Goal: Information Seeking & Learning: Learn about a topic

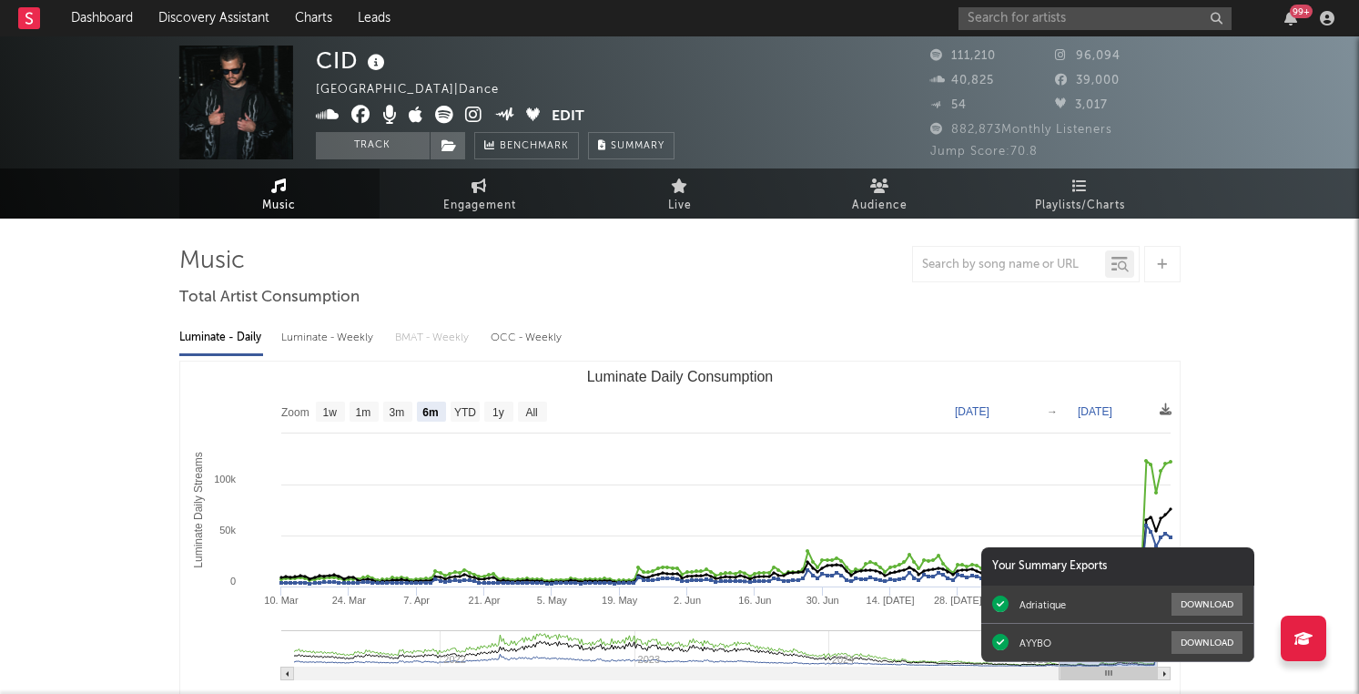
select select "6m"
click at [195, 9] on link "Discovery Assistant" at bounding box center [214, 18] width 137 height 36
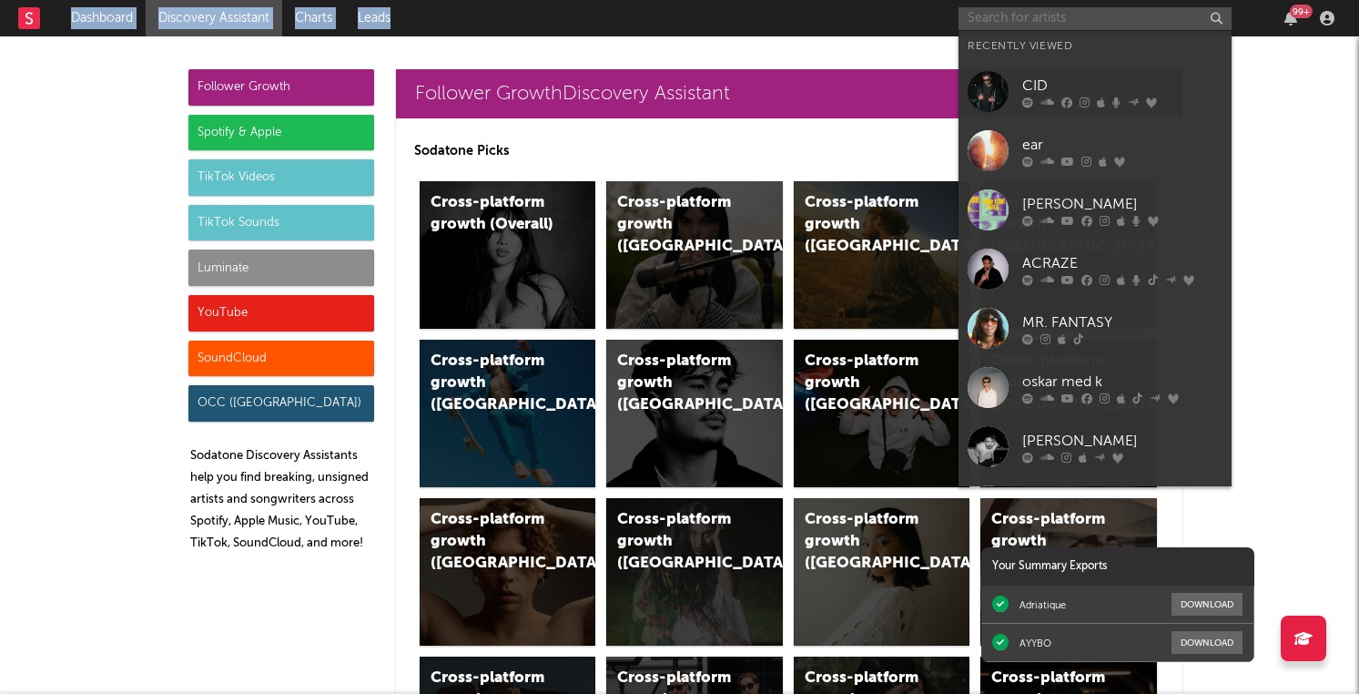
click at [1070, 15] on input "text" at bounding box center [1094, 18] width 273 height 23
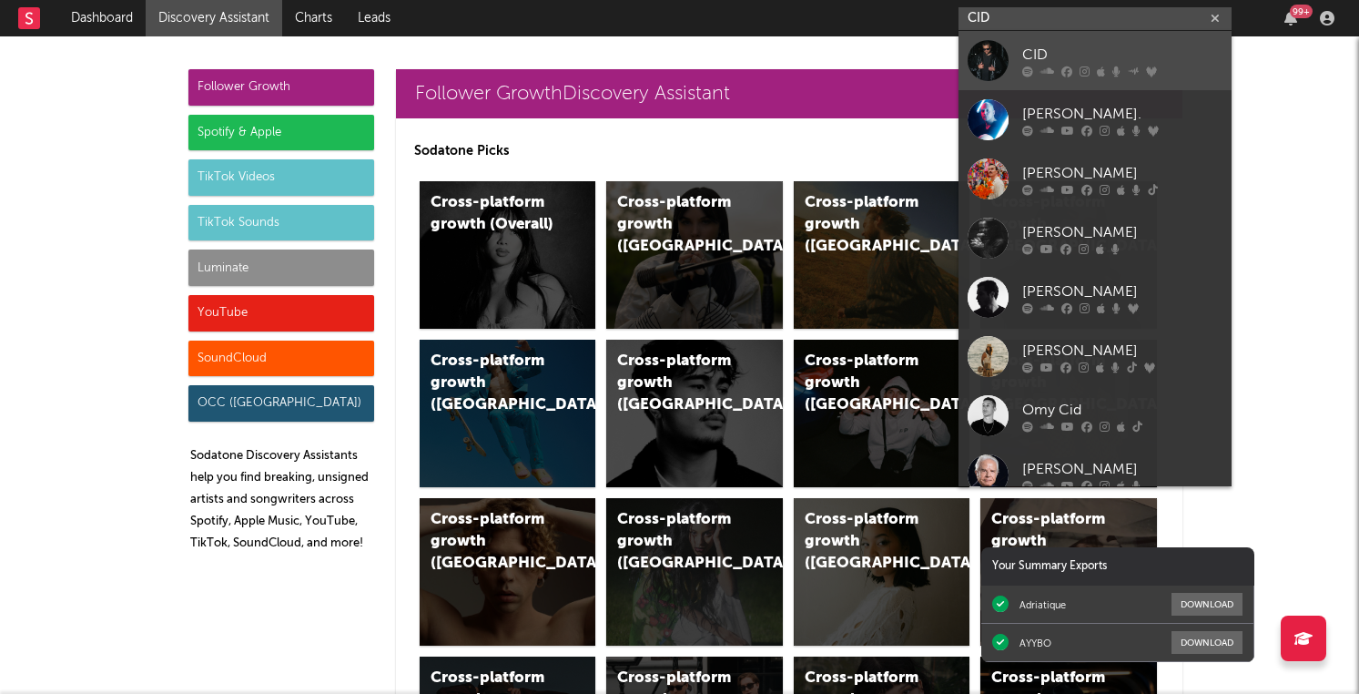
type input "CID"
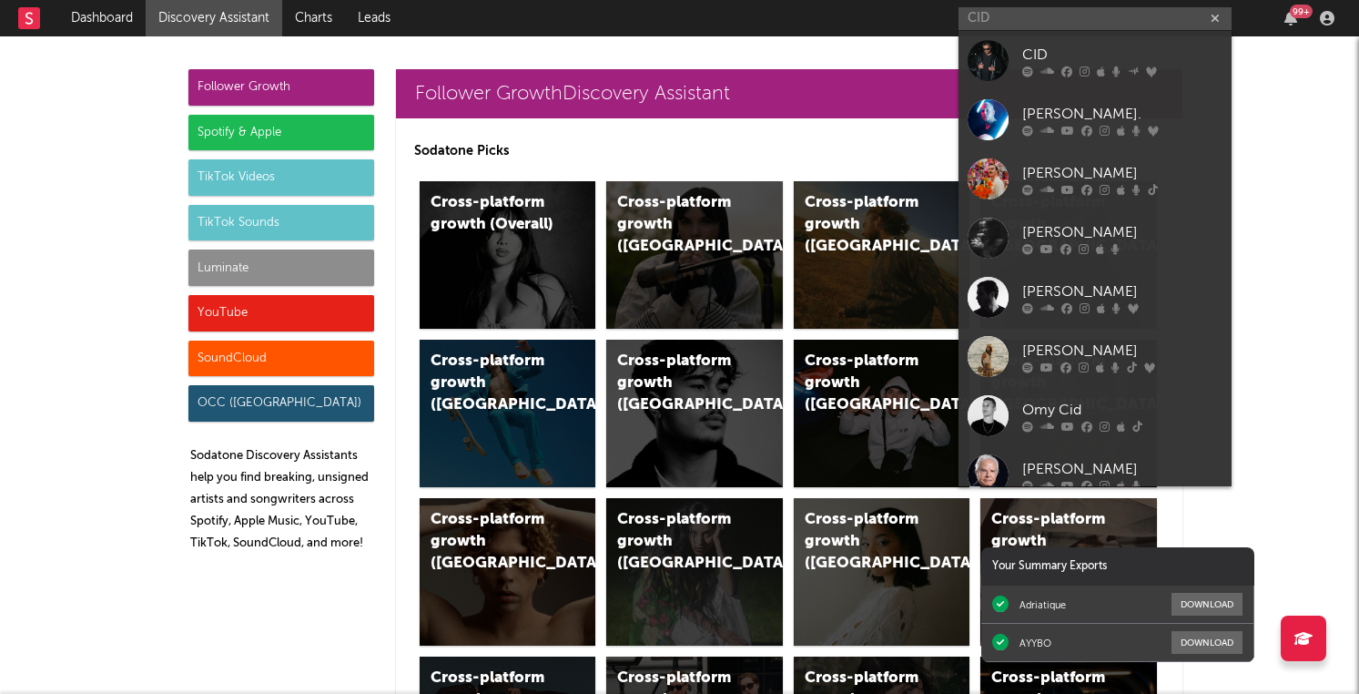
click at [1075, 56] on div "CID" at bounding box center [1122, 55] width 200 height 22
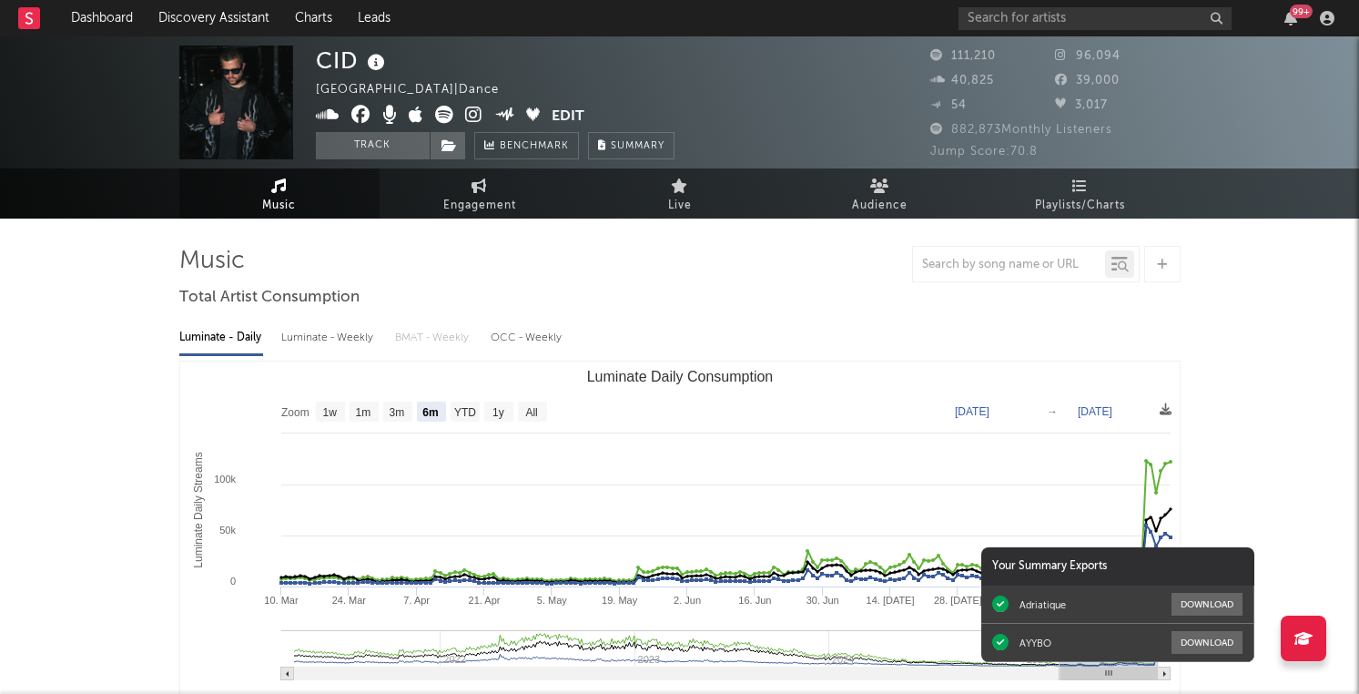
select select "6m"
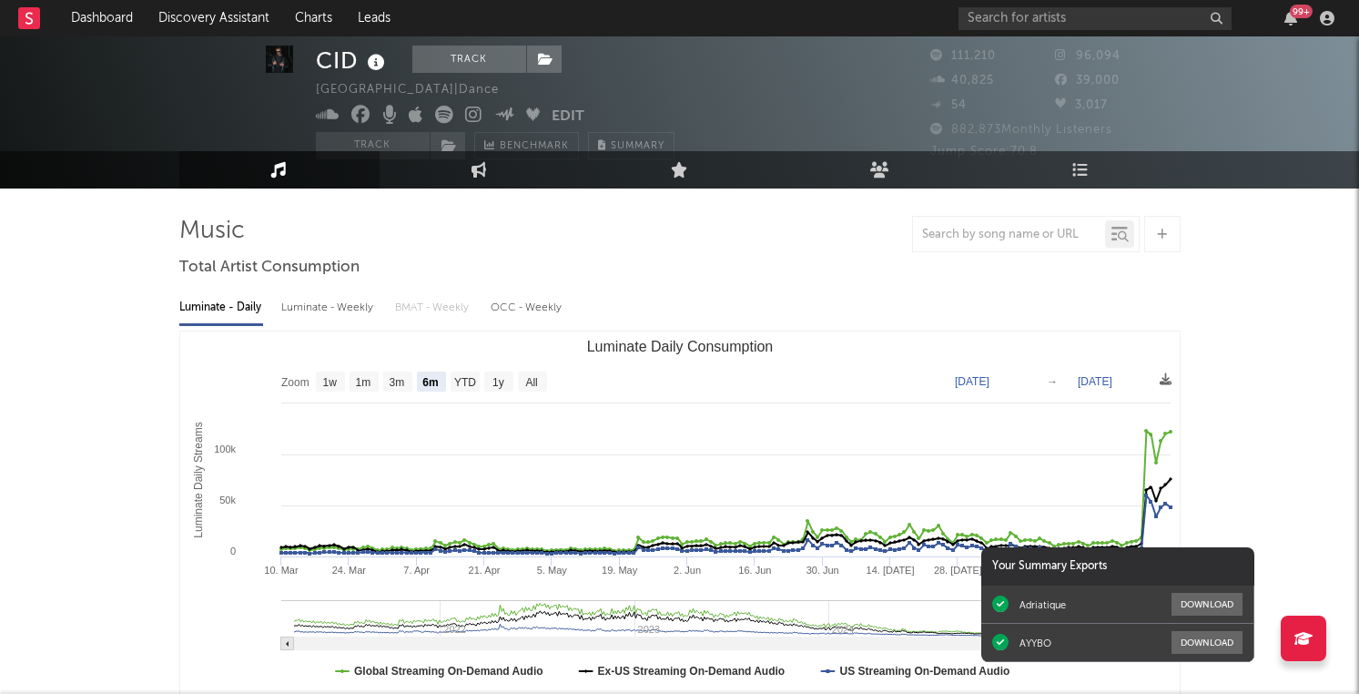
click at [1296, 14] on div "99 +" at bounding box center [1301, 12] width 23 height 14
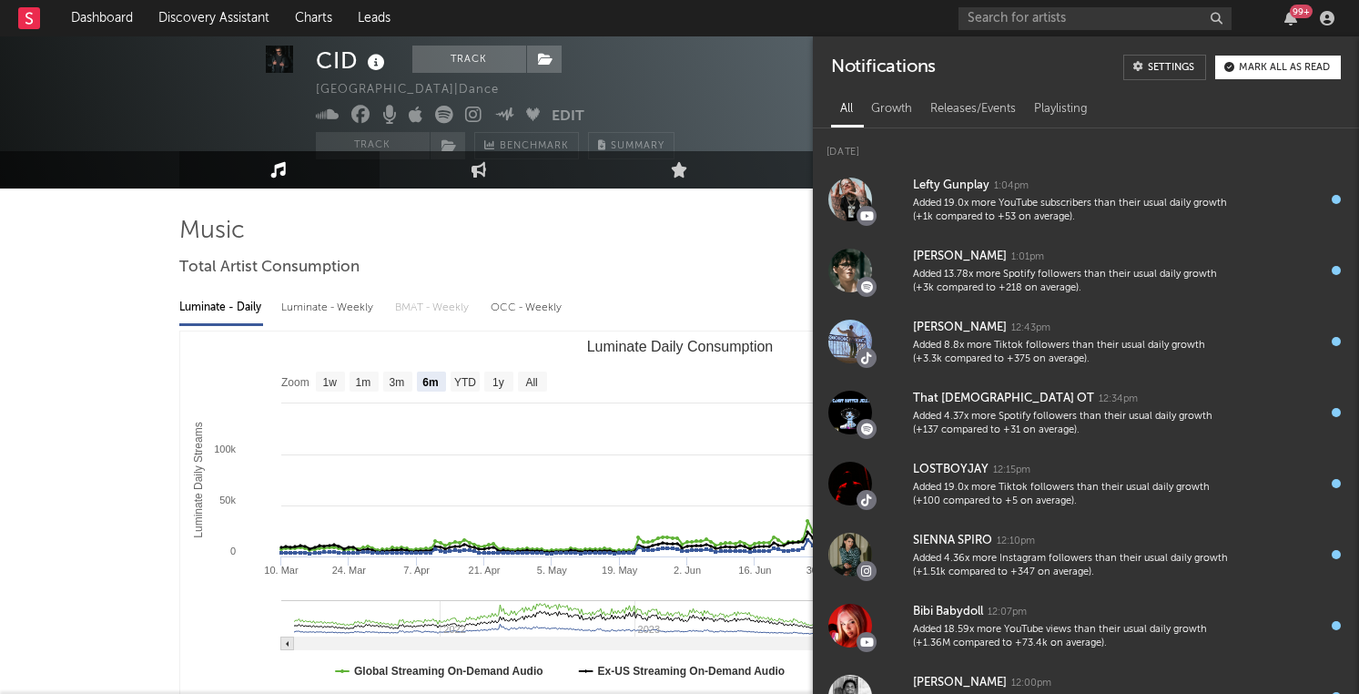
click at [713, 55] on div "CID Track [GEOGRAPHIC_DATA] | Dance Edit Track Benchmark Summary" at bounding box center [612, 72] width 592 height 114
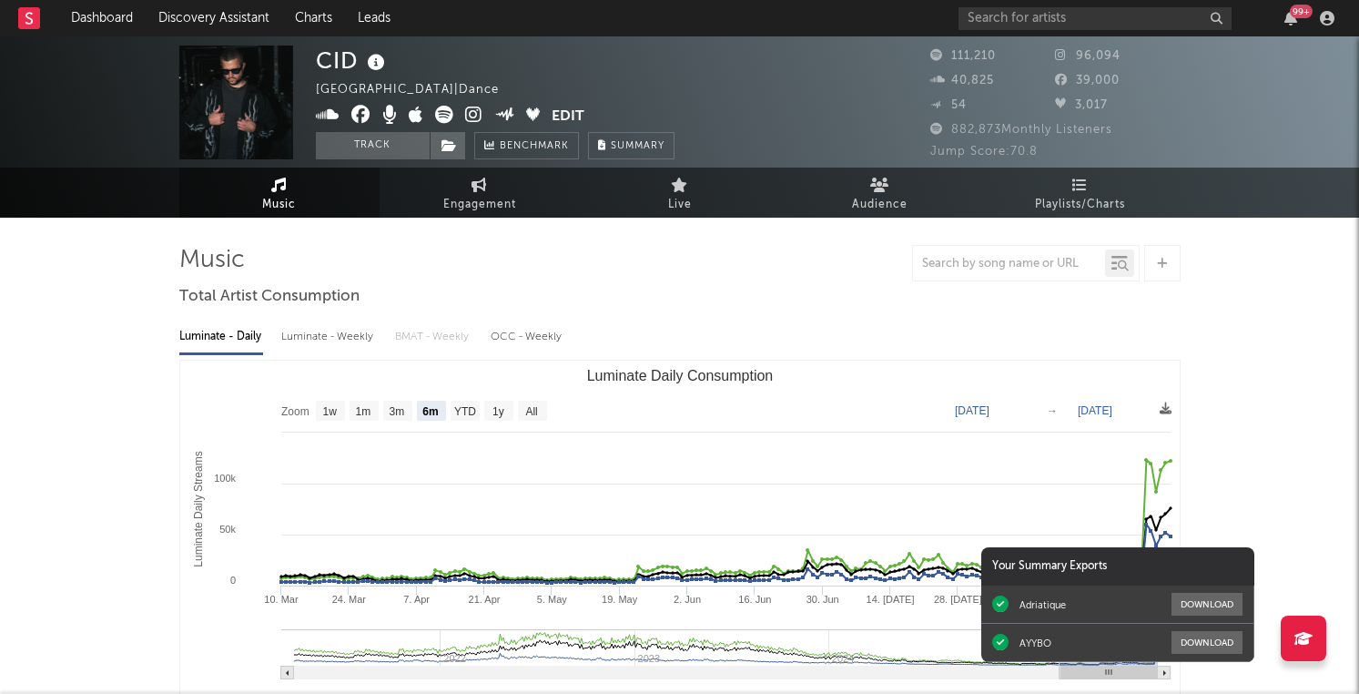
scroll to position [0, 0]
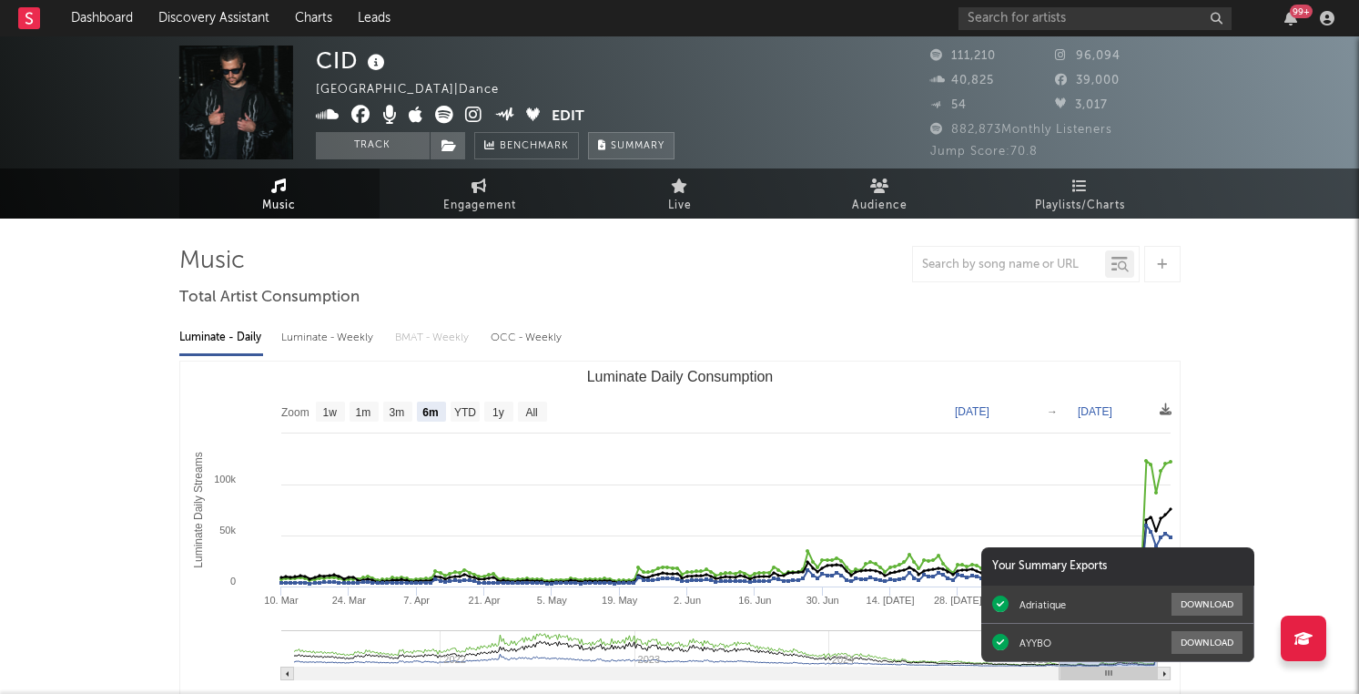
click at [634, 141] on span "Summary" at bounding box center [638, 146] width 54 height 10
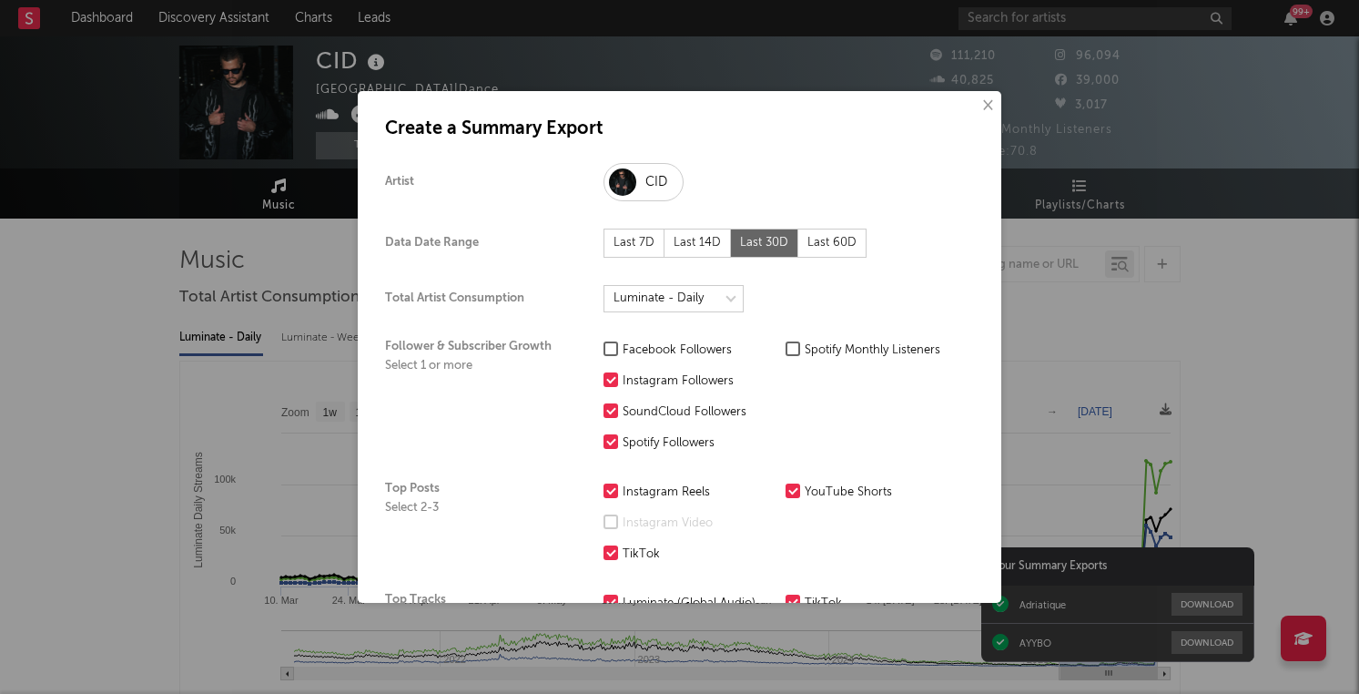
click at [646, 248] on div "Last 7D" at bounding box center [633, 242] width 61 height 29
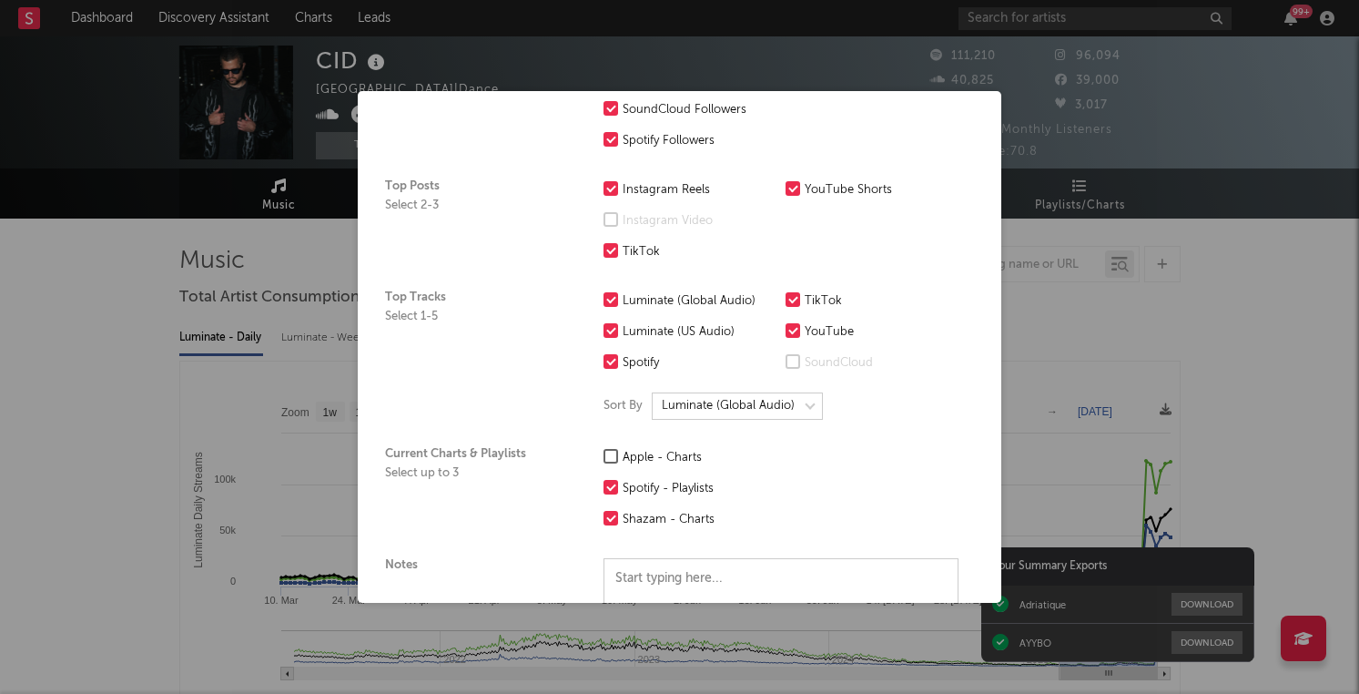
scroll to position [530, 0]
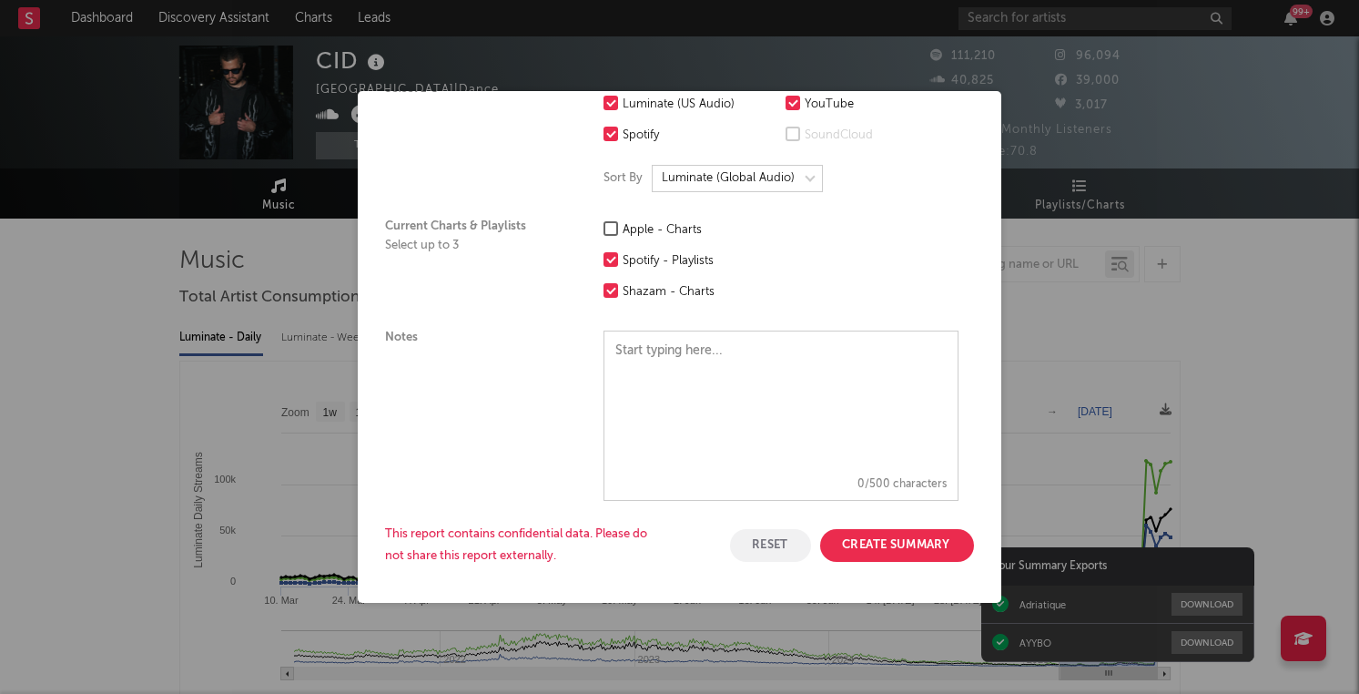
click at [872, 544] on button "Create Summary" at bounding box center [897, 545] width 154 height 33
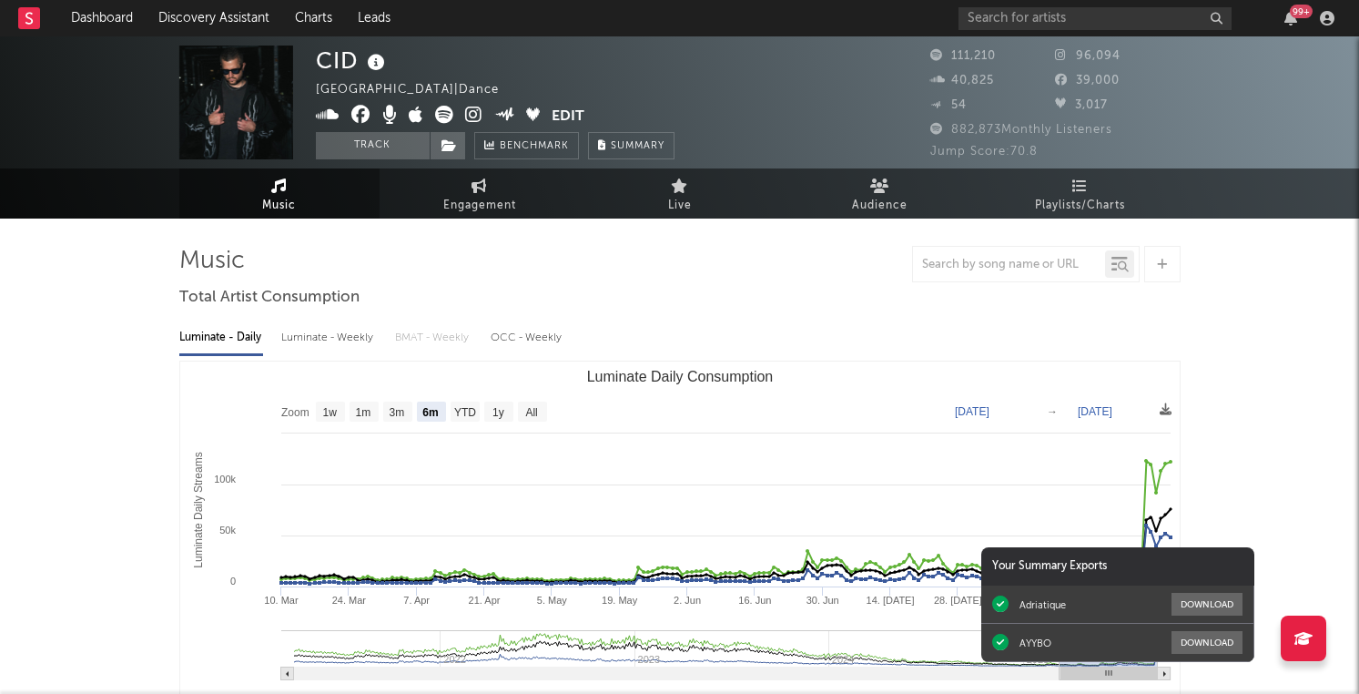
scroll to position [0, 0]
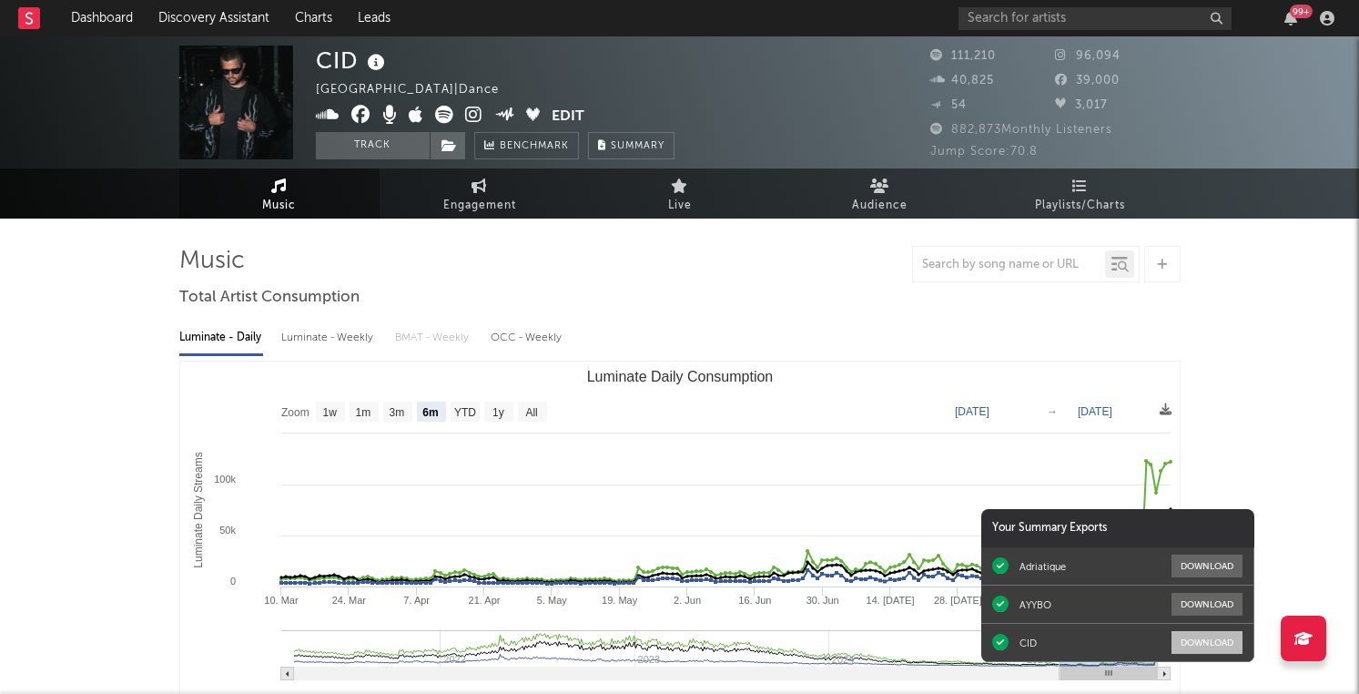
click at [1211, 640] on button "Download" at bounding box center [1206, 642] width 71 height 23
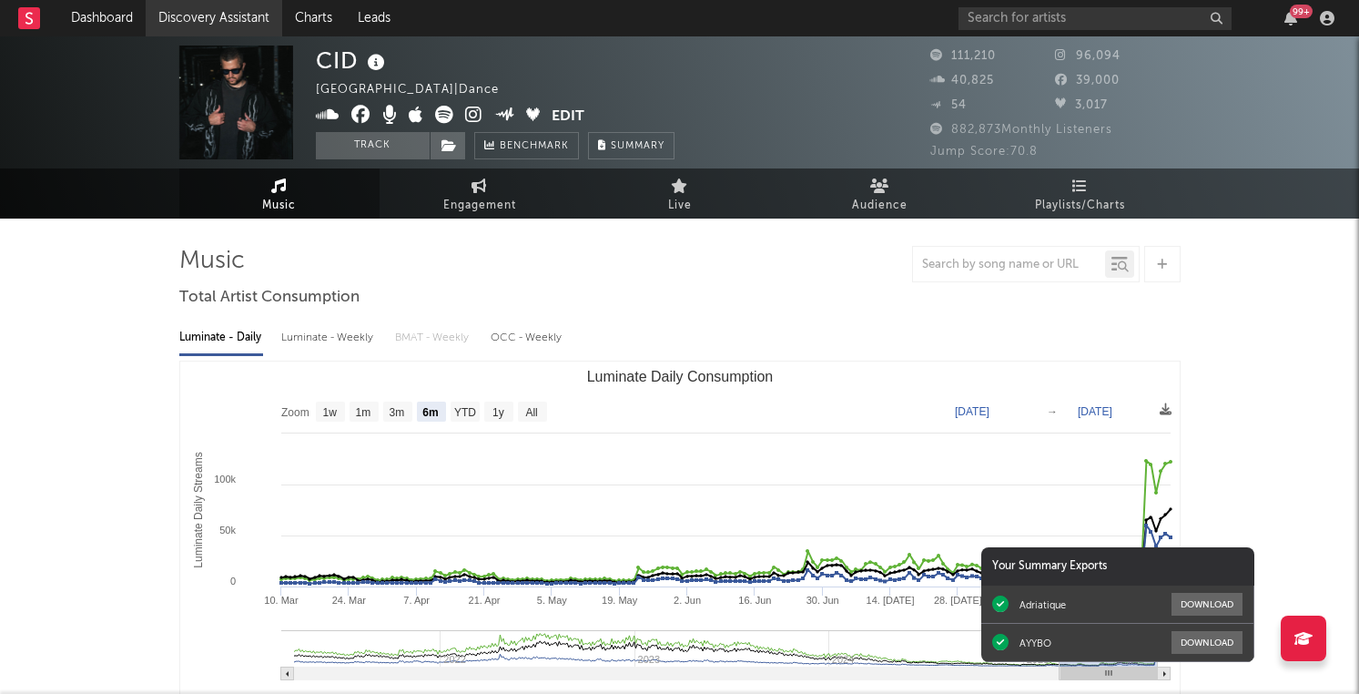
click at [194, 23] on link "Discovery Assistant" at bounding box center [214, 18] width 137 height 36
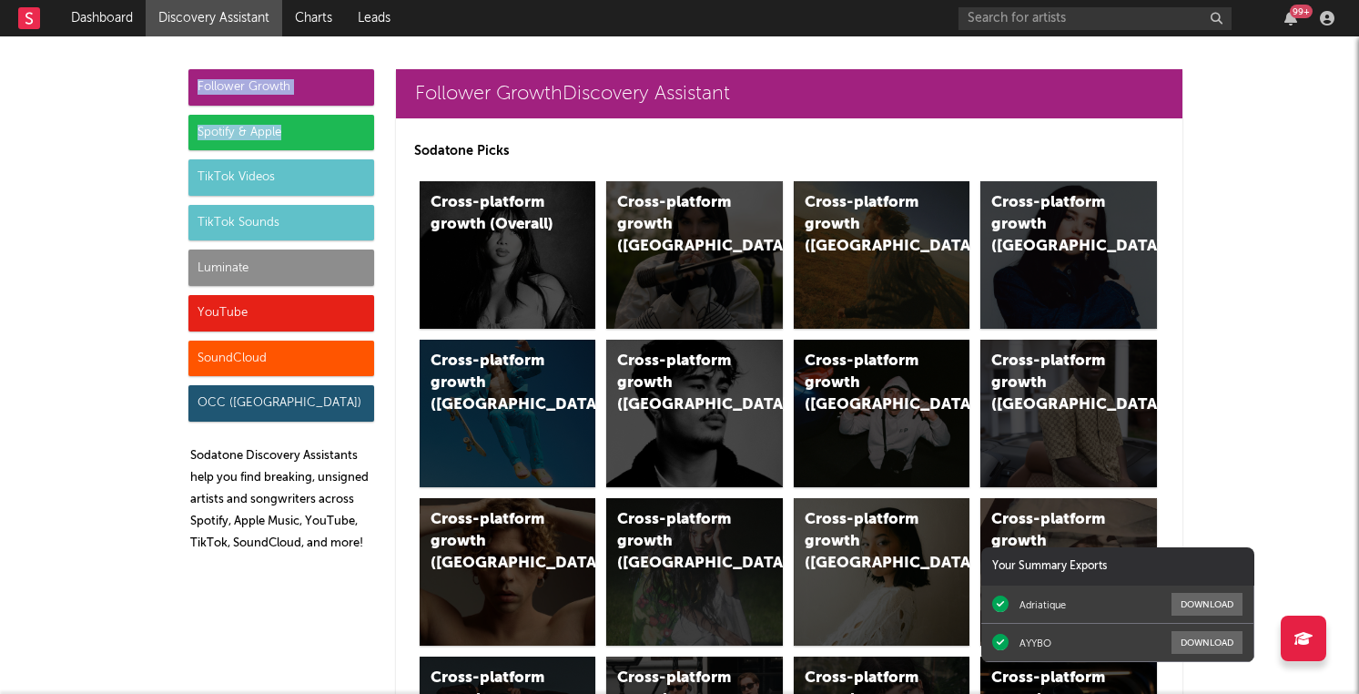
drag, startPoint x: 294, startPoint y: 132, endPoint x: 275, endPoint y: 78, distance: 57.0
click at [275, 78] on div "Follower Growth Spotify & Apple TikTok Videos TikTok Sounds Luminate YouTube So…" at bounding box center [281, 317] width 186 height 497
click at [275, 78] on div "Follower Growth" at bounding box center [281, 87] width 186 height 36
click at [507, 244] on div "Cross-platform growth (Overall)" at bounding box center [508, 254] width 177 height 147
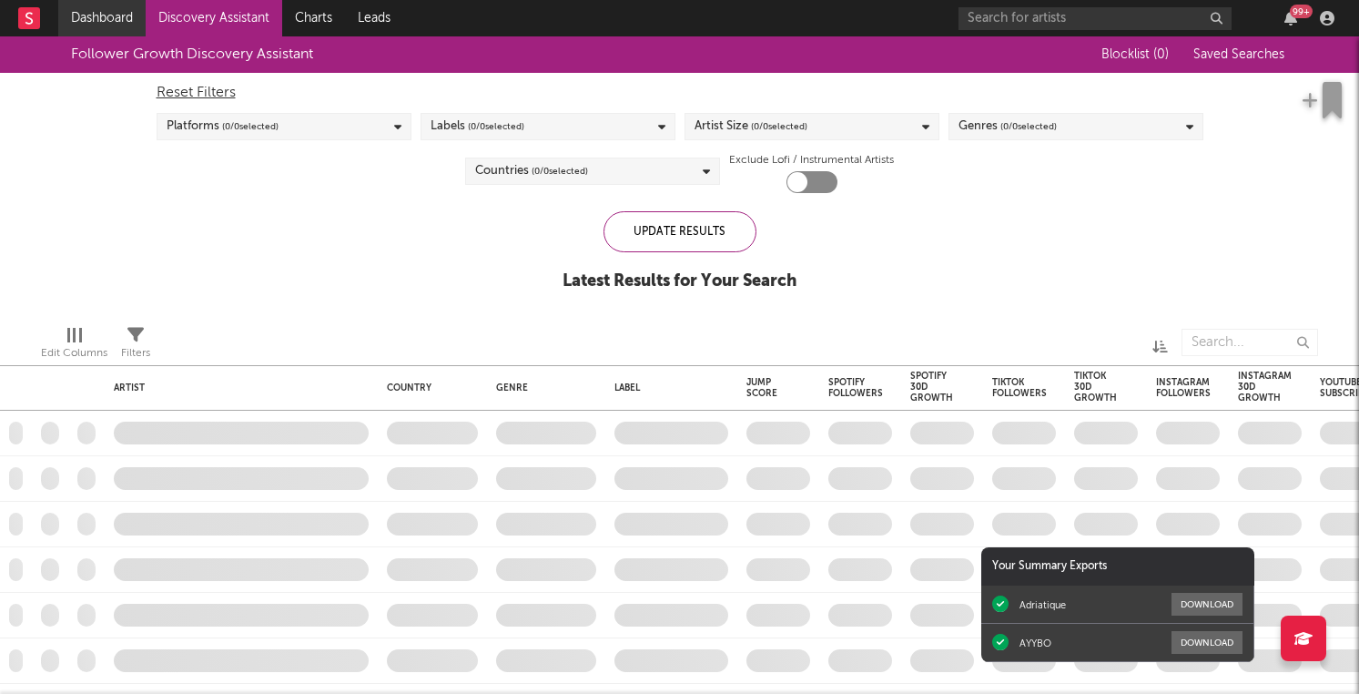
checkbox input "true"
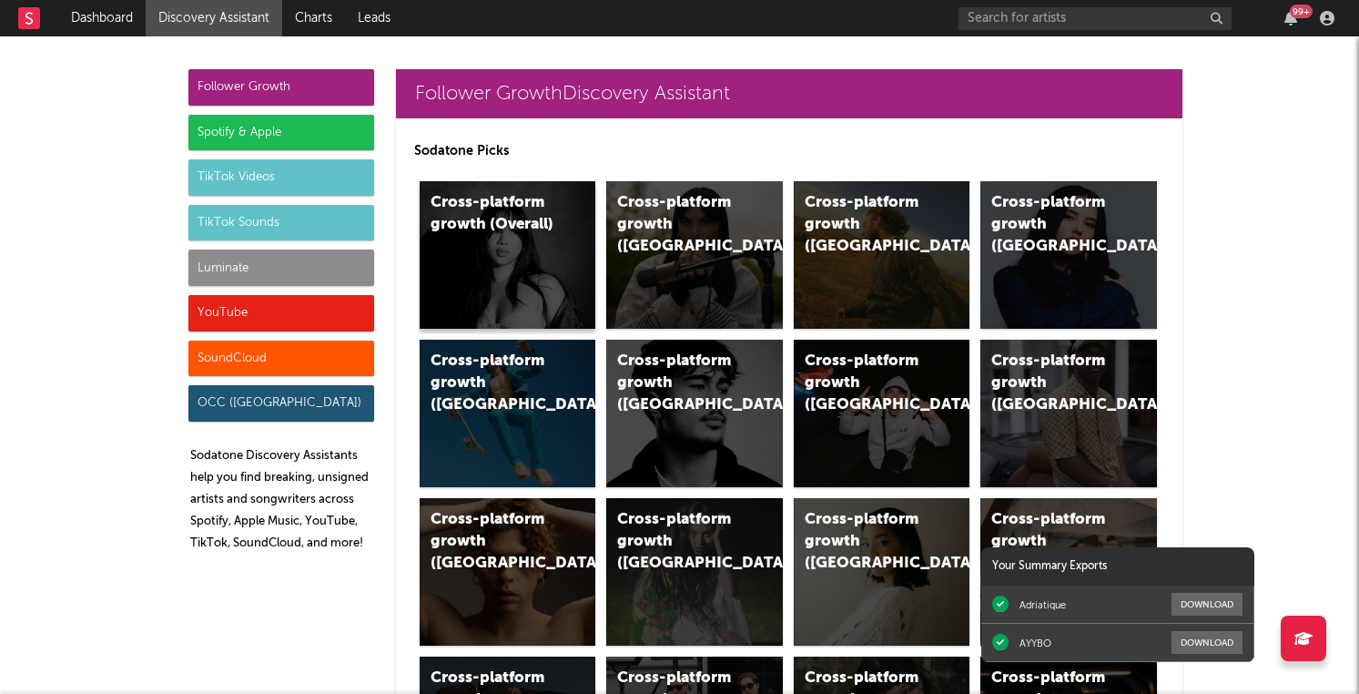
click at [560, 228] on div "Cross-platform growth (Overall)" at bounding box center [508, 254] width 177 height 147
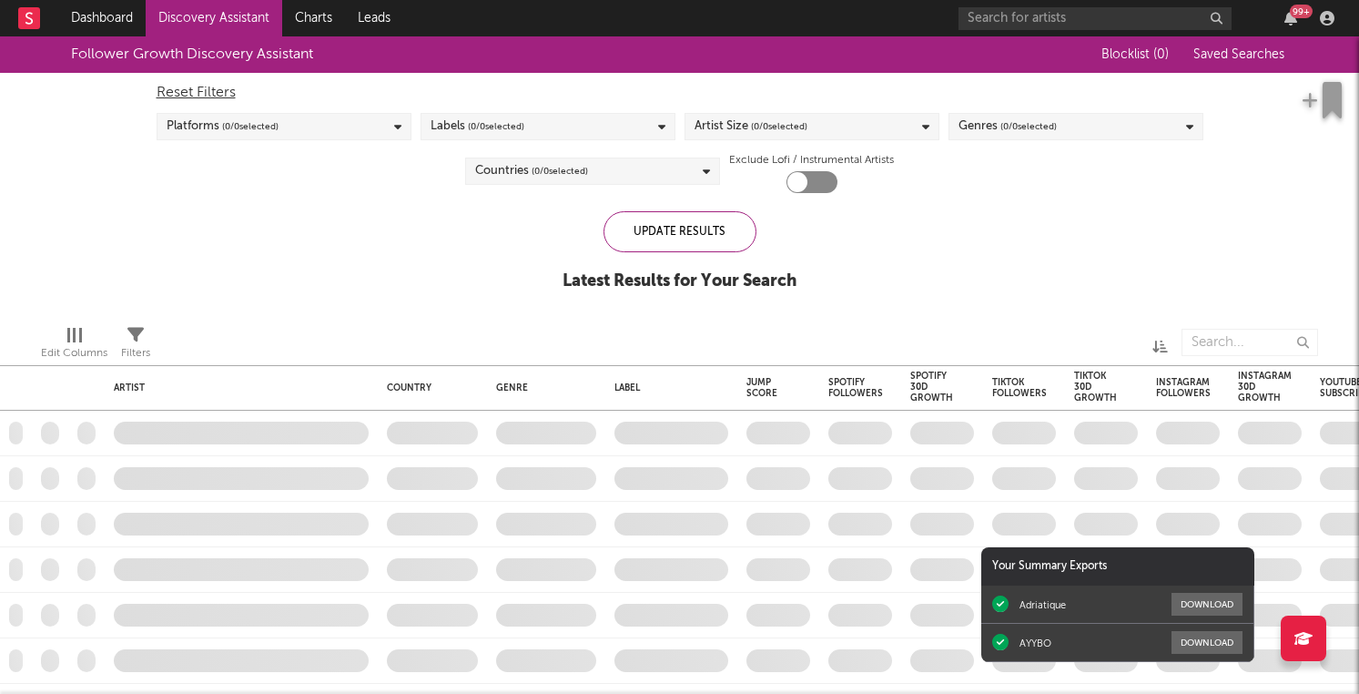
checkbox input "true"
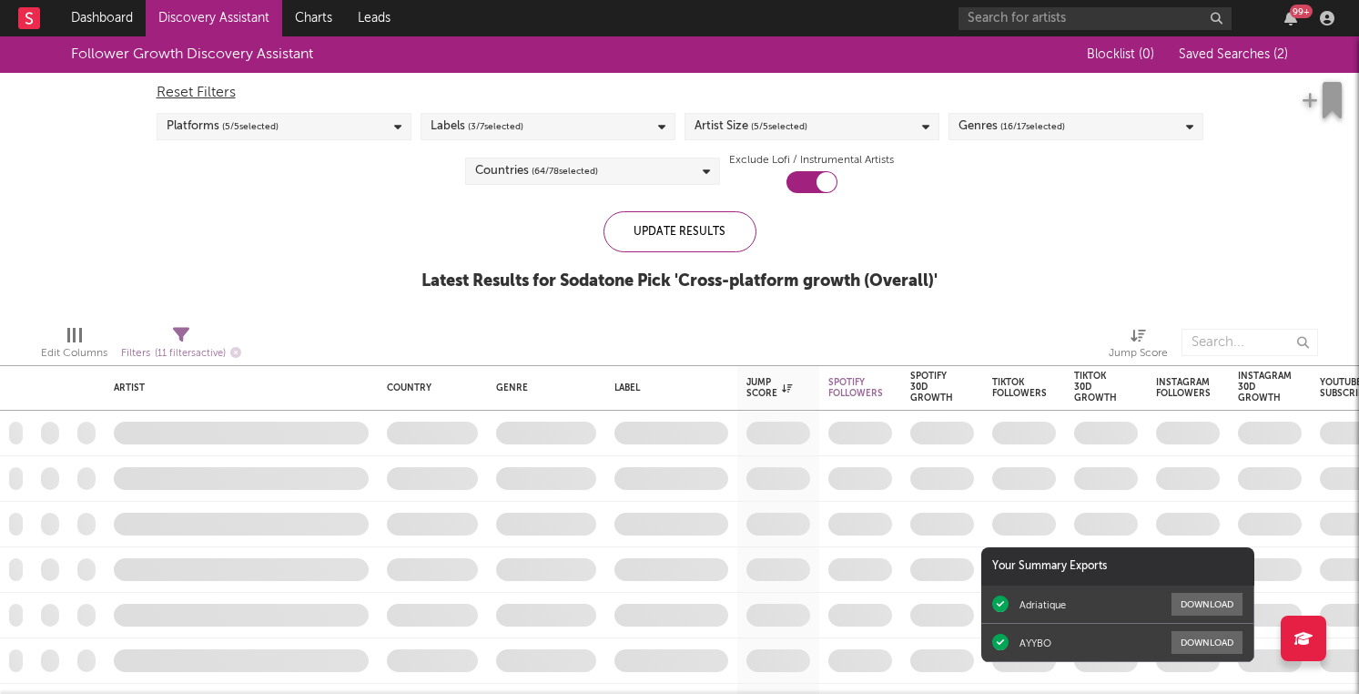
click at [1252, 52] on span "Saved Searches ( 2 )" at bounding box center [1233, 54] width 109 height 13
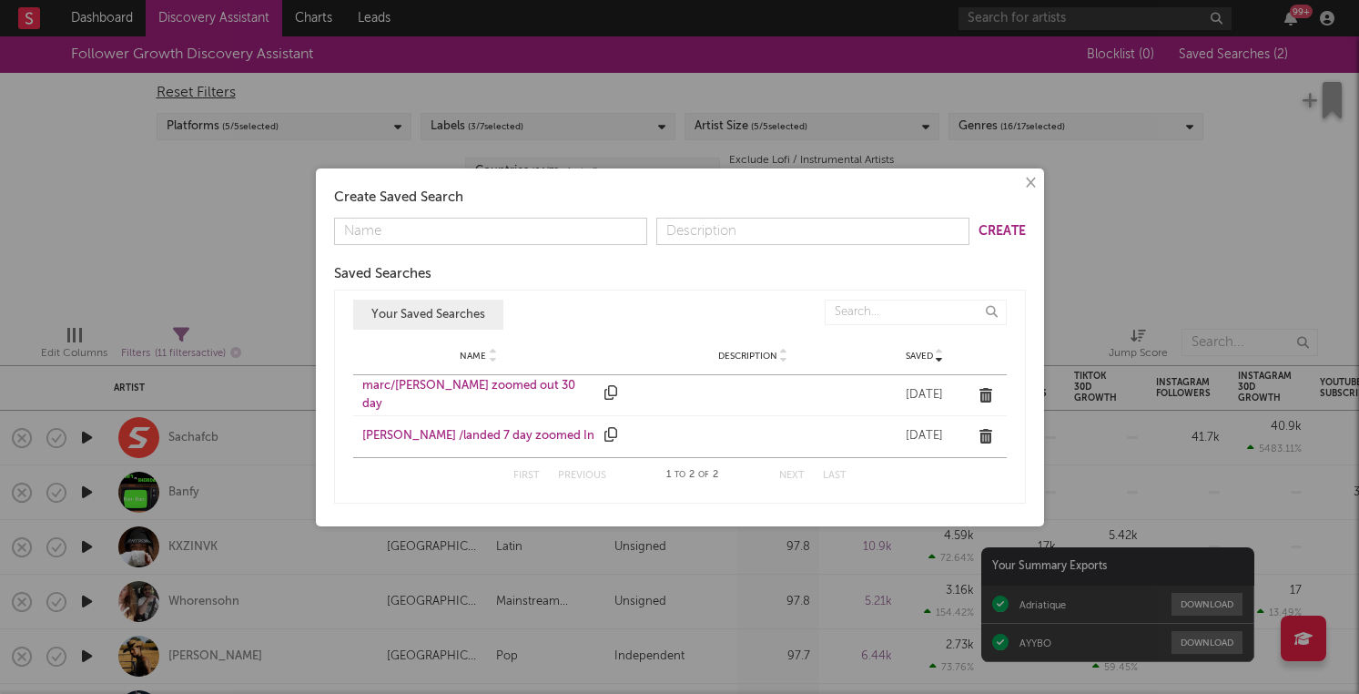
click at [463, 435] on div "[PERSON_NAME] /landed 7 day zoomed In" at bounding box center [479, 436] width 234 height 18
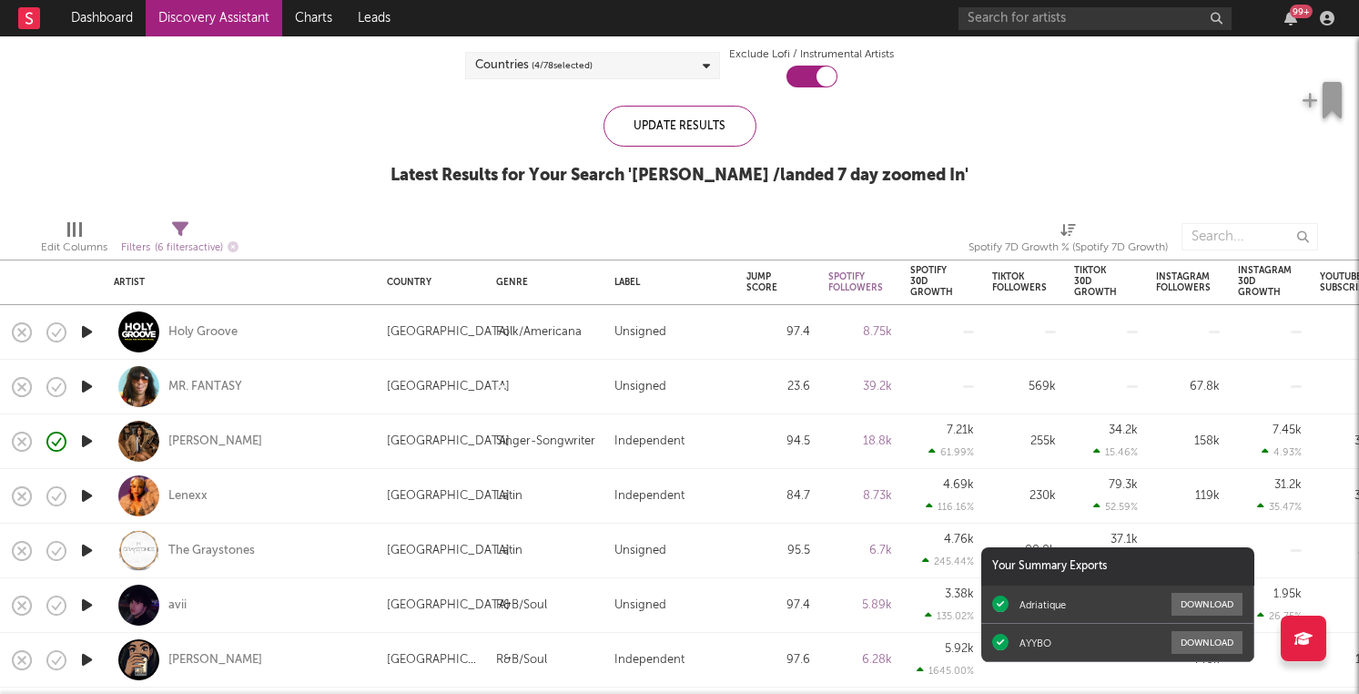
click at [85, 326] on icon "button" at bounding box center [86, 331] width 19 height 23
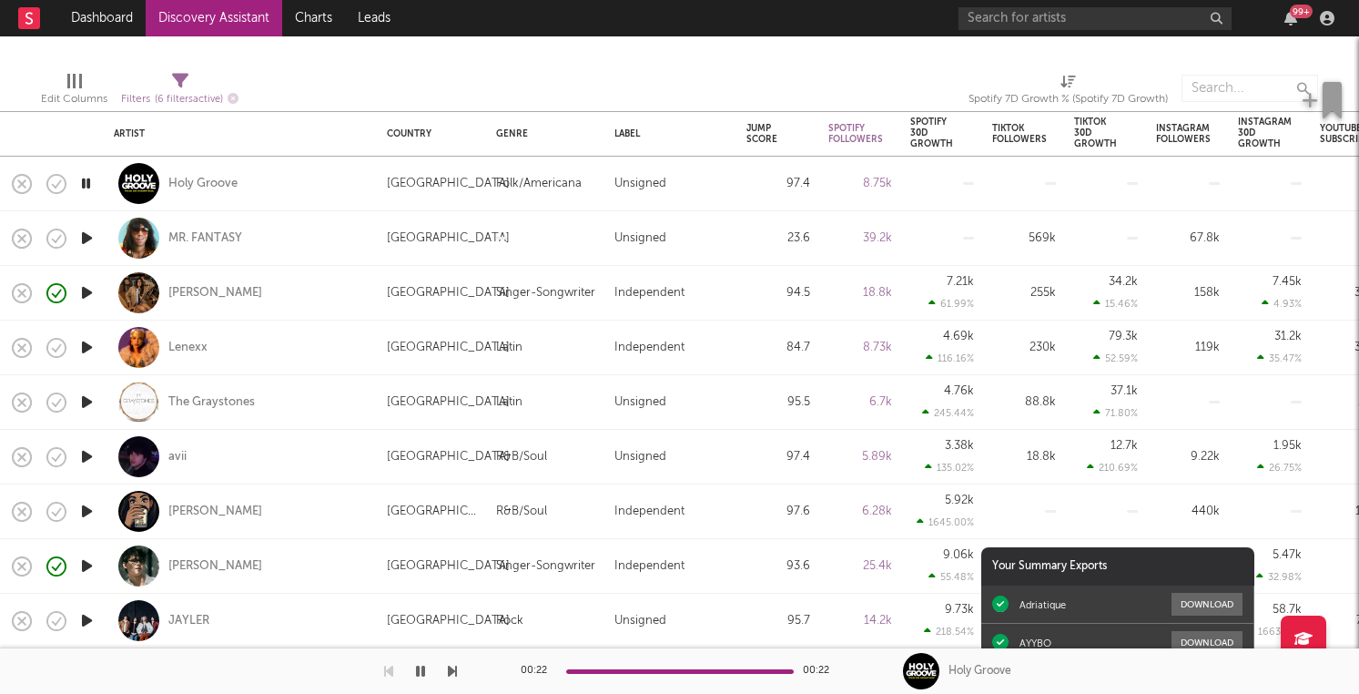
click at [83, 349] on icon "button" at bounding box center [86, 347] width 19 height 23
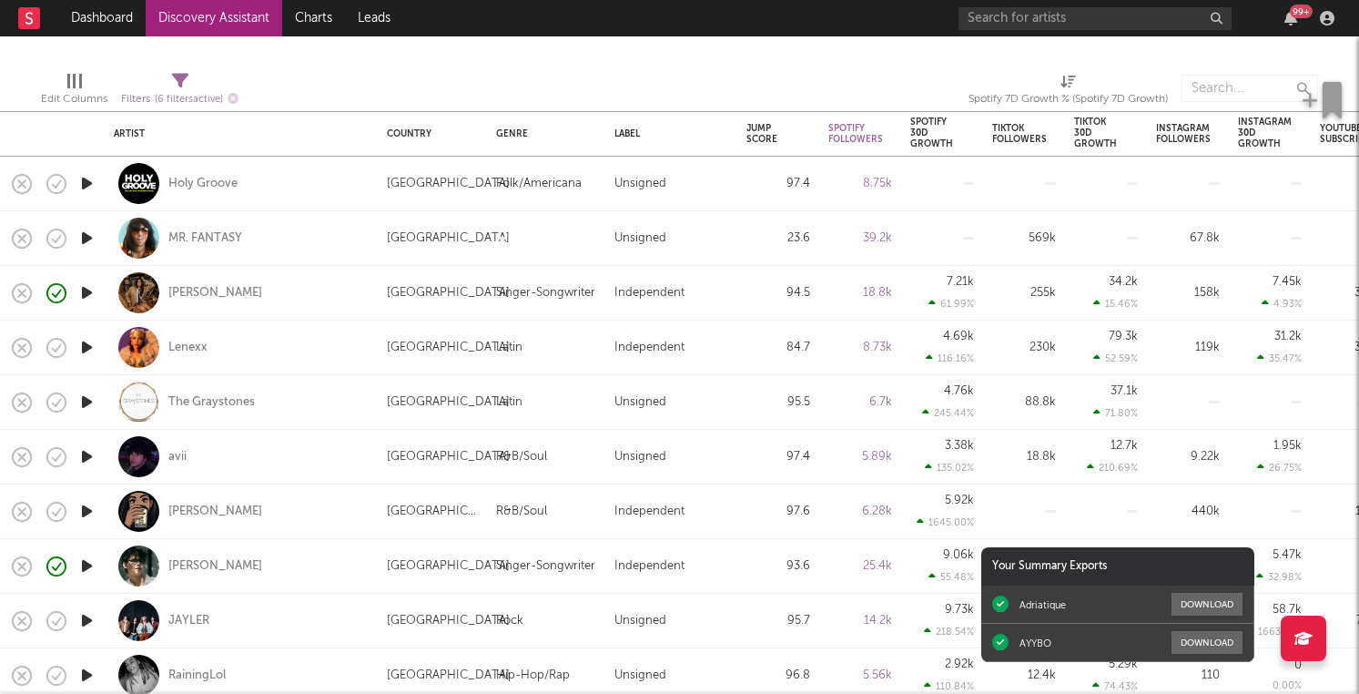
click at [86, 342] on icon "button" at bounding box center [86, 347] width 19 height 23
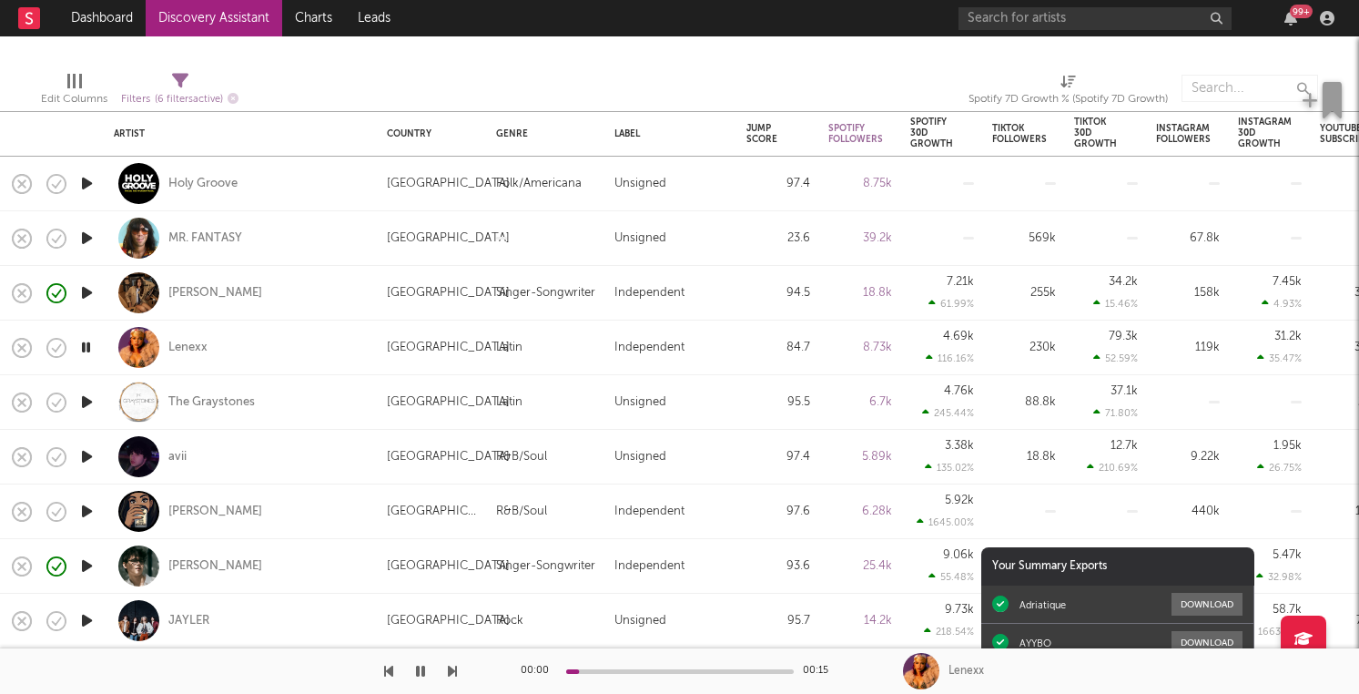
click at [90, 180] on icon "button" at bounding box center [86, 183] width 19 height 23
drag, startPoint x: 21, startPoint y: 183, endPoint x: 215, endPoint y: 91, distance: 214.6
click at [215, 91] on div "Artist Country Genre Label Jump Score Spotify Followers Spotify 30D Growth Spot…" at bounding box center [679, 364] width 1359 height 657
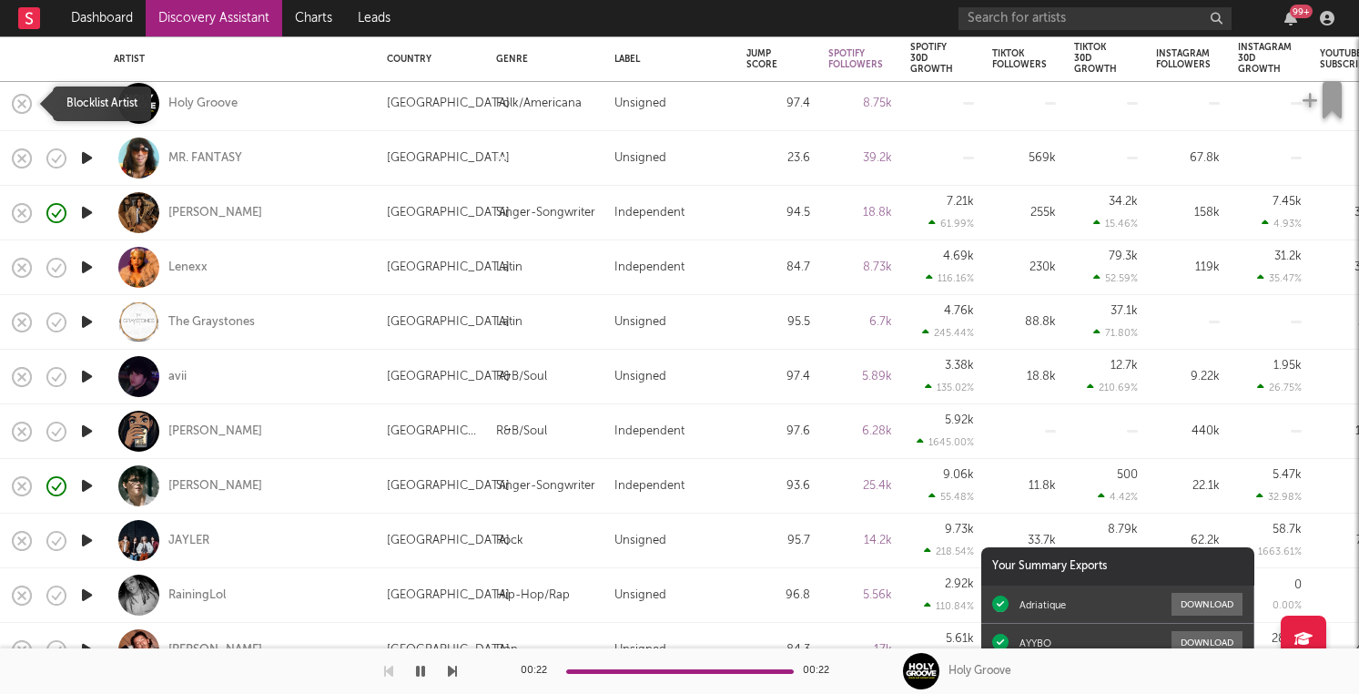
click at [16, 103] on icon "button" at bounding box center [21, 103] width 25 height 25
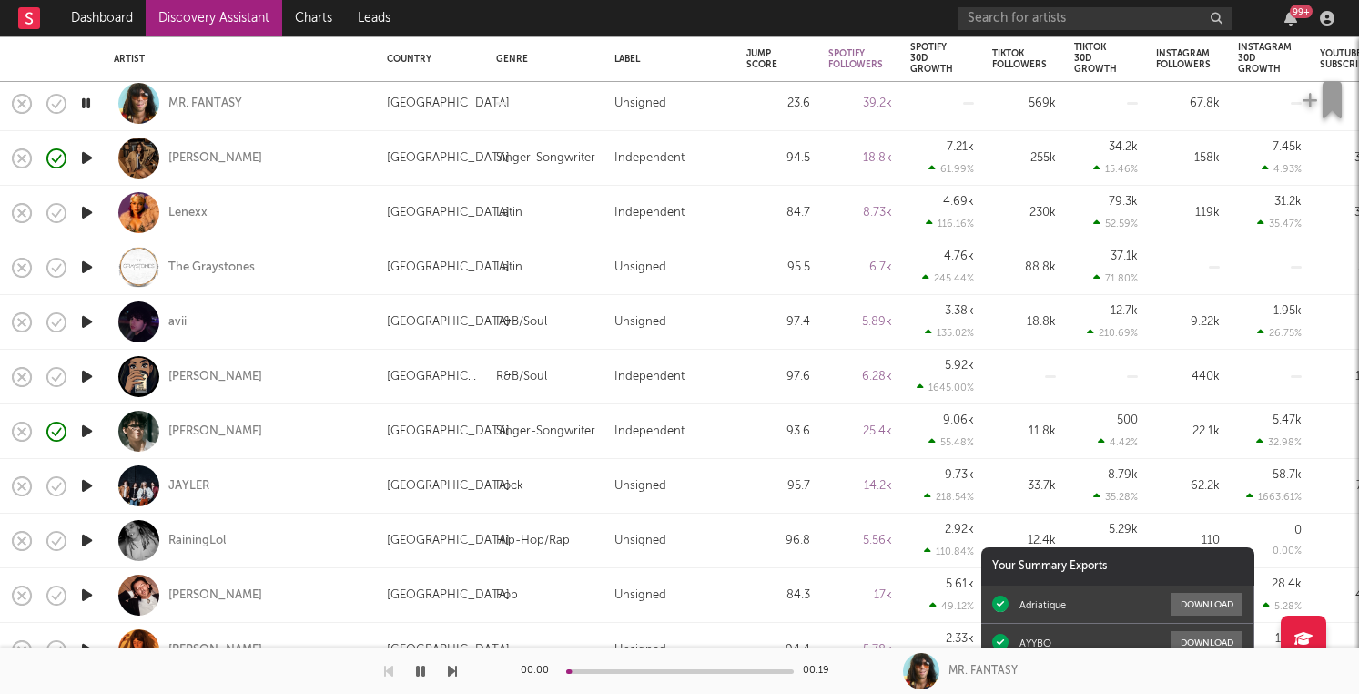
click at [86, 156] on icon "button" at bounding box center [86, 158] width 19 height 23
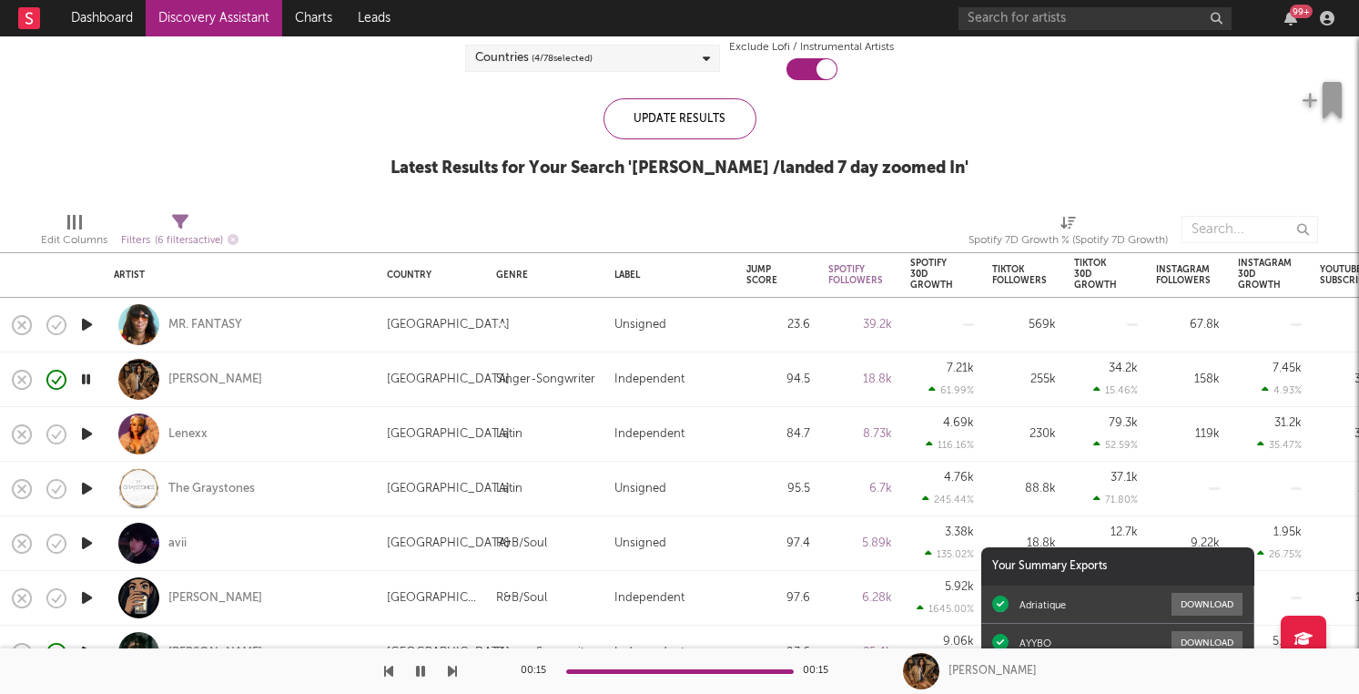
click at [86, 380] on icon "button" at bounding box center [85, 379] width 17 height 23
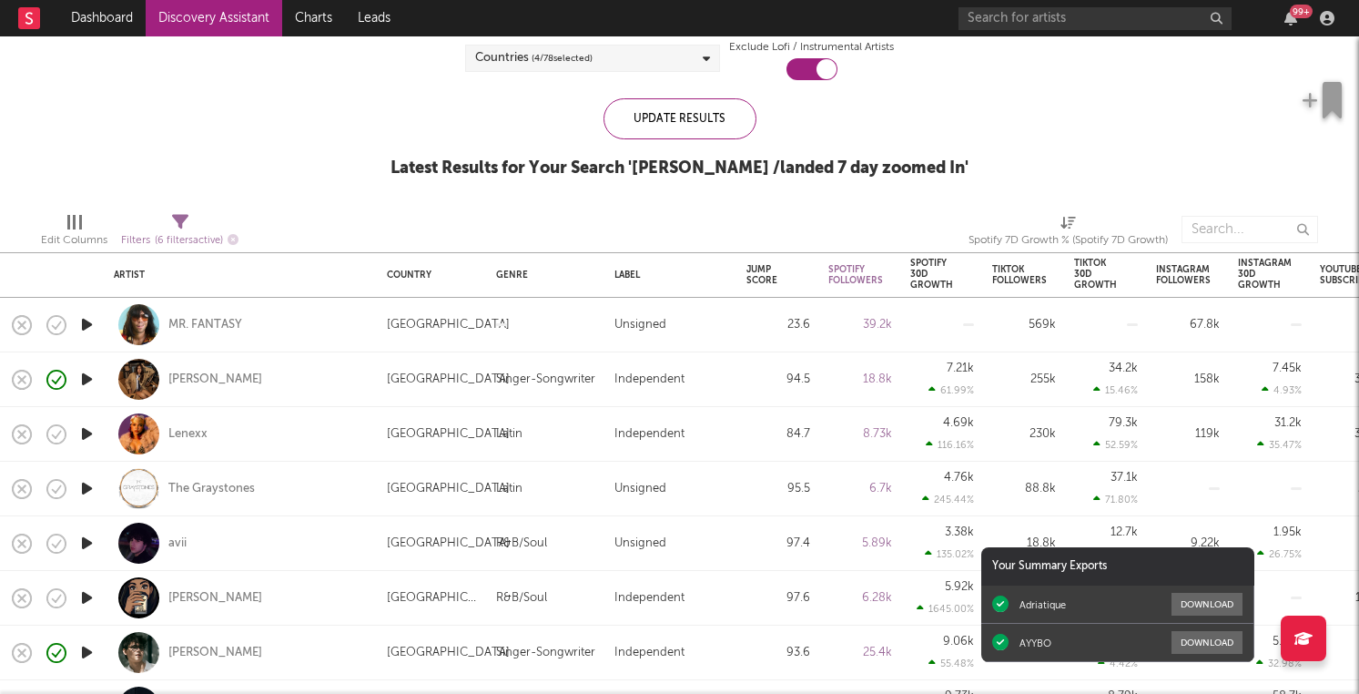
click at [85, 379] on icon "button" at bounding box center [86, 379] width 19 height 23
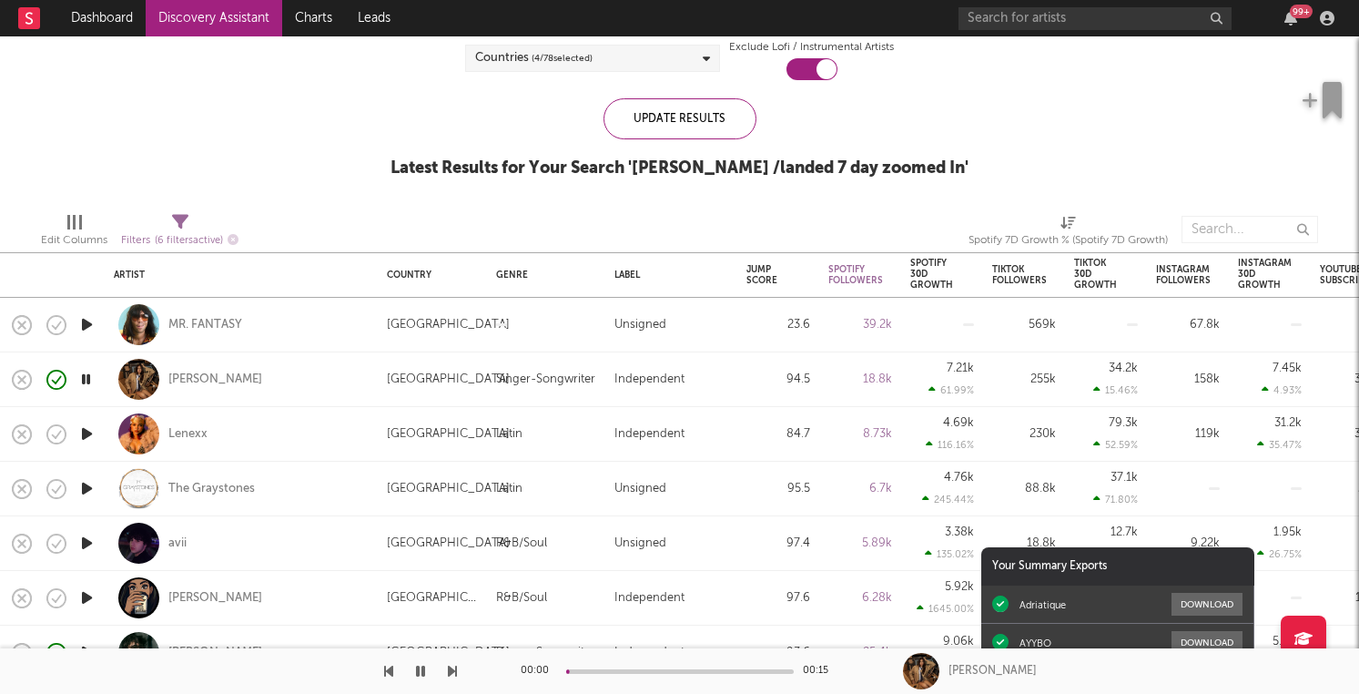
click at [85, 379] on icon "button" at bounding box center [85, 379] width 17 height 23
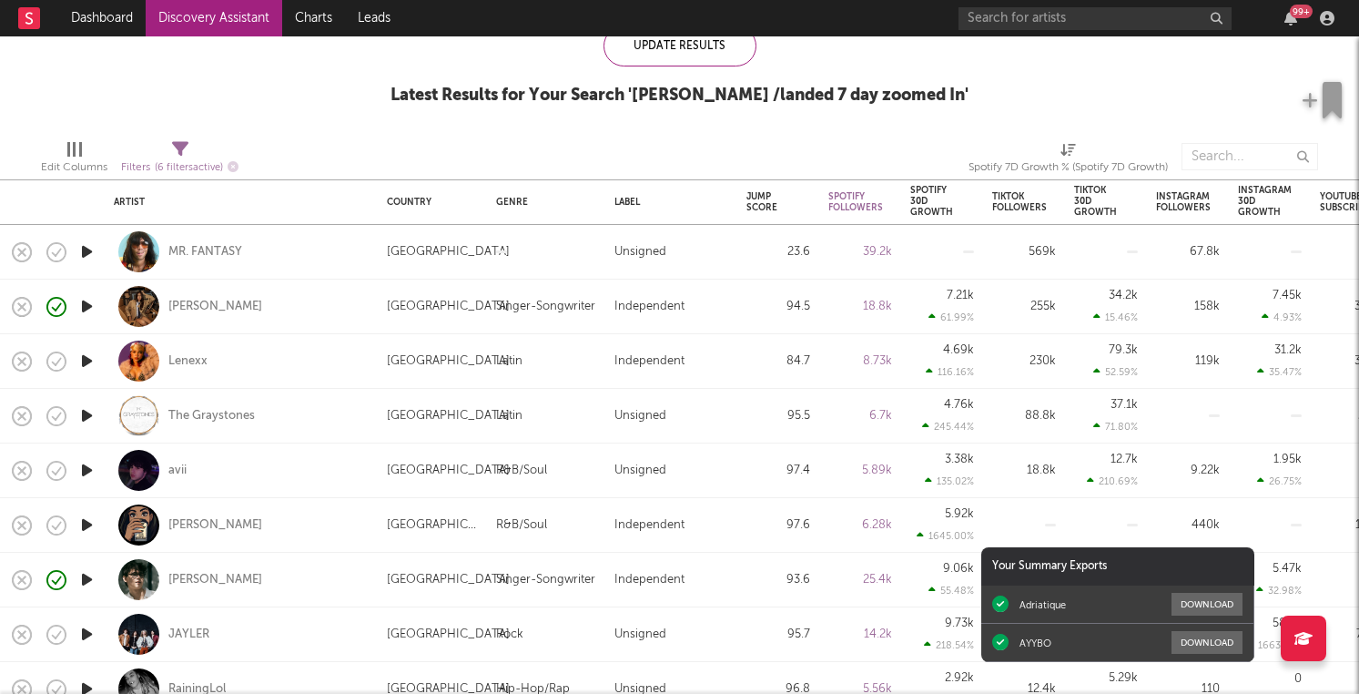
click at [92, 424] on icon "button" at bounding box center [86, 415] width 19 height 23
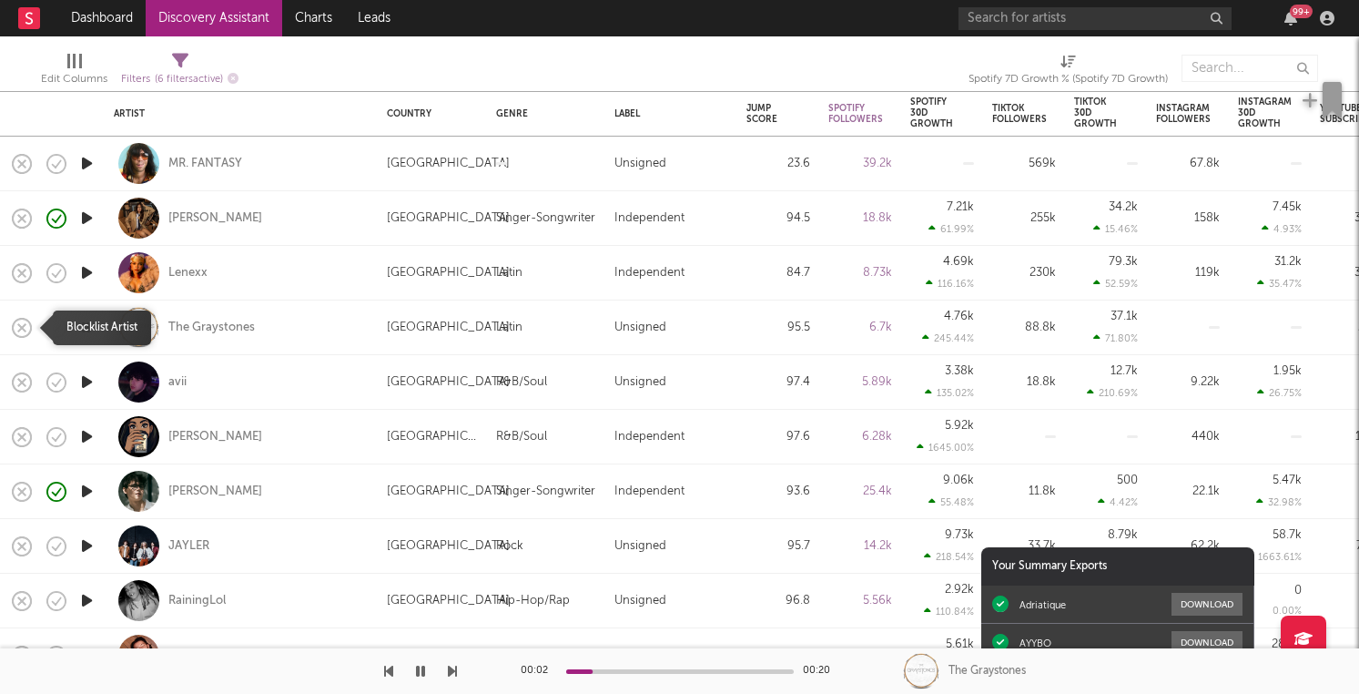
click at [19, 319] on icon "button" at bounding box center [21, 327] width 25 height 25
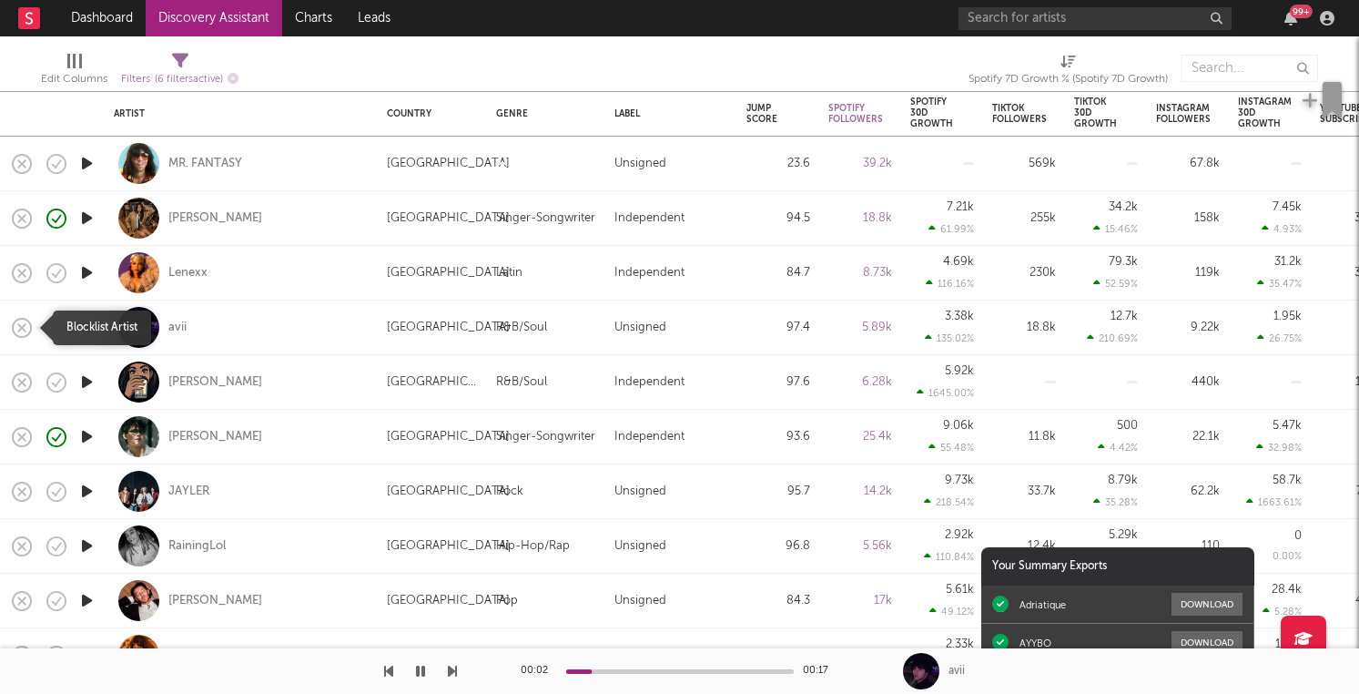
click at [19, 319] on icon "button" at bounding box center [21, 327] width 25 height 25
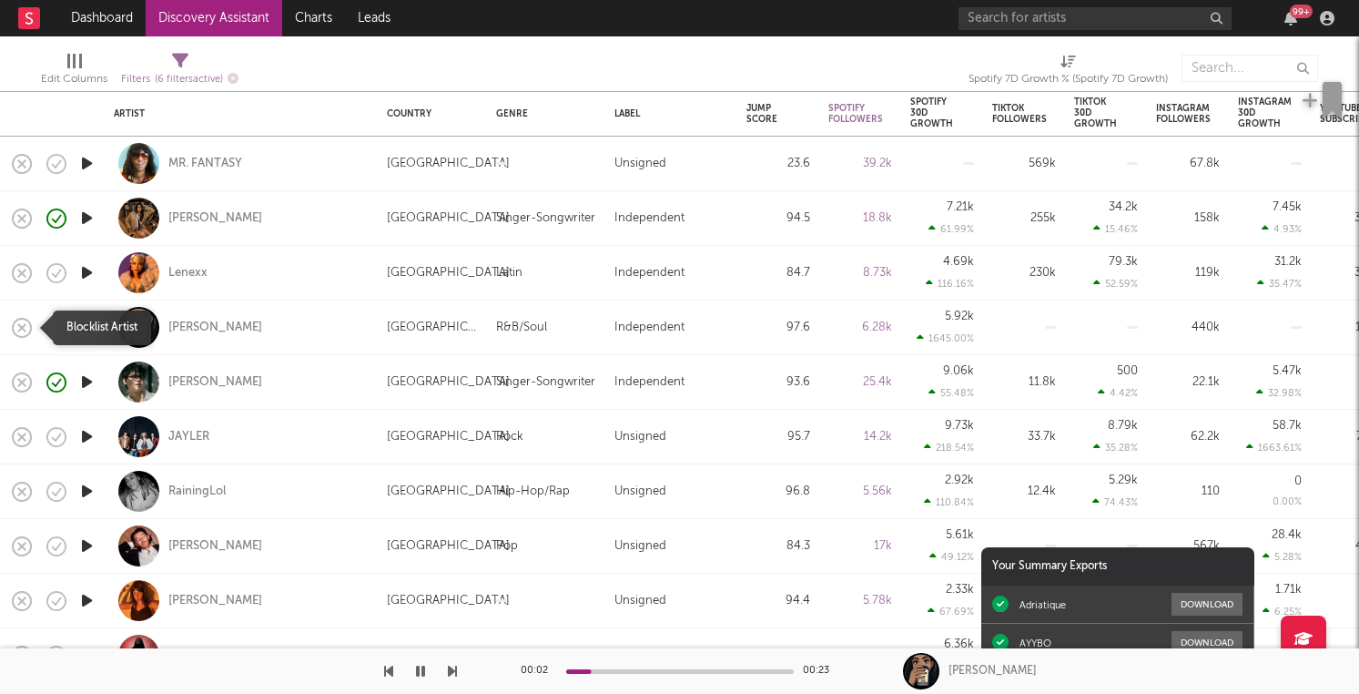
click at [27, 325] on icon "button" at bounding box center [21, 327] width 25 height 25
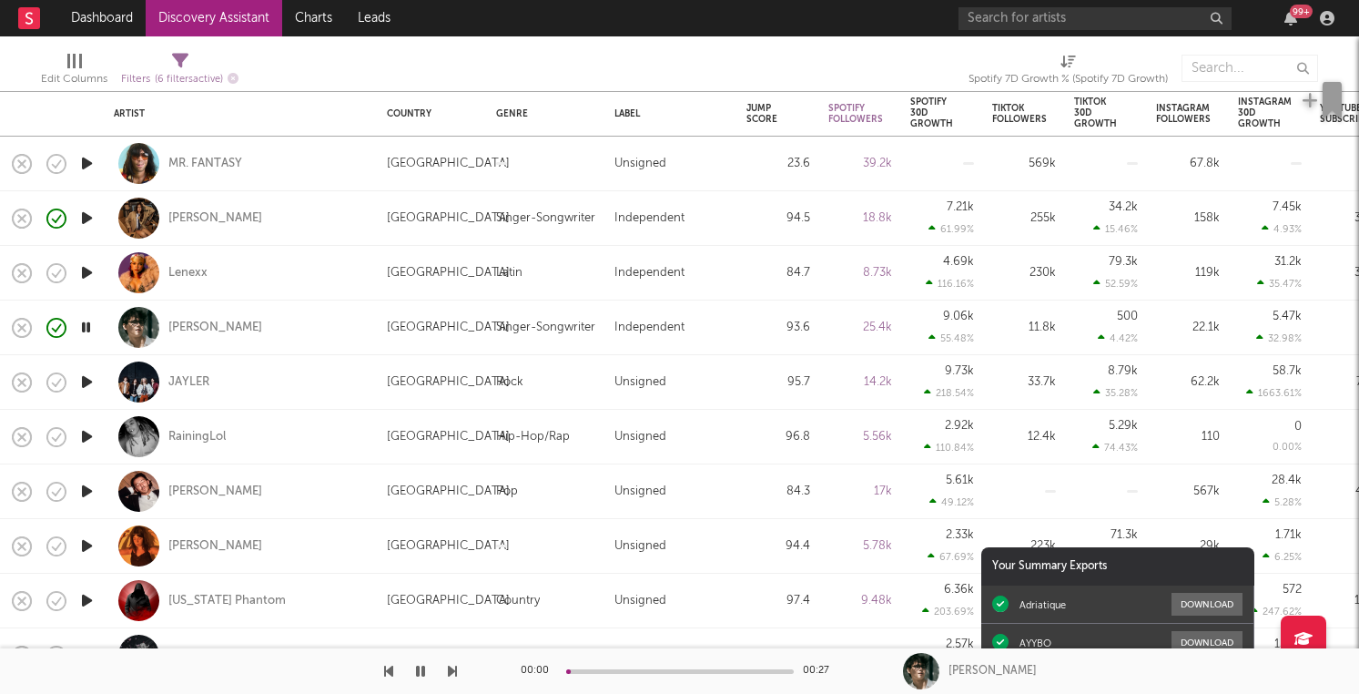
click at [86, 382] on icon "button" at bounding box center [86, 381] width 19 height 23
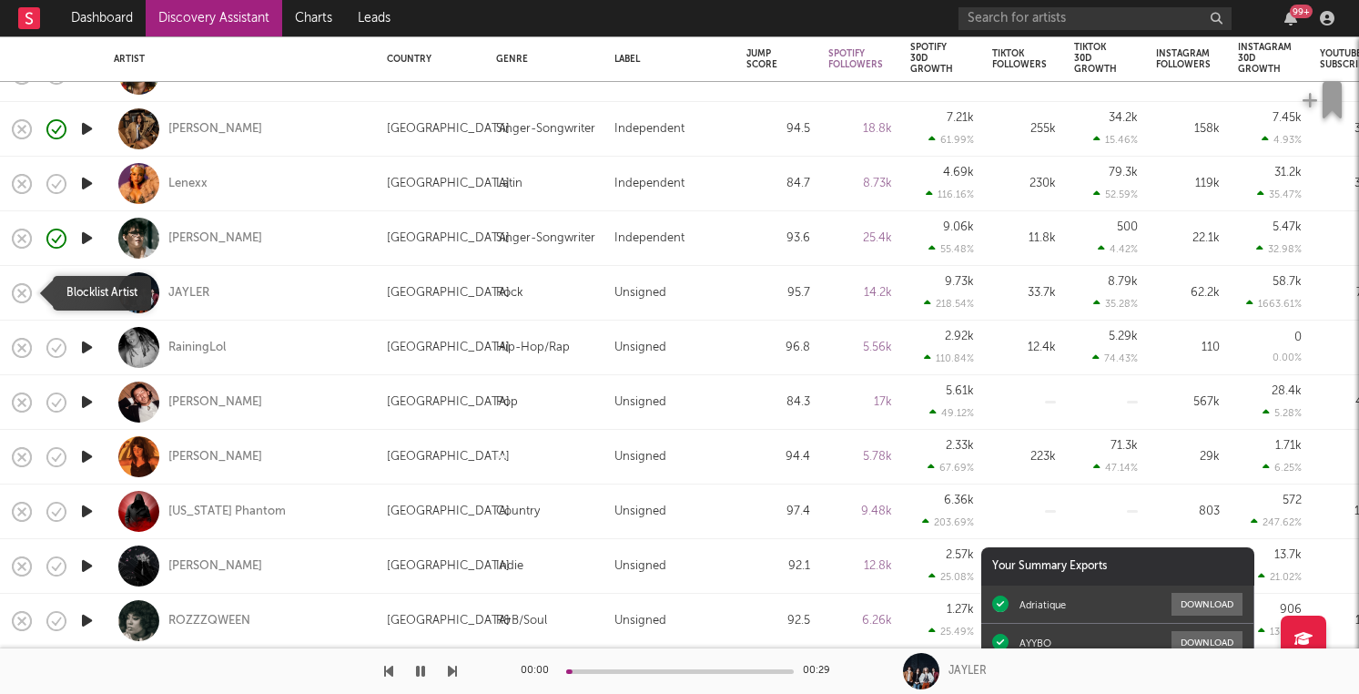
click at [28, 295] on icon "button" at bounding box center [21, 292] width 25 height 25
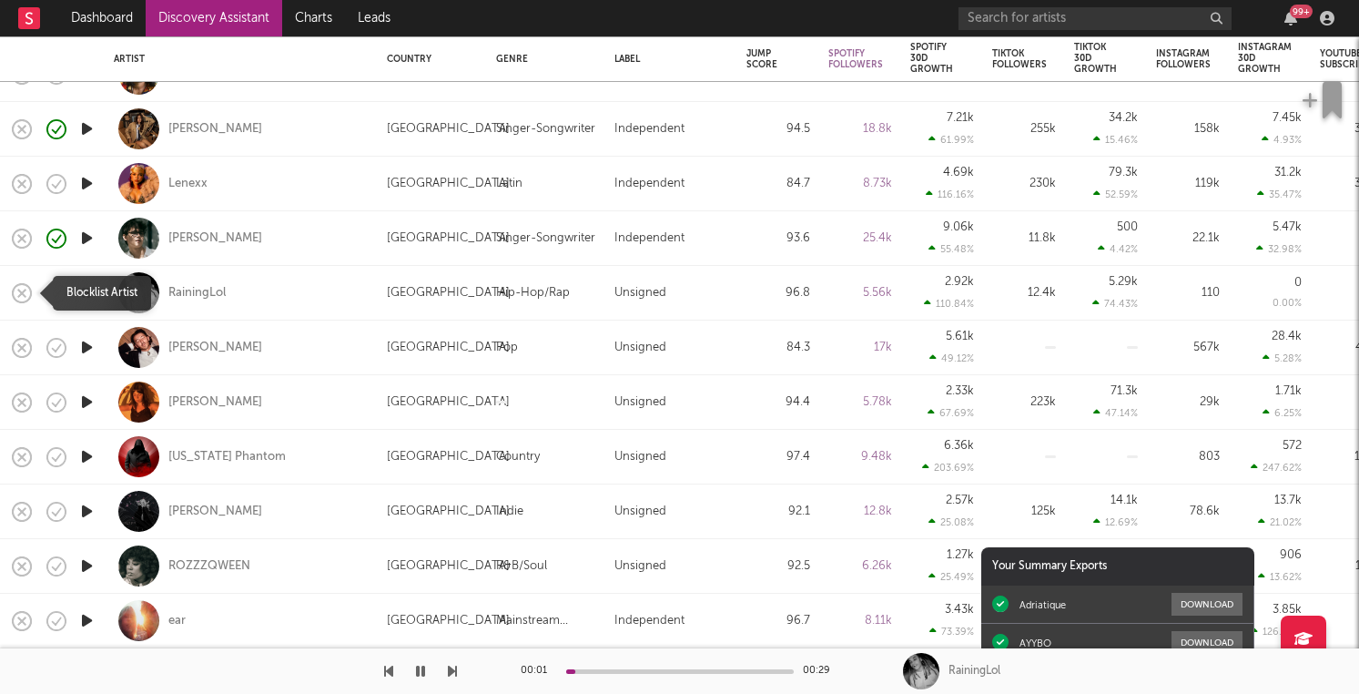
click at [26, 289] on icon "button" at bounding box center [21, 292] width 25 height 25
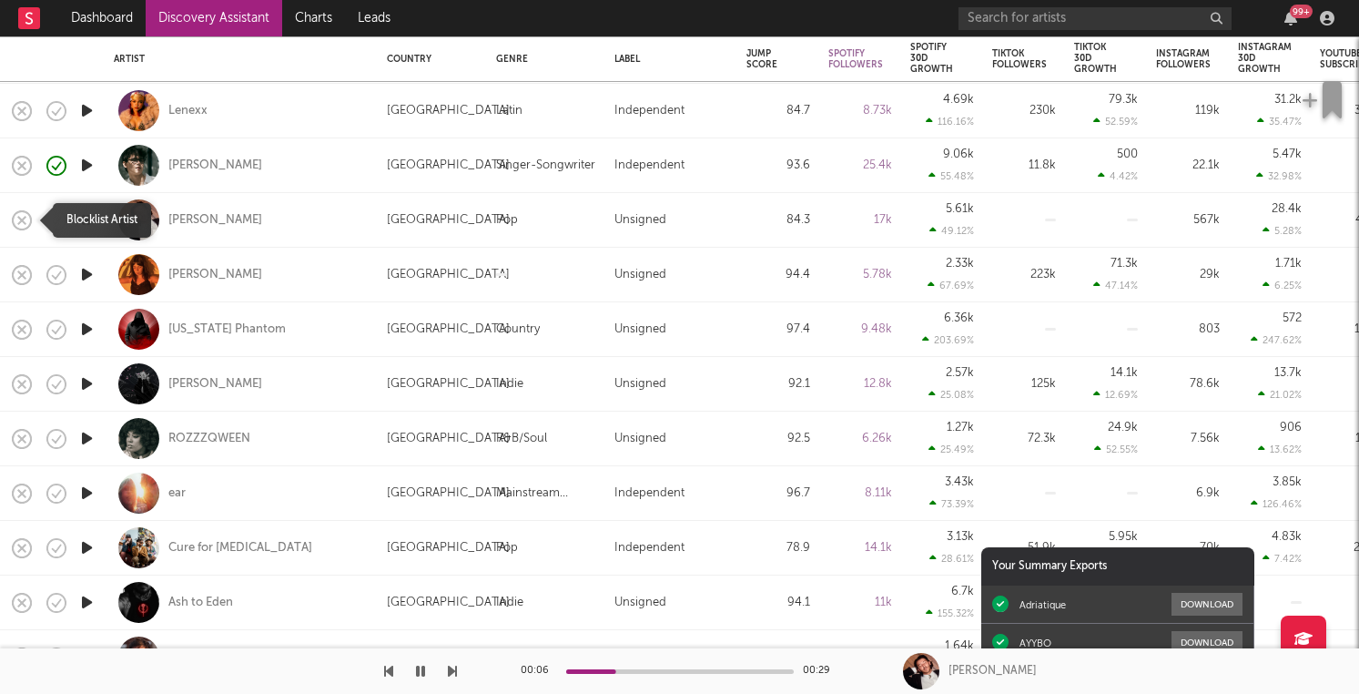
click at [18, 221] on icon "button" at bounding box center [21, 220] width 25 height 25
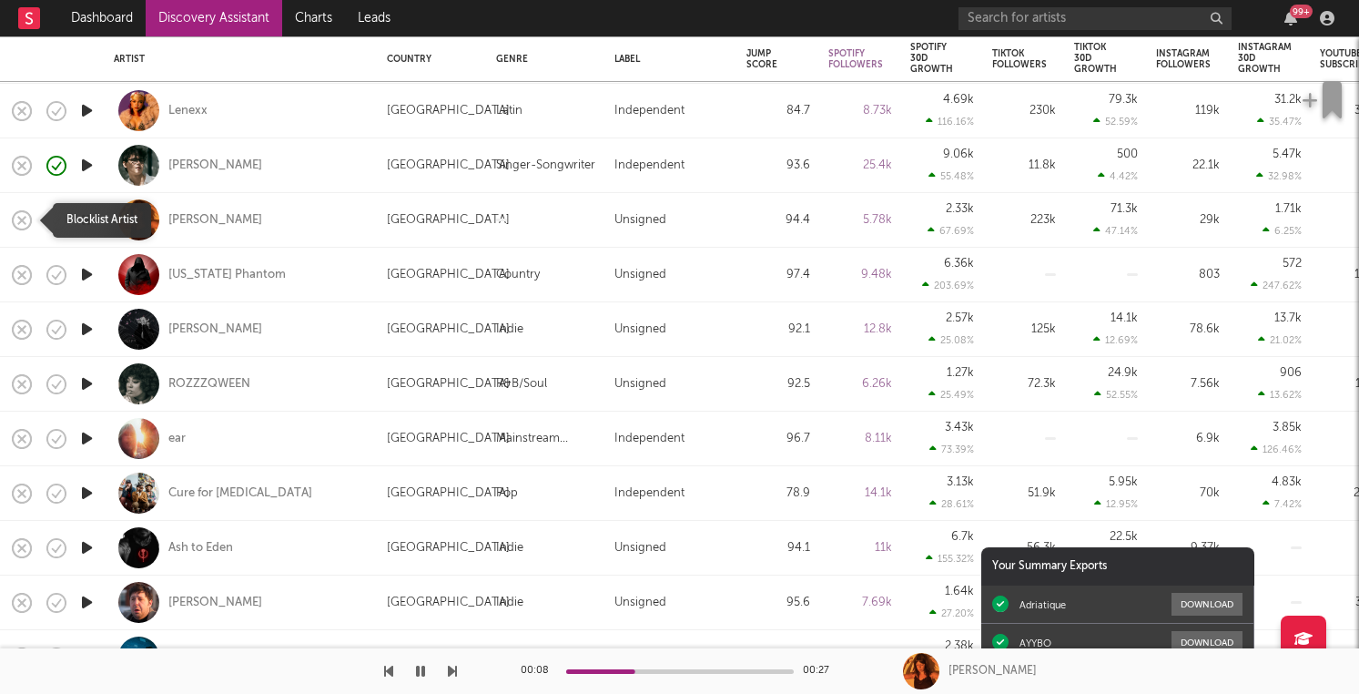
click at [19, 224] on icon "button" at bounding box center [21, 220] width 25 height 25
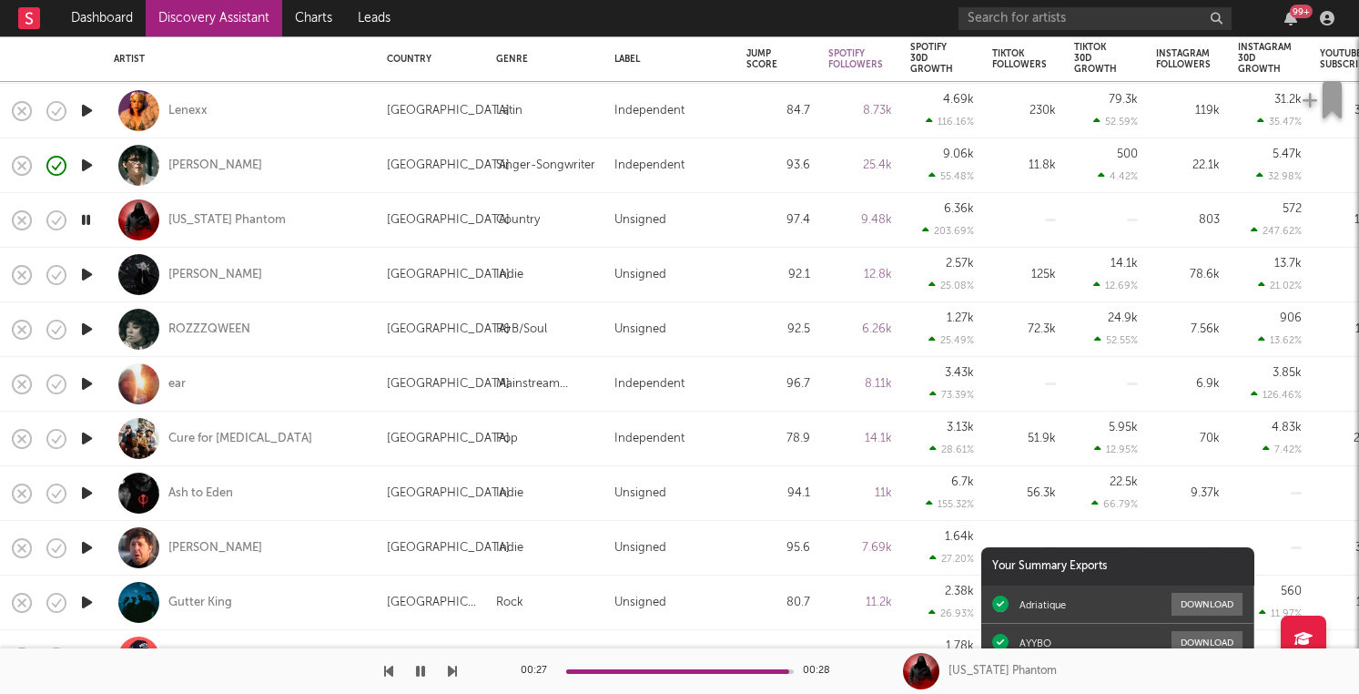
drag, startPoint x: 87, startPoint y: 291, endPoint x: 91, endPoint y: 271, distance: 20.4
click at [91, 270] on div at bounding box center [86, 275] width 36 height 55
select select "1w"
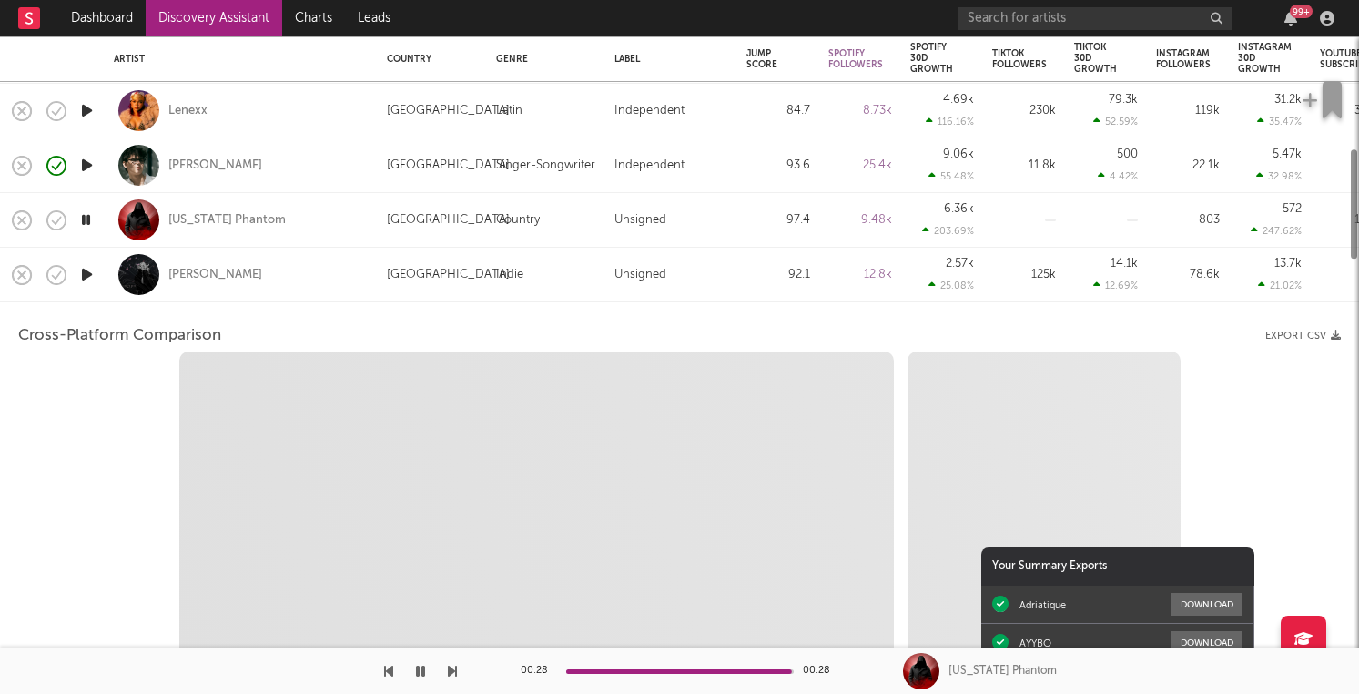
select select "6m"
click at [105, 278] on div "[PERSON_NAME]" at bounding box center [241, 275] width 273 height 55
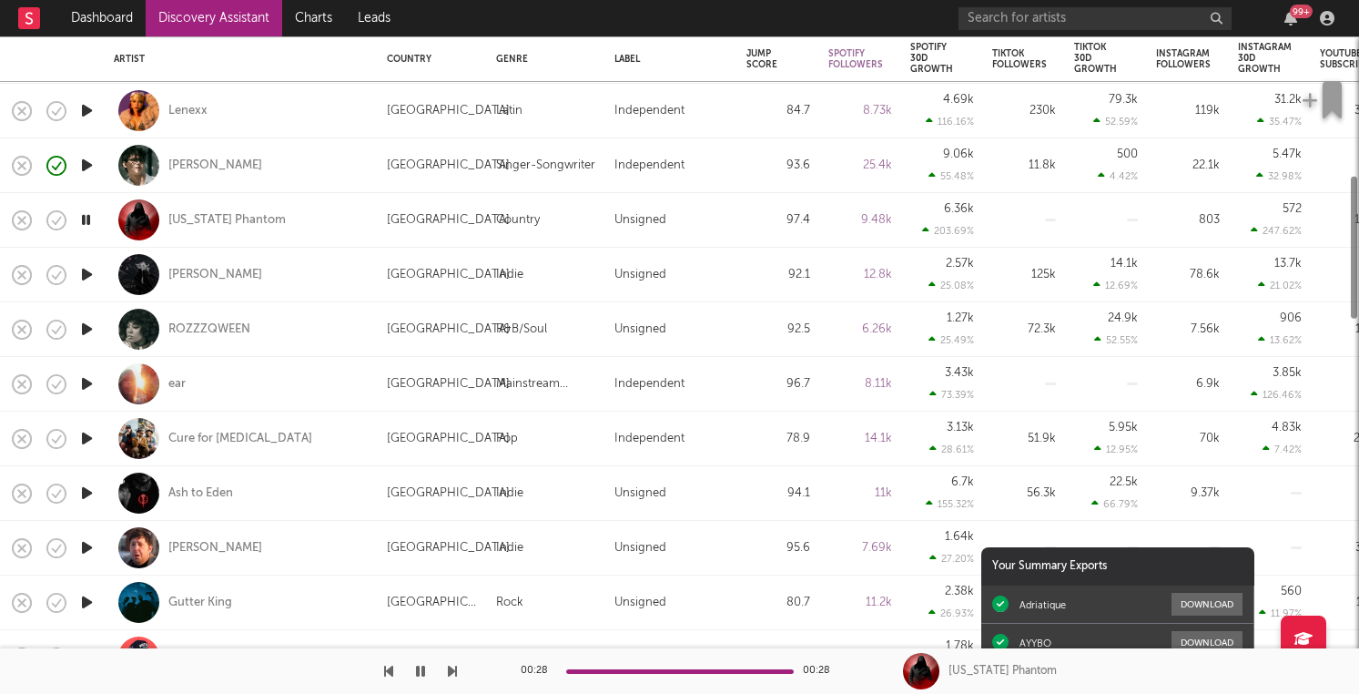
click at [86, 279] on icon "button" at bounding box center [86, 274] width 19 height 23
click at [21, 273] on rect "button" at bounding box center [21, 273] width 7 height 7
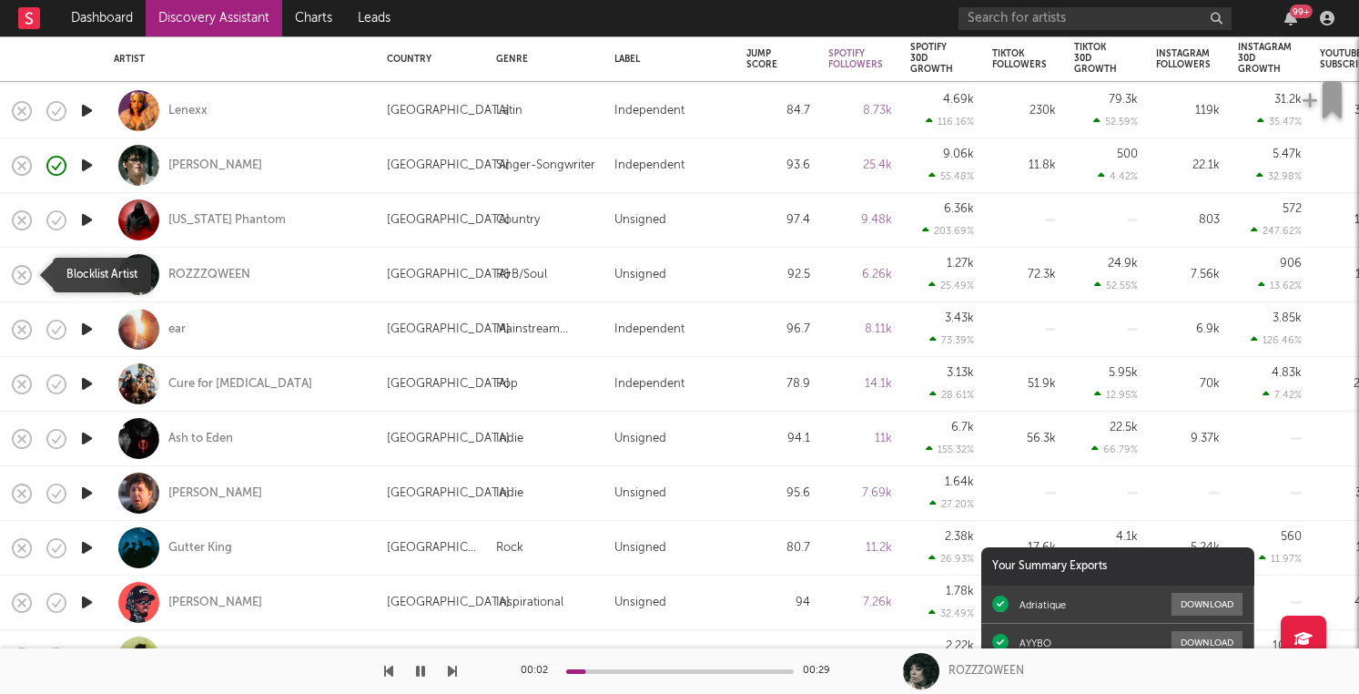
click at [18, 274] on icon "button" at bounding box center [21, 274] width 25 height 25
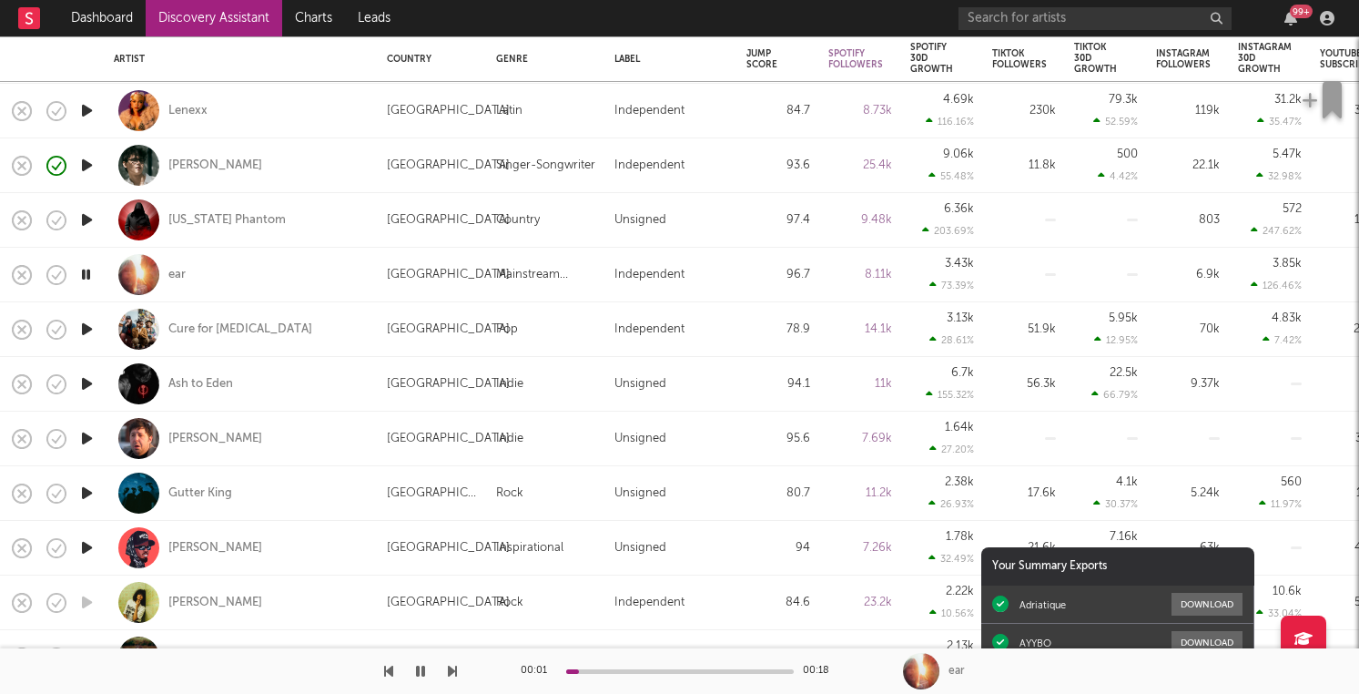
click at [89, 318] on icon "button" at bounding box center [86, 329] width 19 height 23
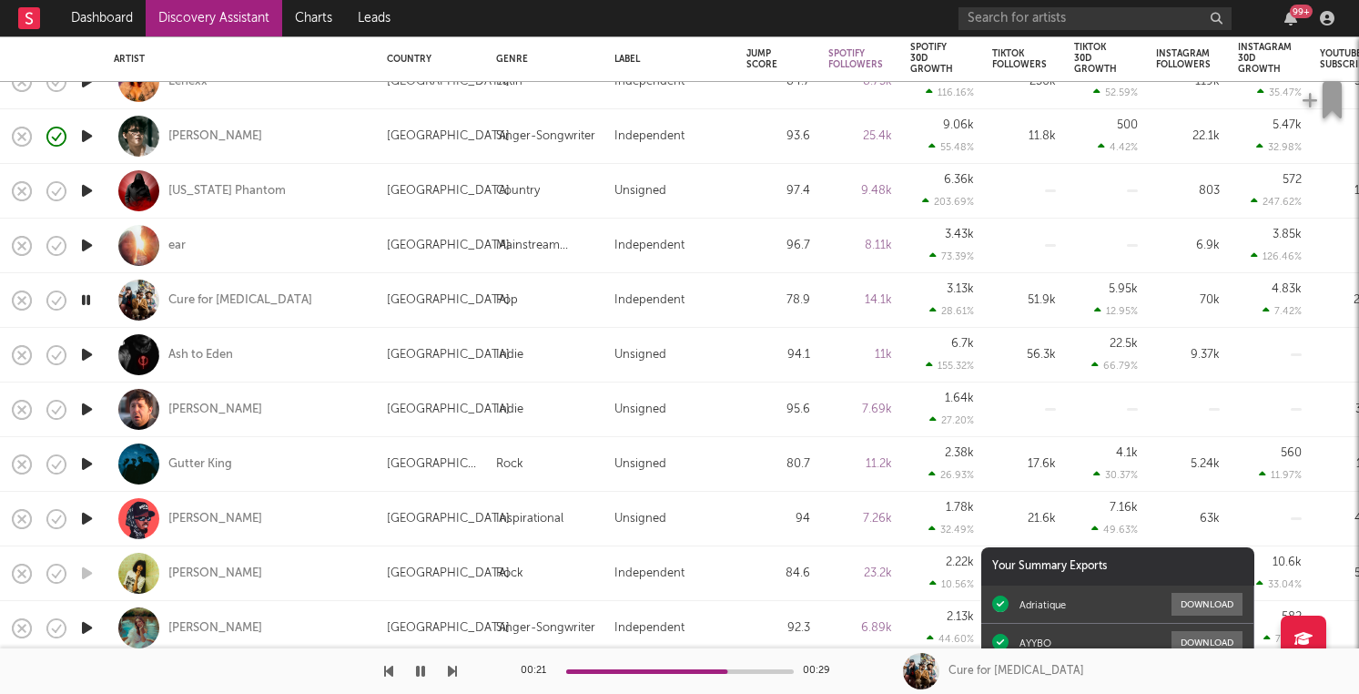
click at [87, 357] on icon "button" at bounding box center [86, 354] width 19 height 23
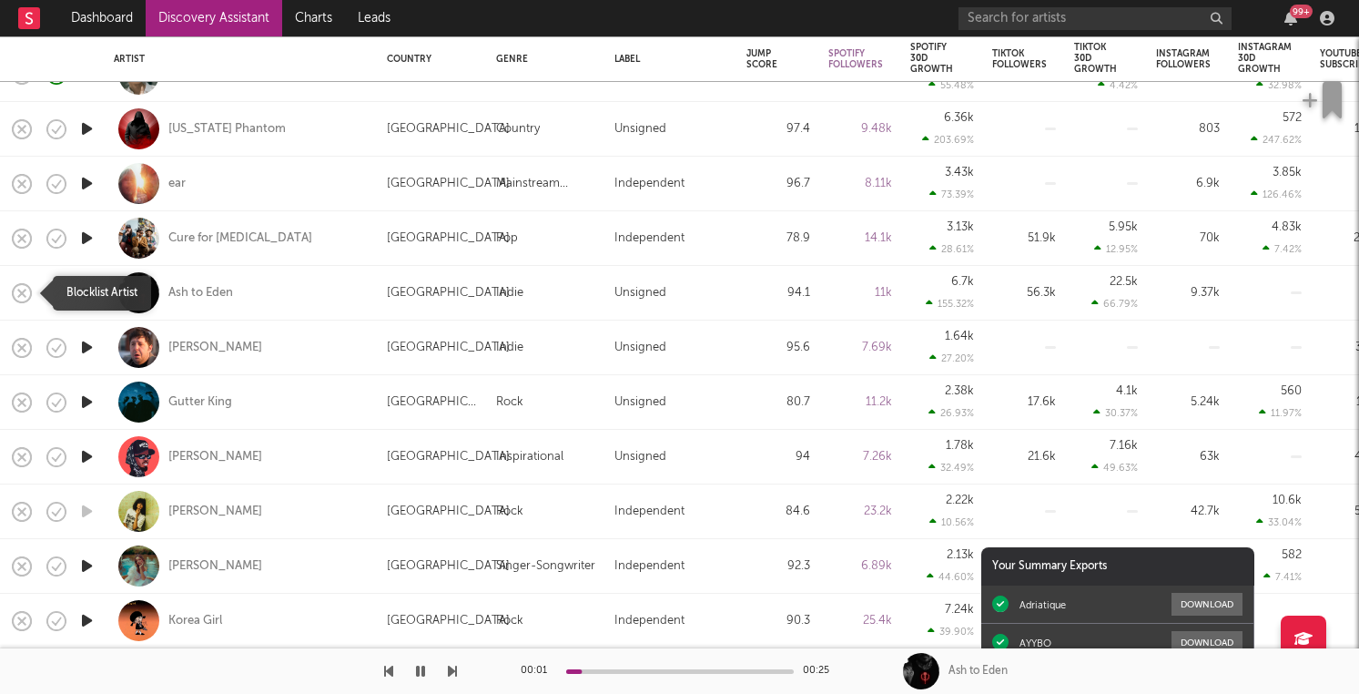
click at [26, 295] on icon "button" at bounding box center [21, 292] width 25 height 25
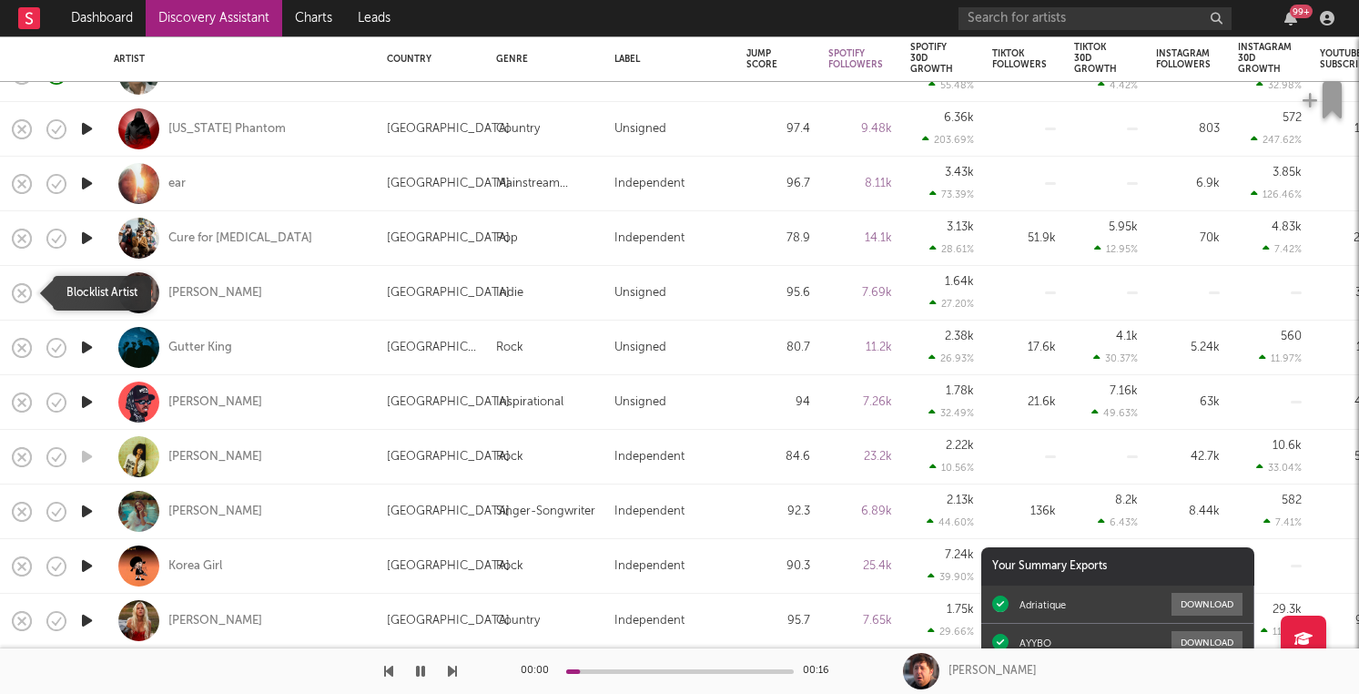
click at [27, 291] on icon "button" at bounding box center [21, 292] width 25 height 25
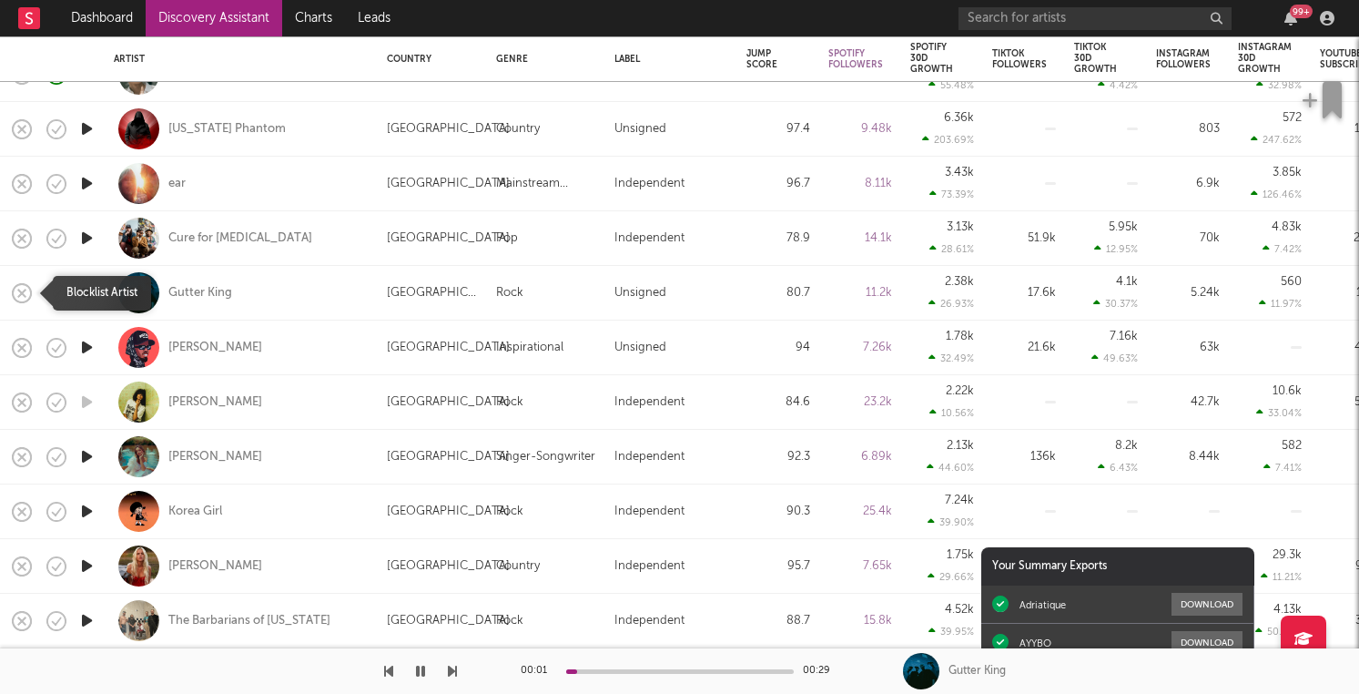
click at [24, 296] on rect "button" at bounding box center [21, 292] width 7 height 7
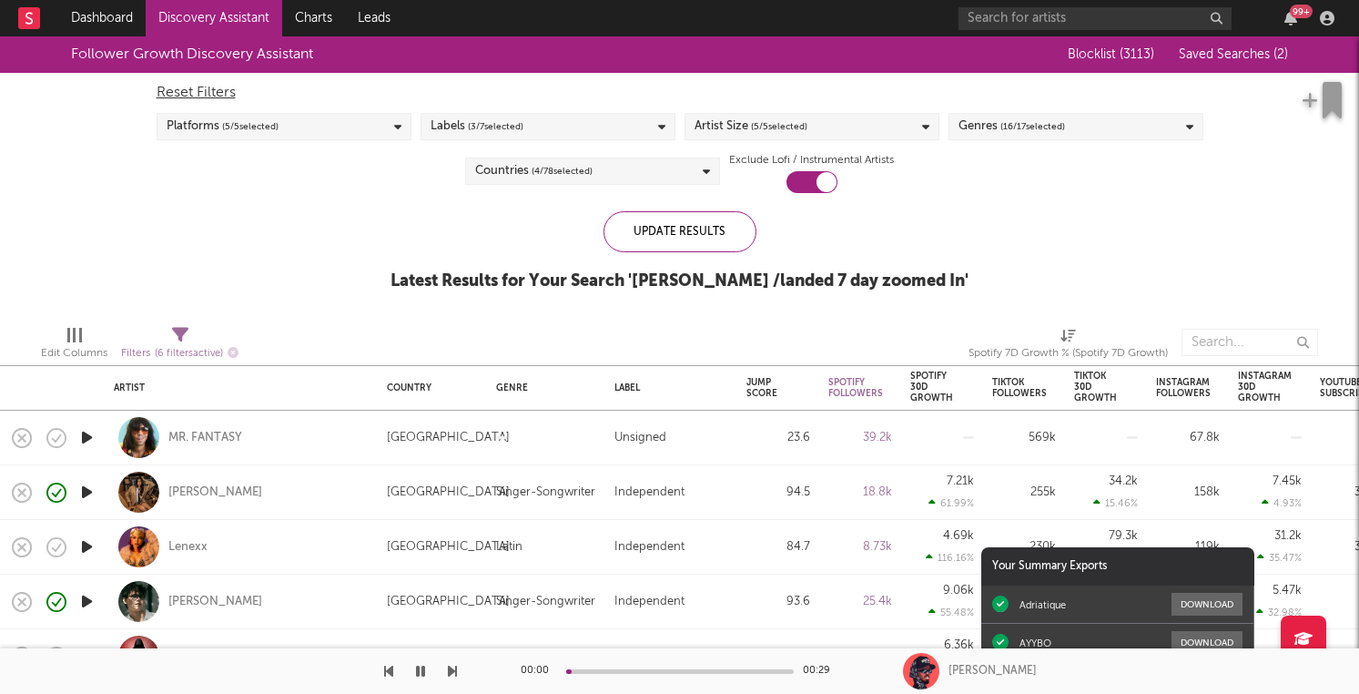
click at [1125, 115] on div "Genres ( 16 / 17 selected)" at bounding box center [1075, 126] width 255 height 27
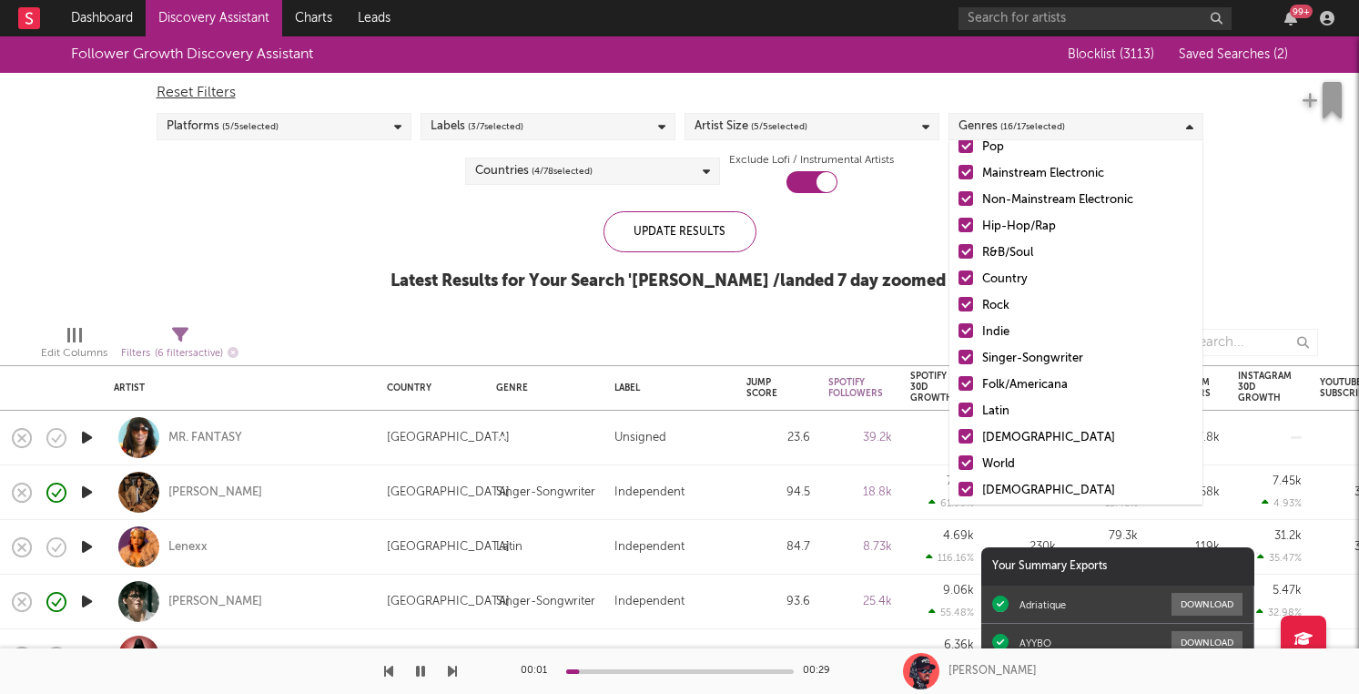
scroll to position [45, 0]
click at [968, 302] on div at bounding box center [965, 302] width 15 height 15
click at [958, 302] on input "Rock" at bounding box center [958, 304] width 0 height 22
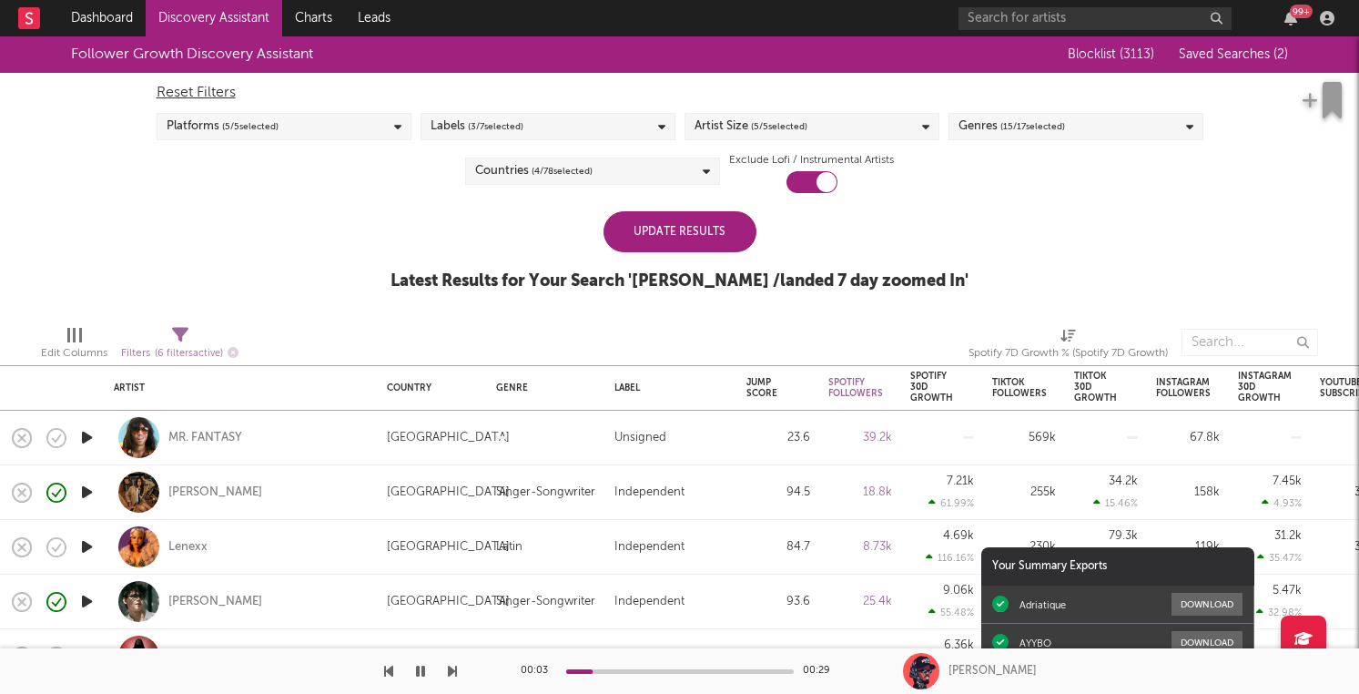
click at [664, 206] on div "Follower Growth Discovery Assistant Blocklist ( 3113 ) Saved Searches ( 2 ) Res…" at bounding box center [679, 173] width 1359 height 274
click at [664, 222] on div "Update Results" at bounding box center [679, 231] width 153 height 41
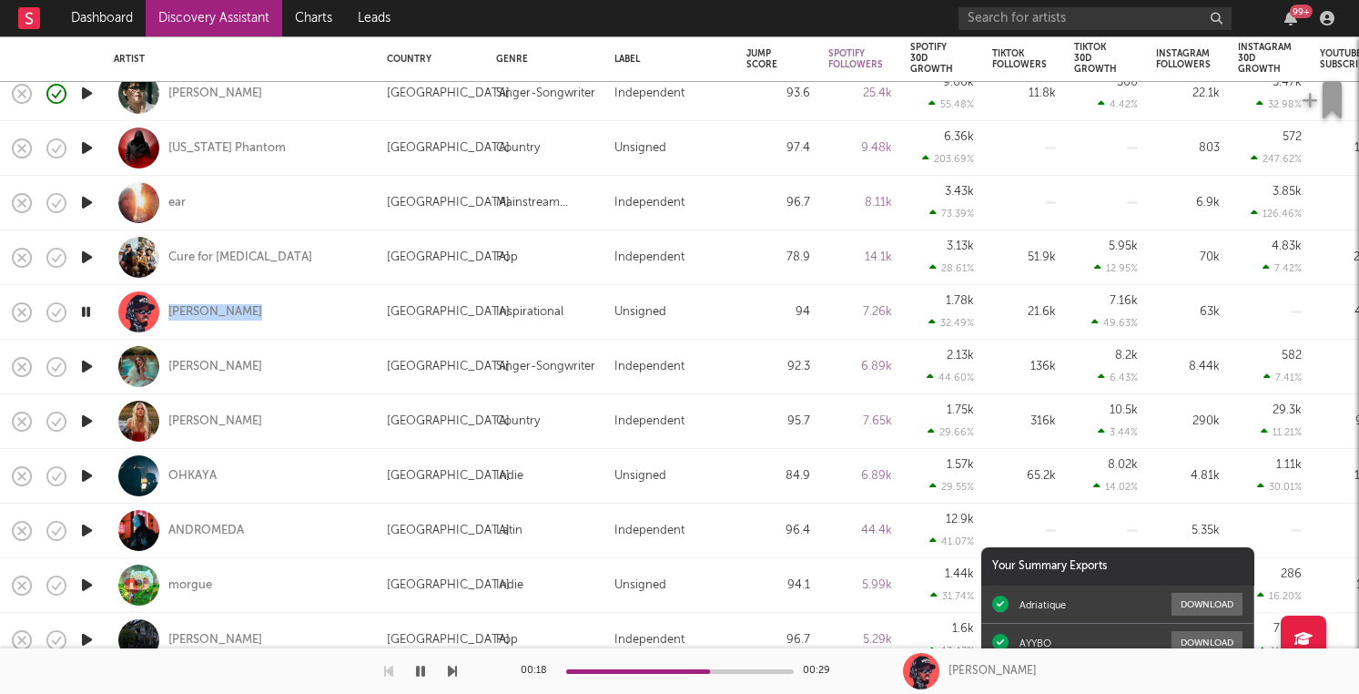
copy div "[PERSON_NAME]"
drag, startPoint x: 279, startPoint y: 315, endPoint x: 130, endPoint y: 315, distance: 148.4
click at [130, 315] on div "[PERSON_NAME]" at bounding box center [241, 312] width 255 height 54
select select "1w"
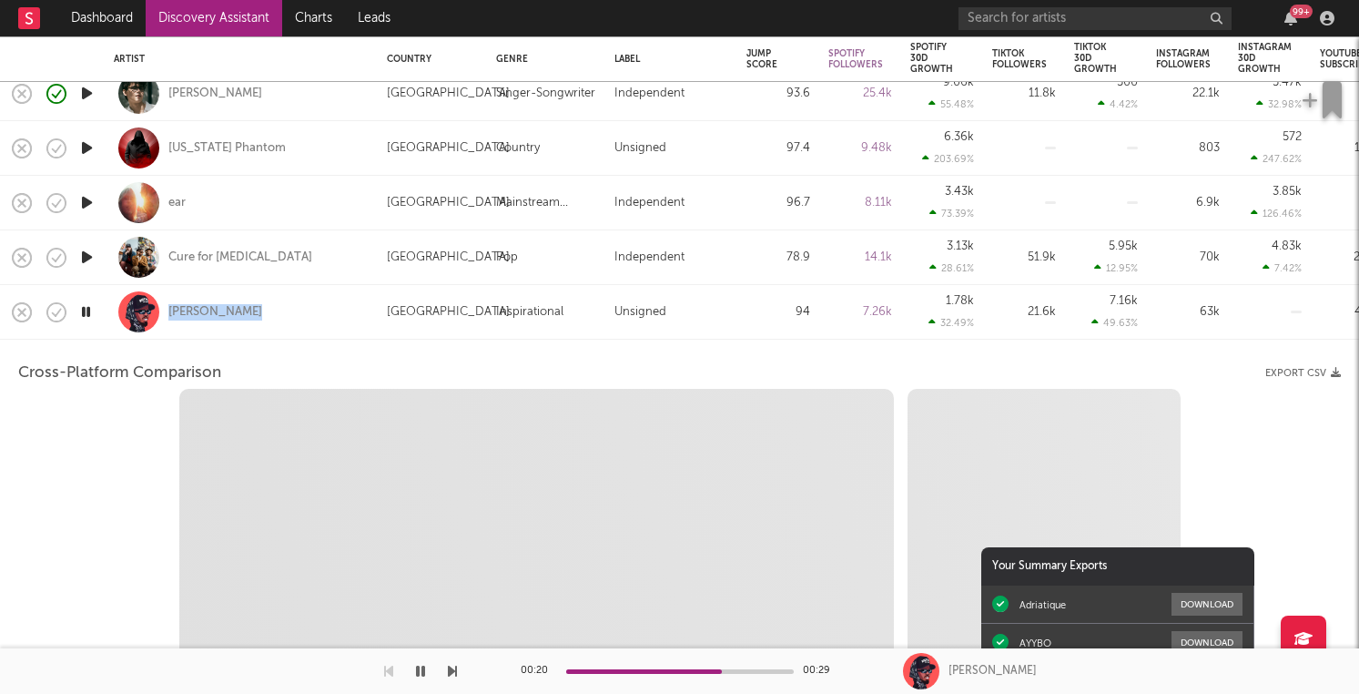
click at [347, 301] on div "[PERSON_NAME]" at bounding box center [241, 312] width 255 height 54
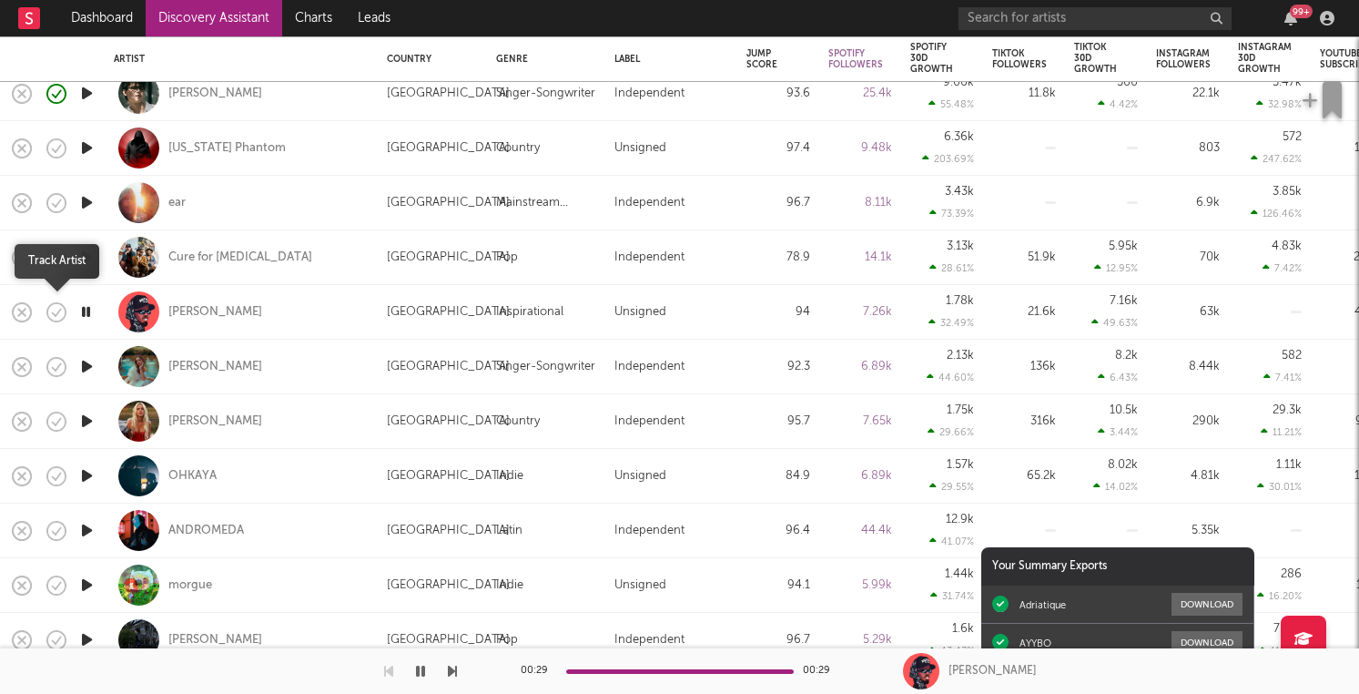
click at [59, 313] on icon "button" at bounding box center [56, 311] width 25 height 25
click at [86, 362] on icon "button" at bounding box center [86, 366] width 19 height 23
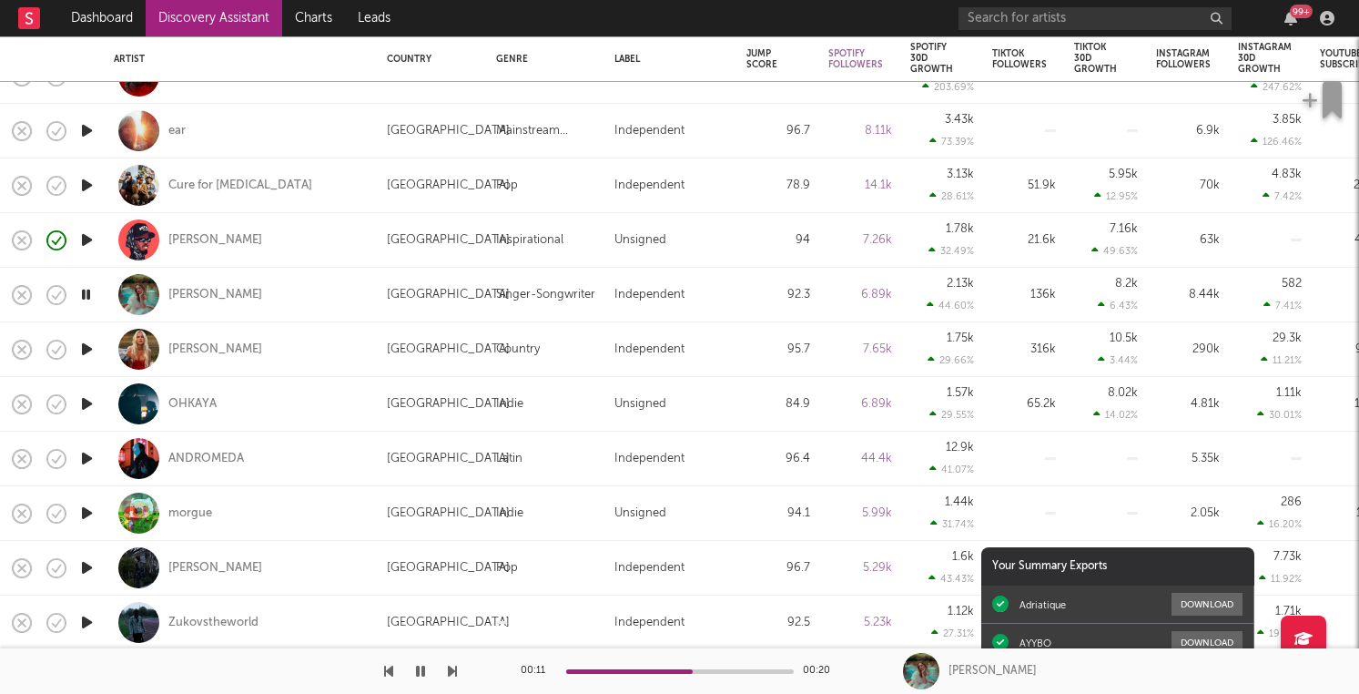
click at [85, 294] on icon "button" at bounding box center [85, 294] width 17 height 23
click at [89, 278] on div at bounding box center [86, 295] width 36 height 55
select select "1w"
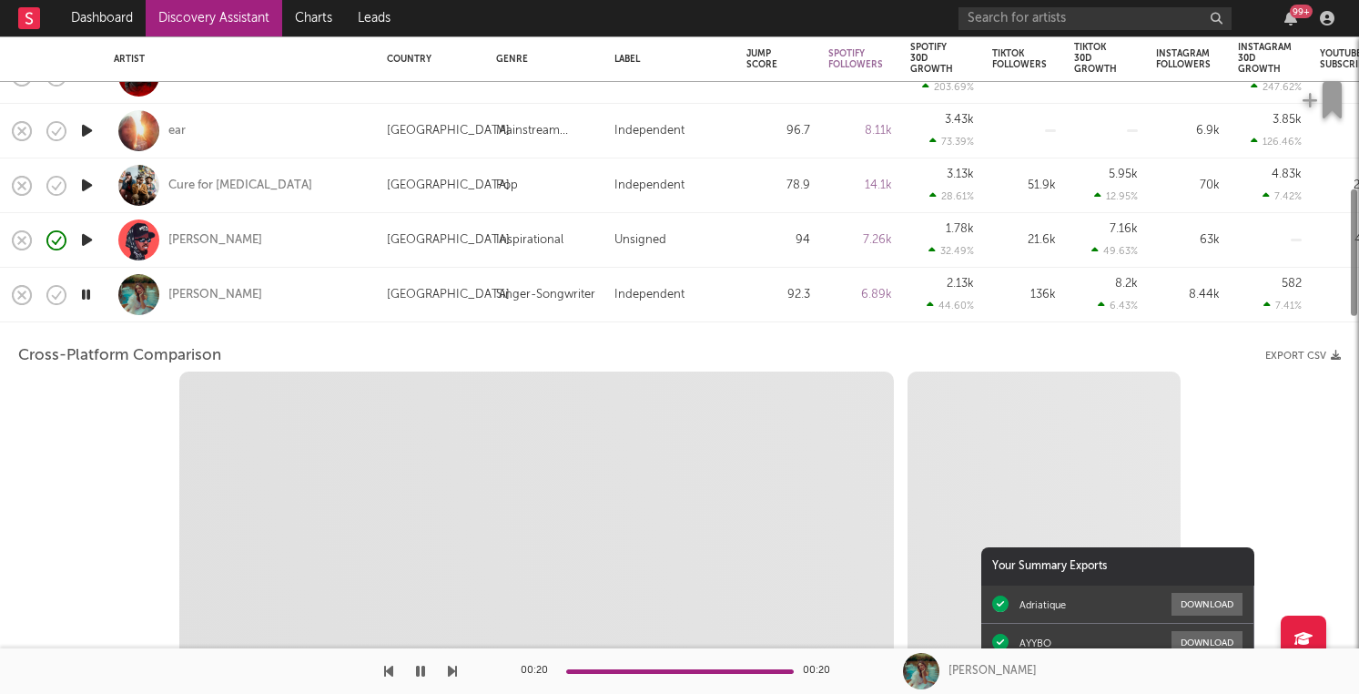
click at [89, 279] on div at bounding box center [86, 295] width 36 height 55
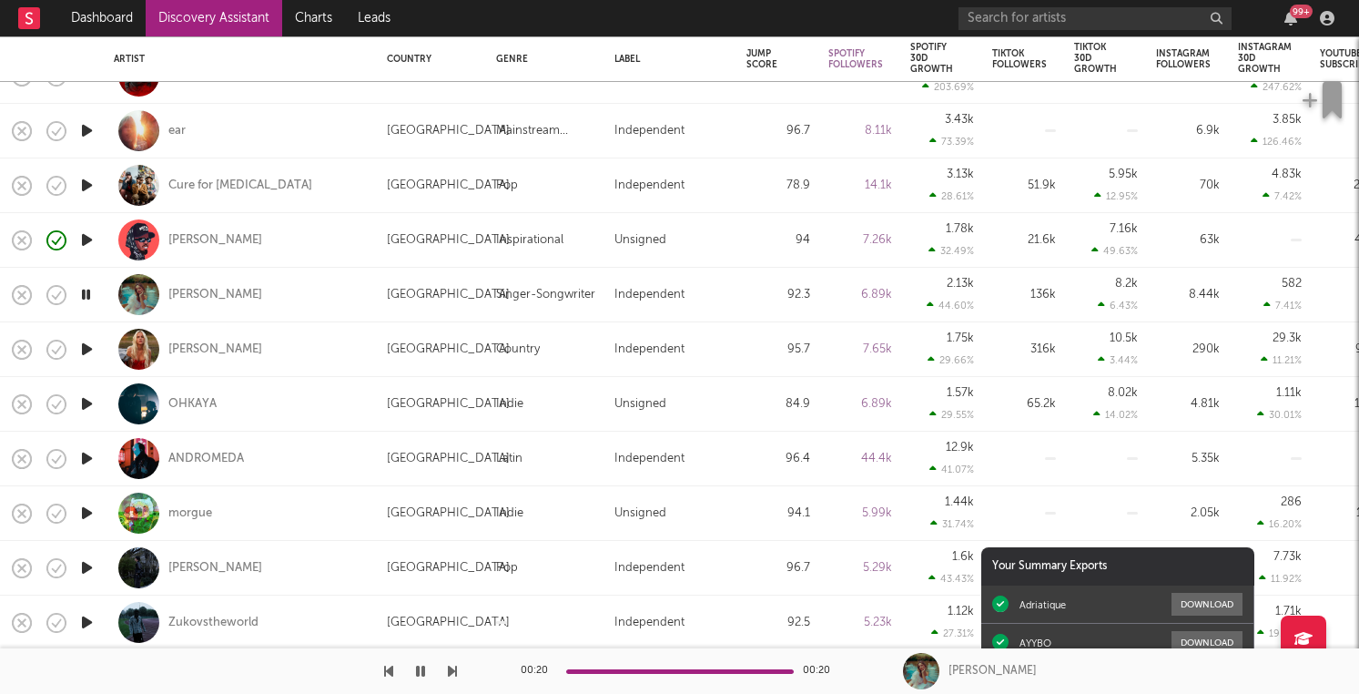
click at [89, 289] on icon "button" at bounding box center [85, 294] width 17 height 23
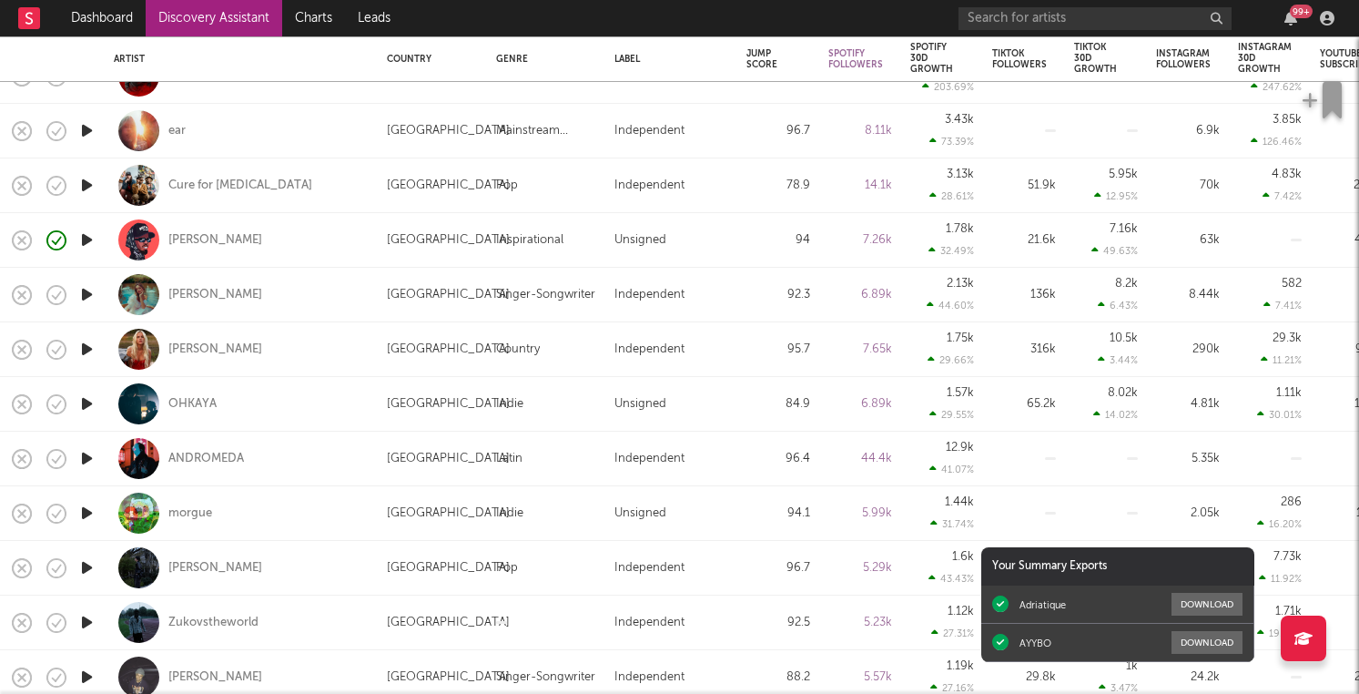
click at [89, 290] on icon "button" at bounding box center [86, 294] width 19 height 23
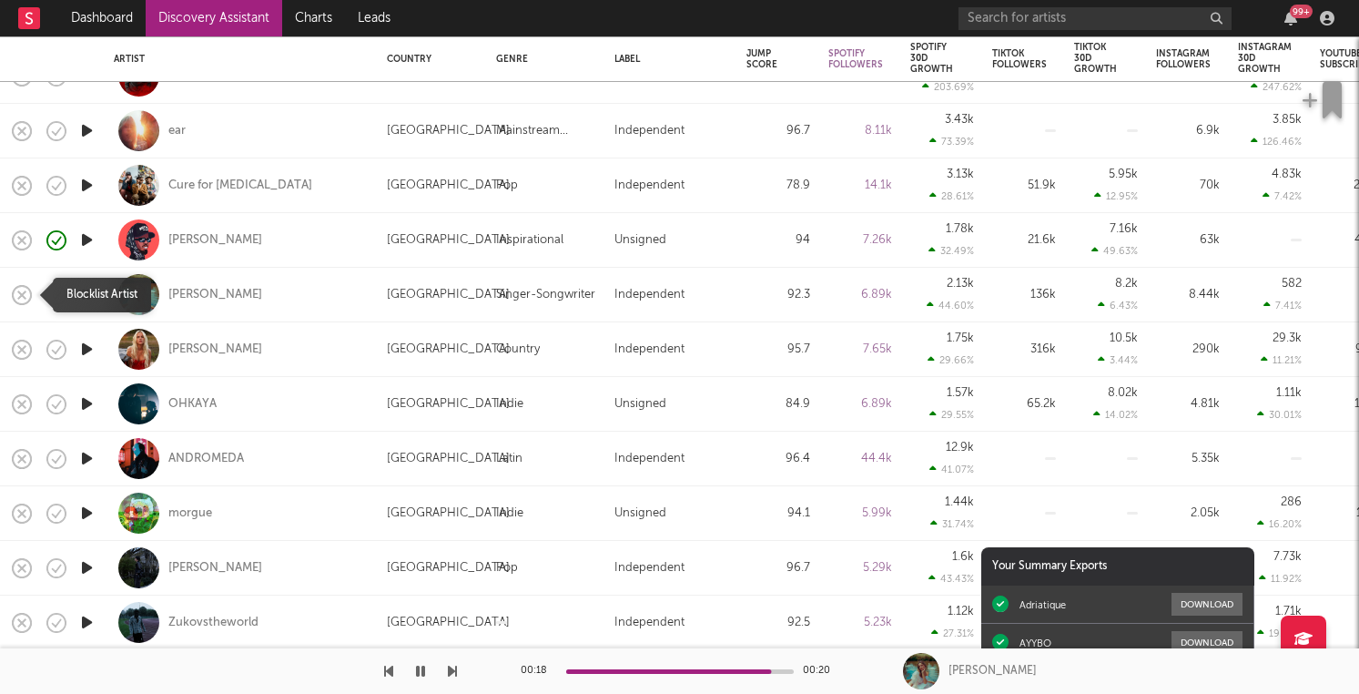
click at [26, 295] on icon "button" at bounding box center [21, 294] width 25 height 25
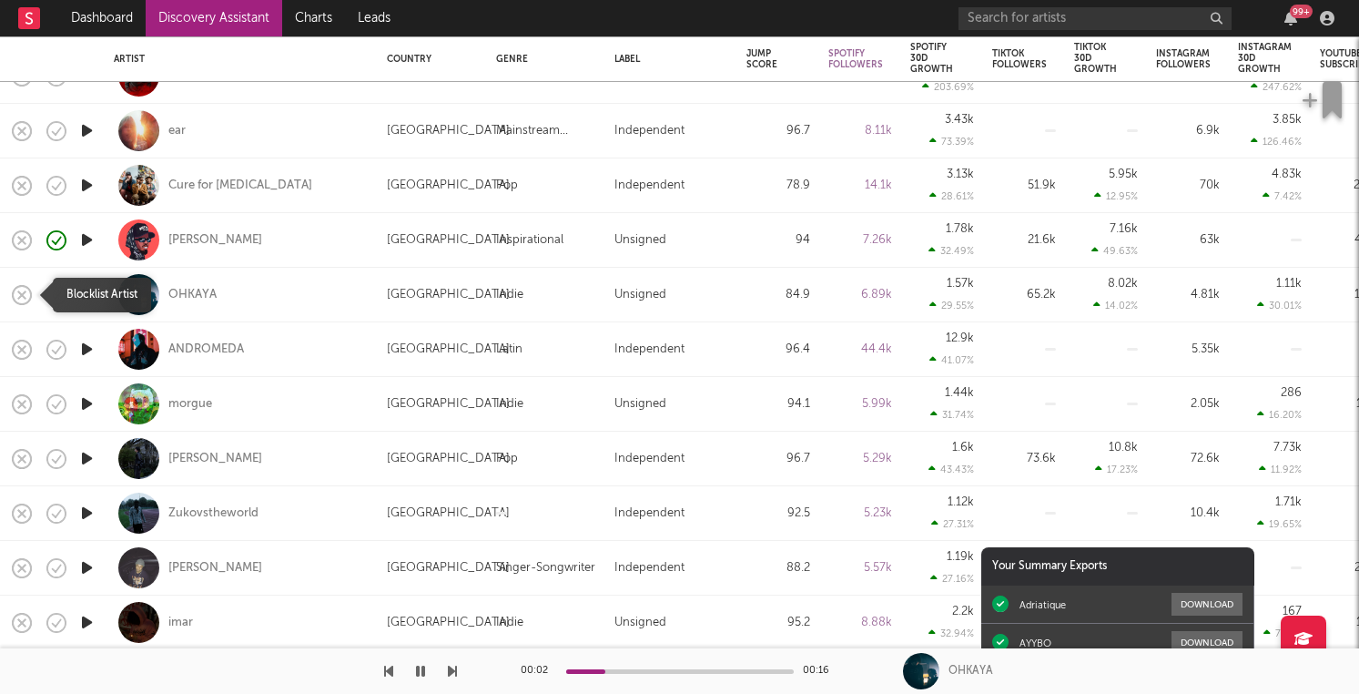
click at [15, 292] on icon "button" at bounding box center [21, 294] width 25 height 25
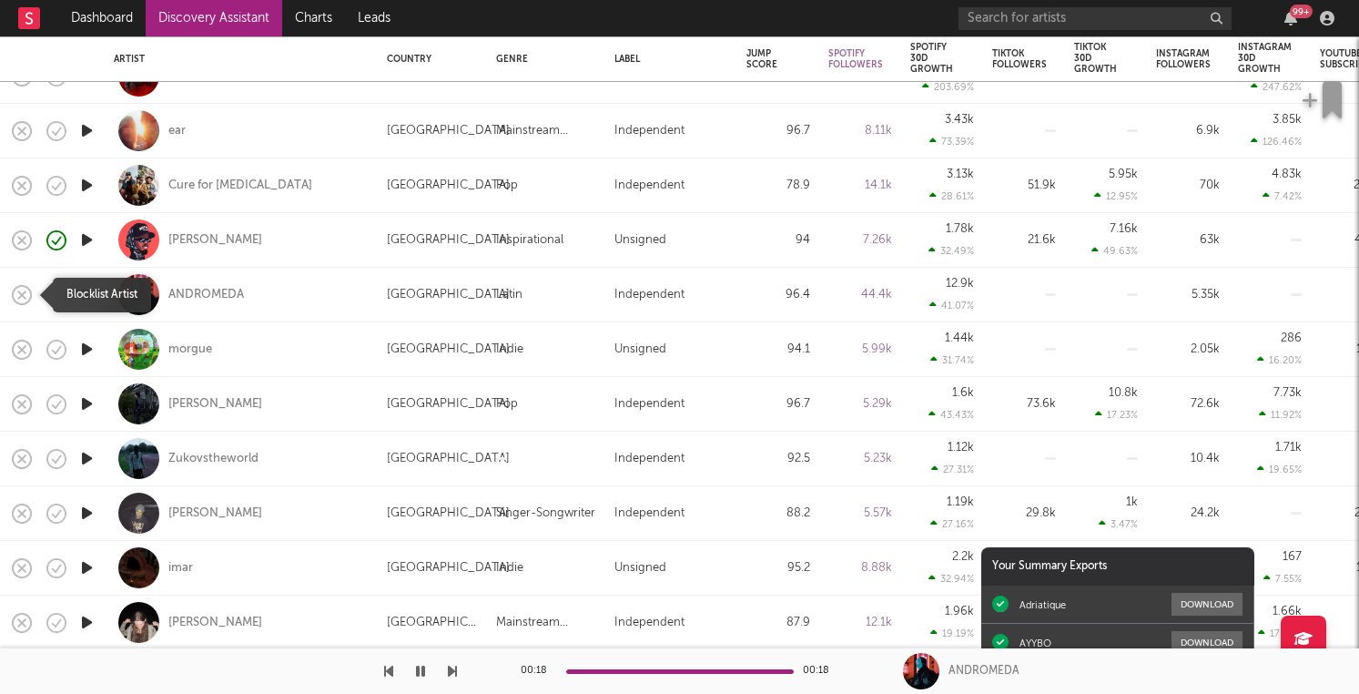
click at [25, 295] on icon "button" at bounding box center [21, 294] width 25 height 25
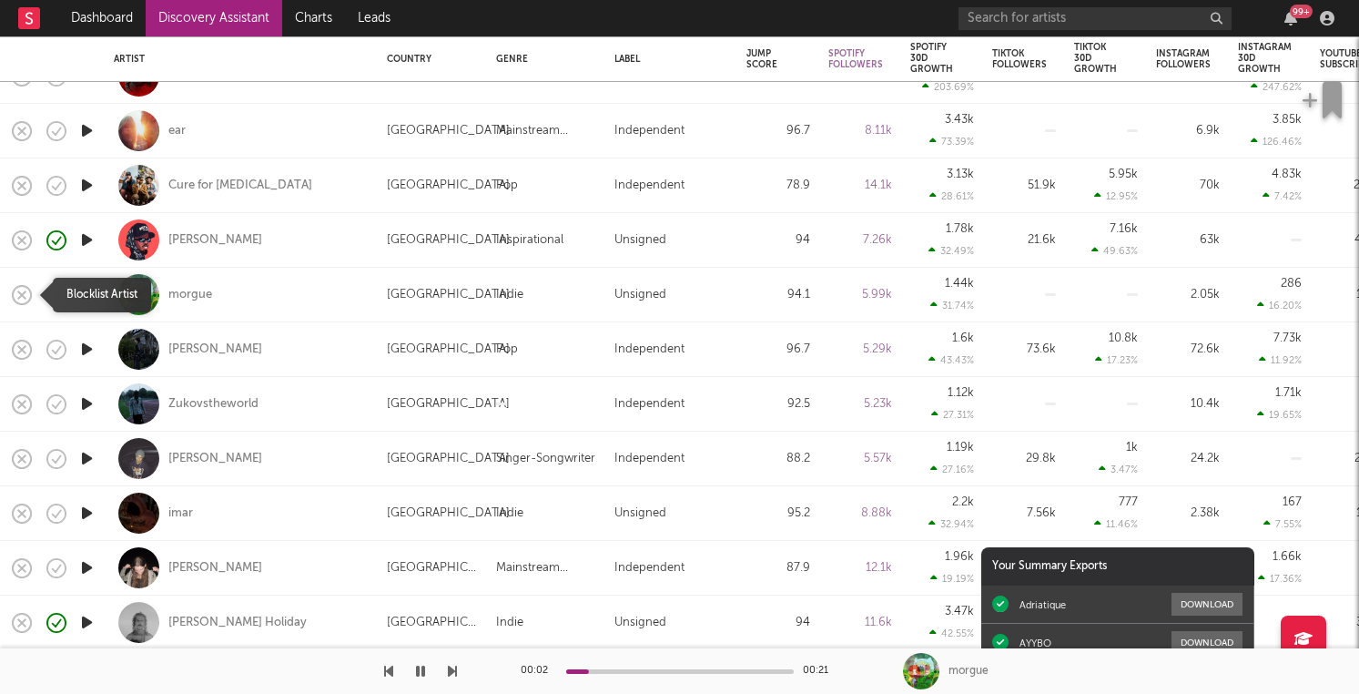
click at [24, 294] on icon "button" at bounding box center [21, 294] width 25 height 25
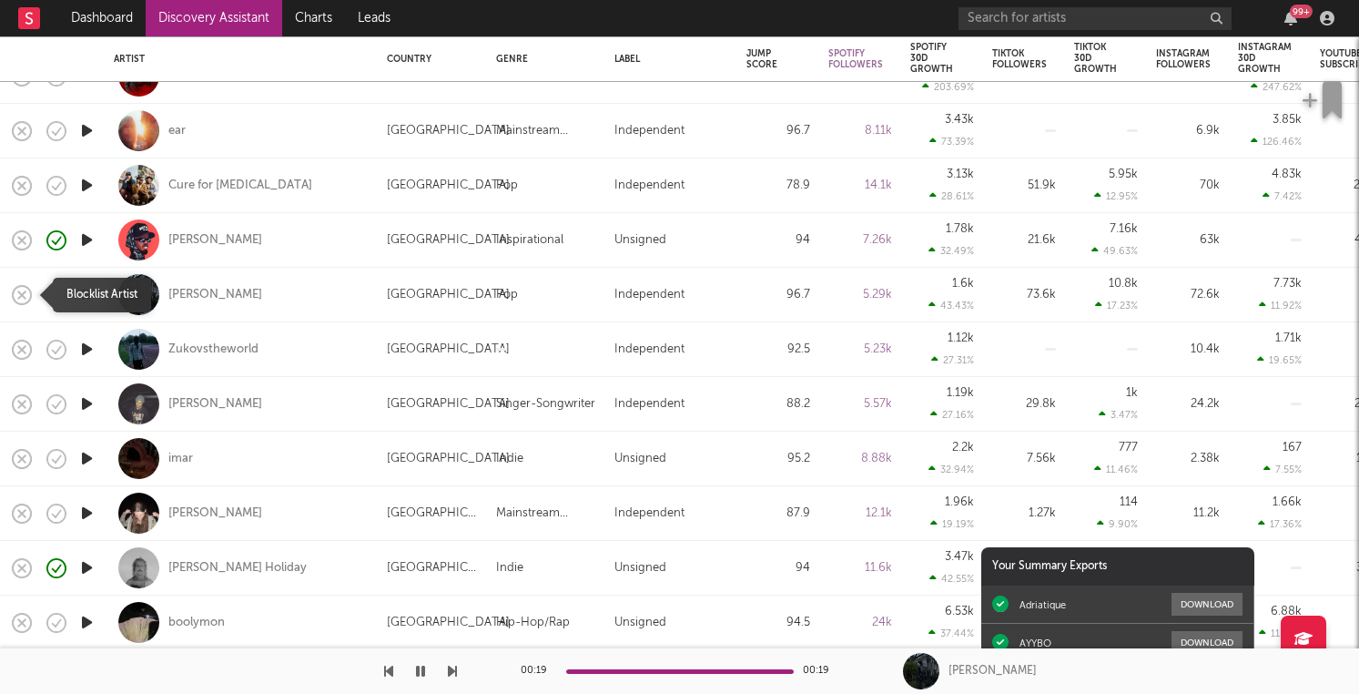
click at [29, 295] on icon "button" at bounding box center [21, 294] width 25 height 25
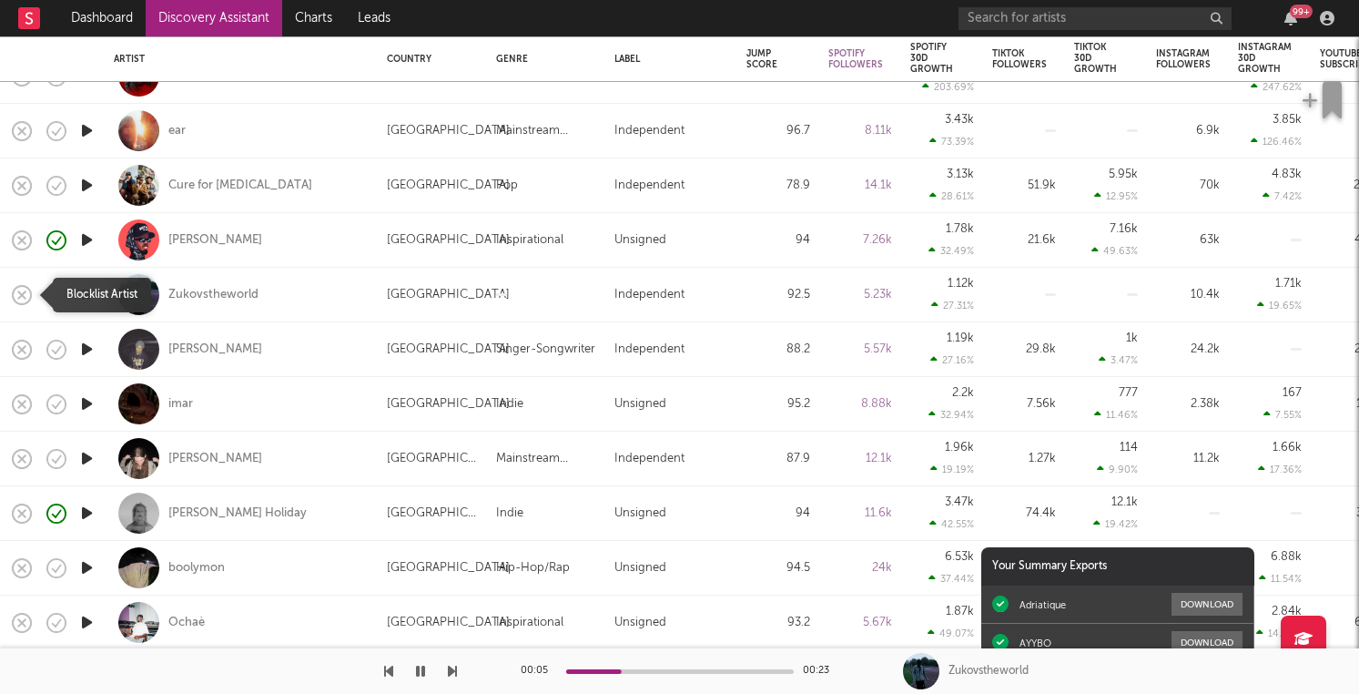
click at [25, 300] on icon "button" at bounding box center [21, 294] width 25 height 25
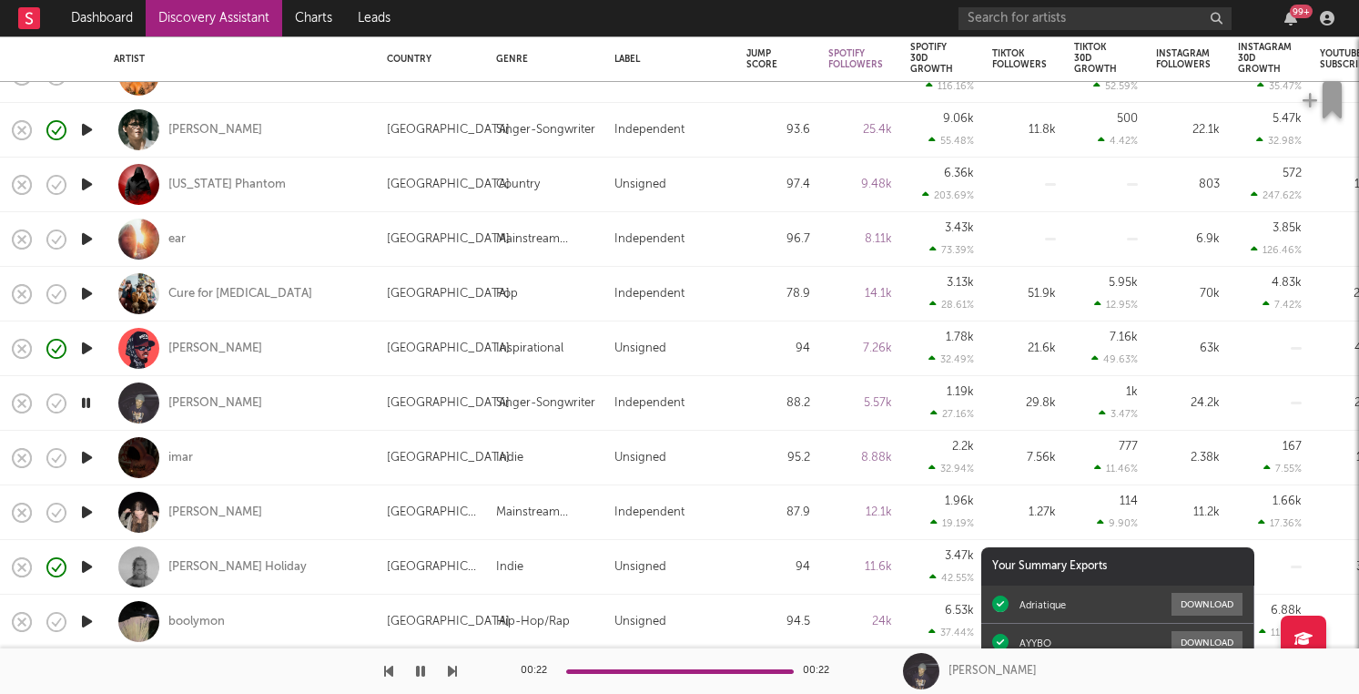
drag, startPoint x: 19, startPoint y: 402, endPoint x: 290, endPoint y: 381, distance: 272.0
click at [292, 383] on div "MR. FANTASY United States Unsigned 23.6 39.2k 569k 67.8k [PERSON_NAME] United S…" at bounding box center [1156, 494] width 2312 height 1931
click at [26, 400] on icon "button" at bounding box center [21, 402] width 25 height 25
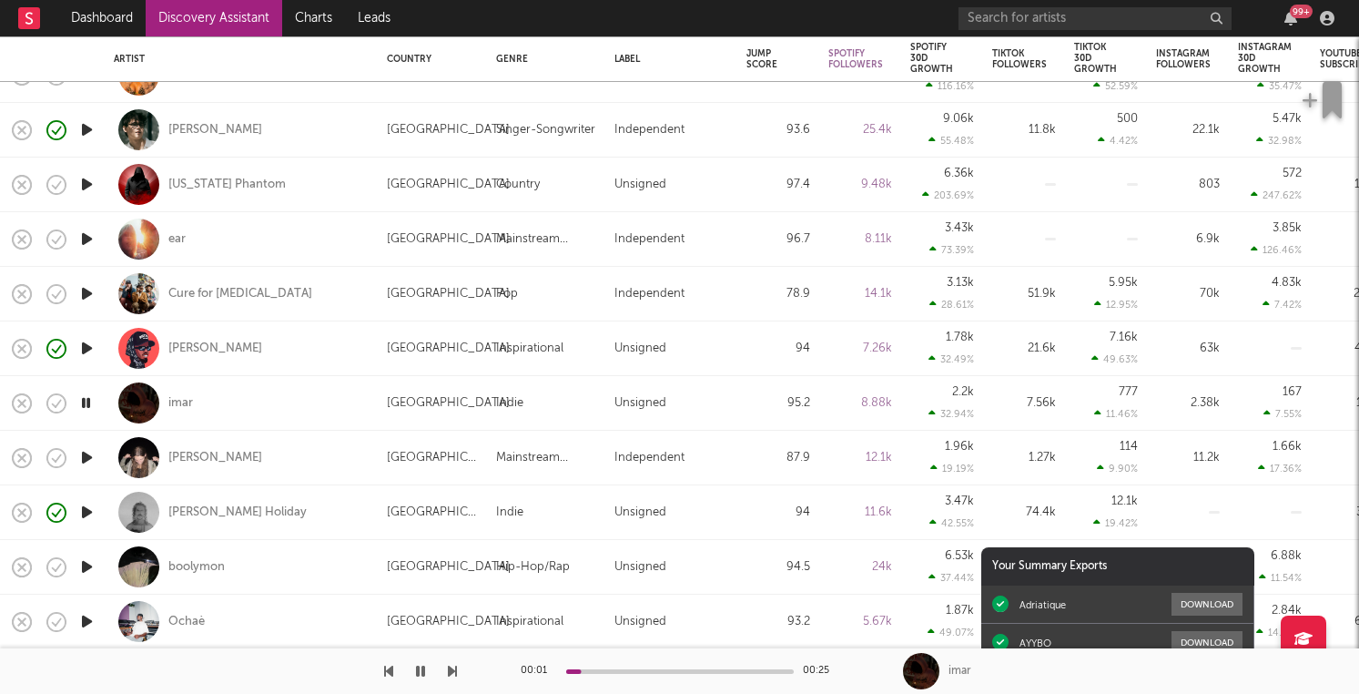
click at [86, 402] on icon "button" at bounding box center [85, 402] width 17 height 23
click at [89, 457] on icon "button" at bounding box center [86, 457] width 19 height 23
drag, startPoint x: 21, startPoint y: 457, endPoint x: 407, endPoint y: 412, distance: 388.5
click at [402, 412] on div "MR. FANTASY United States Unsigned 23.6 39.2k 569k 67.8k [PERSON_NAME] United S…" at bounding box center [1156, 467] width 2312 height 1876
click at [22, 460] on icon "button" at bounding box center [21, 457] width 25 height 25
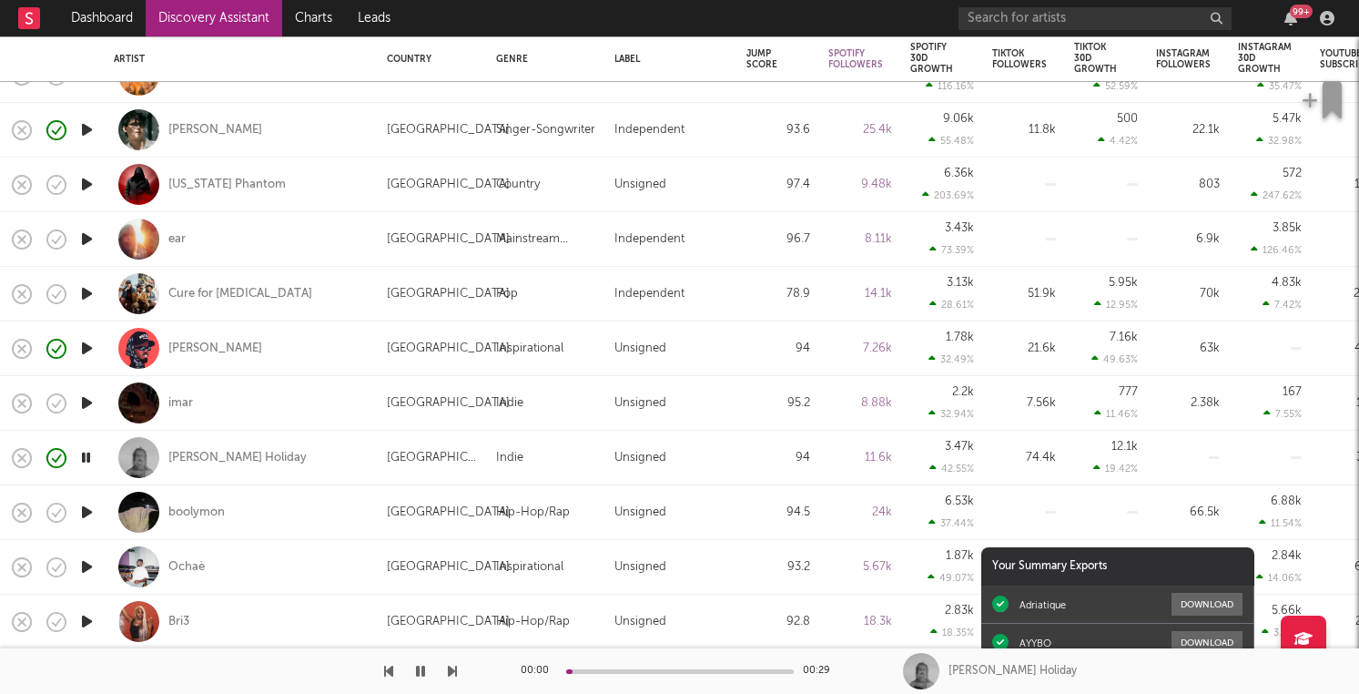
click at [90, 514] on icon "button" at bounding box center [86, 512] width 19 height 23
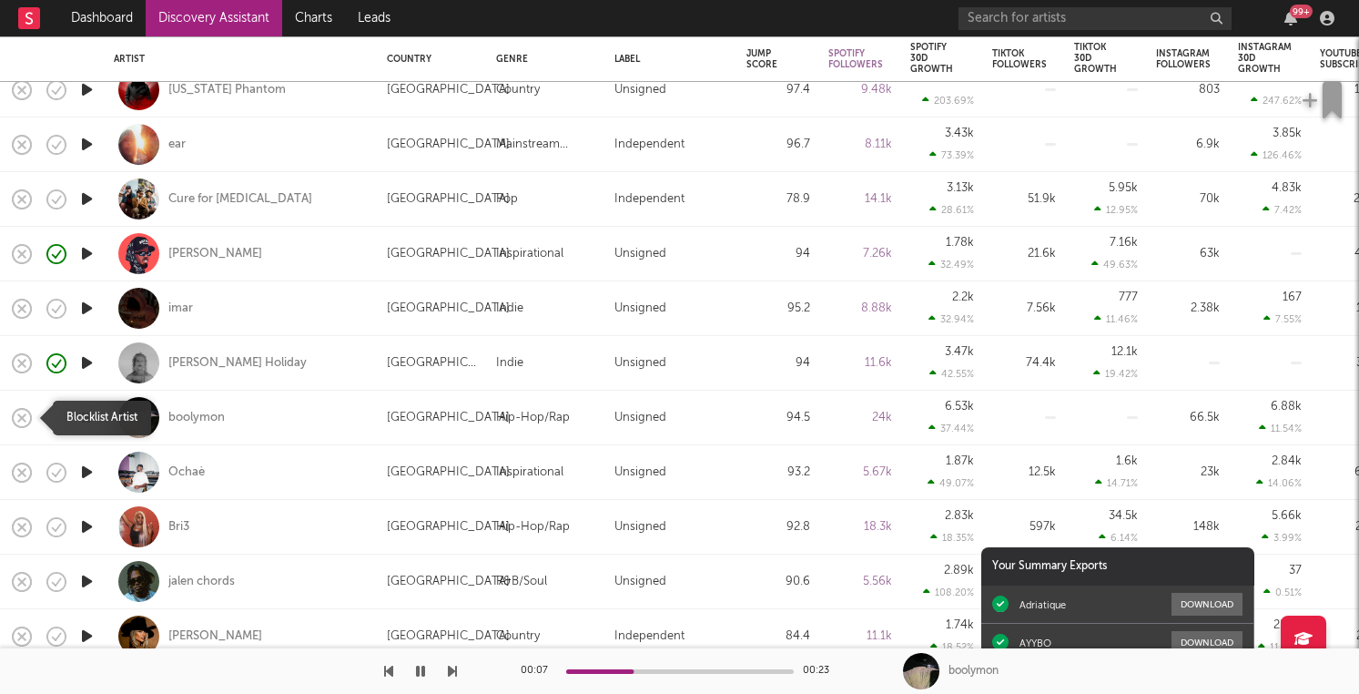
click at [22, 422] on icon "button" at bounding box center [21, 417] width 25 height 25
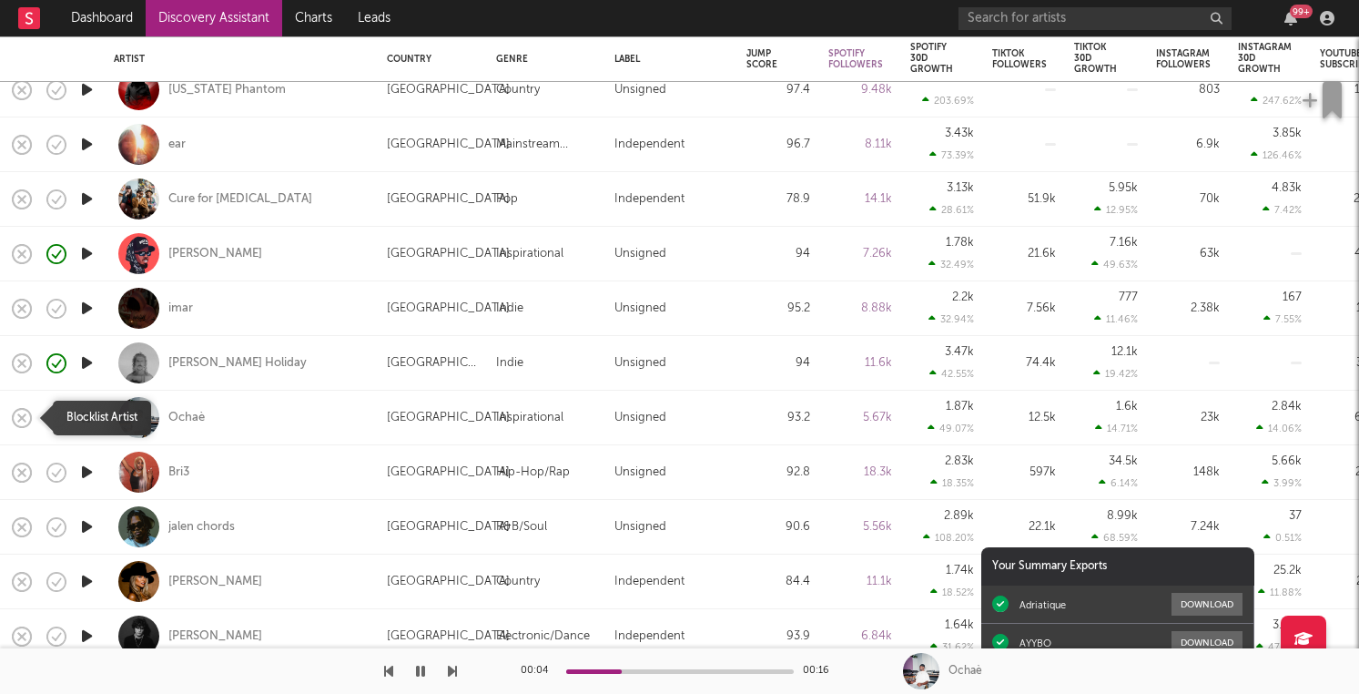
click at [19, 412] on icon "button" at bounding box center [21, 417] width 25 height 25
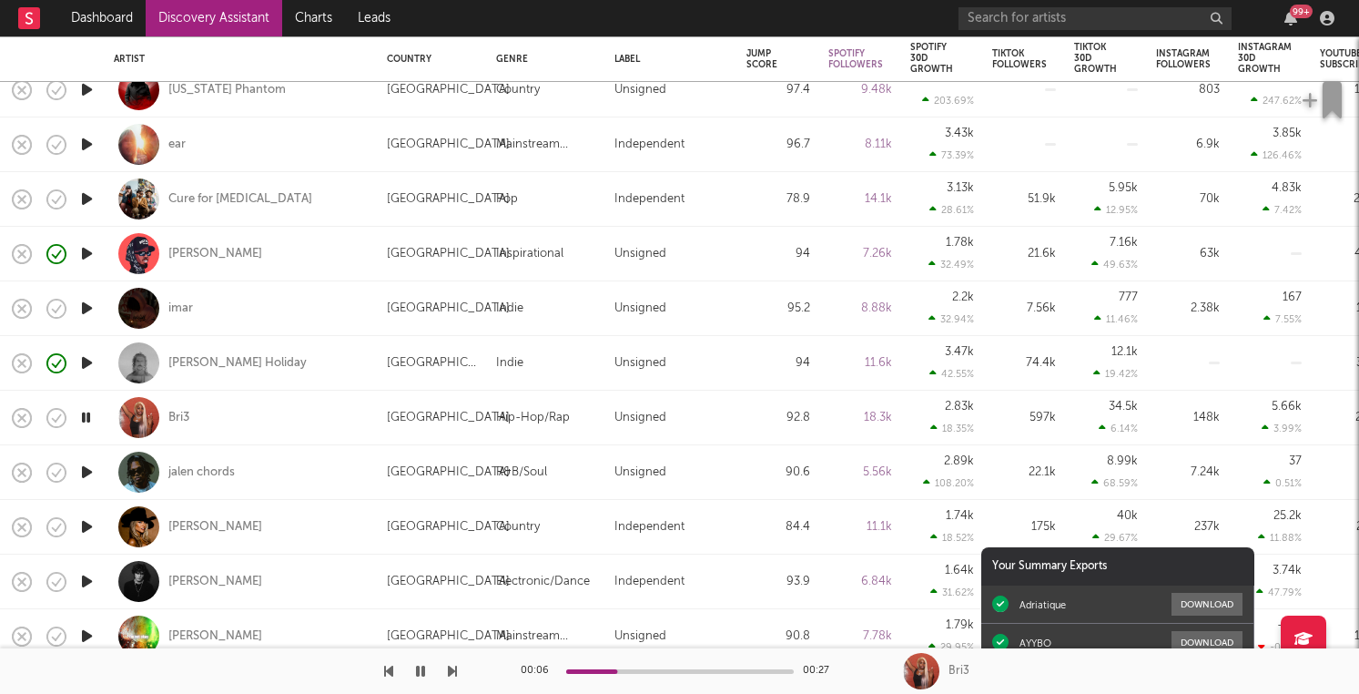
click at [96, 475] on div at bounding box center [86, 472] width 36 height 55
select select "1w"
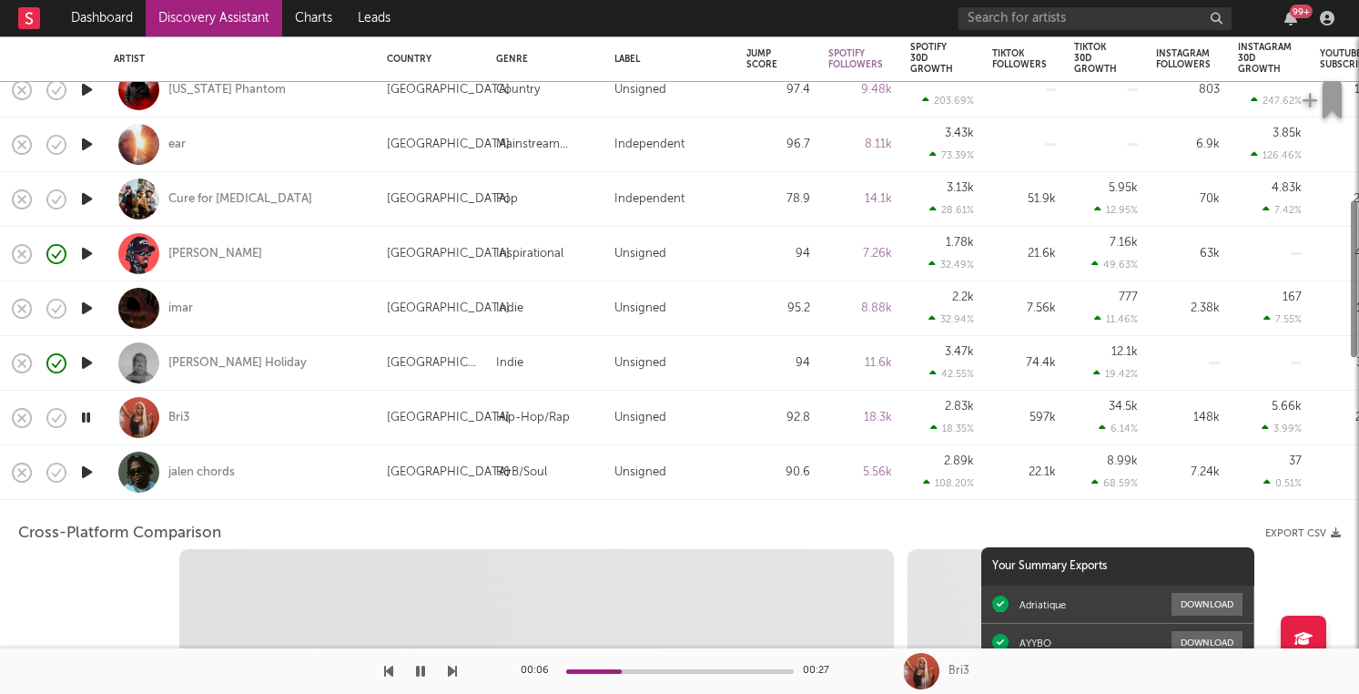
select select "1w"
click at [96, 475] on div at bounding box center [86, 472] width 36 height 55
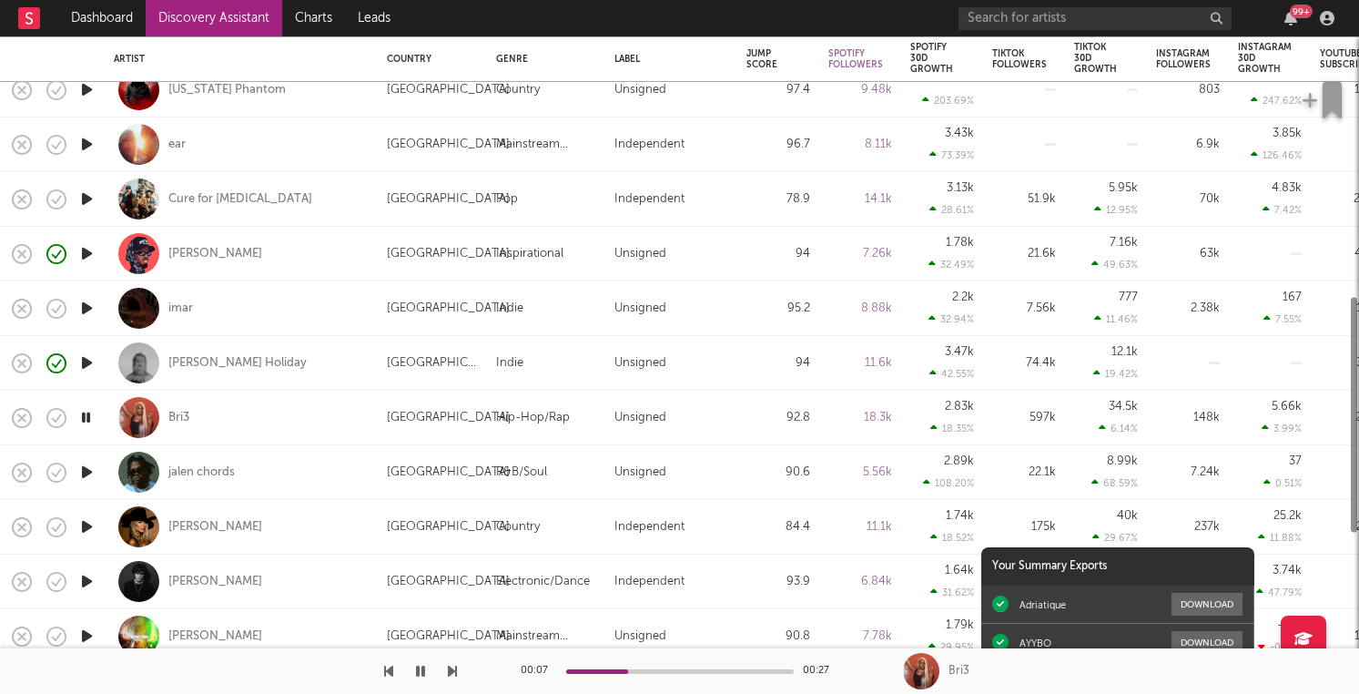
click at [85, 475] on icon "button" at bounding box center [86, 472] width 19 height 23
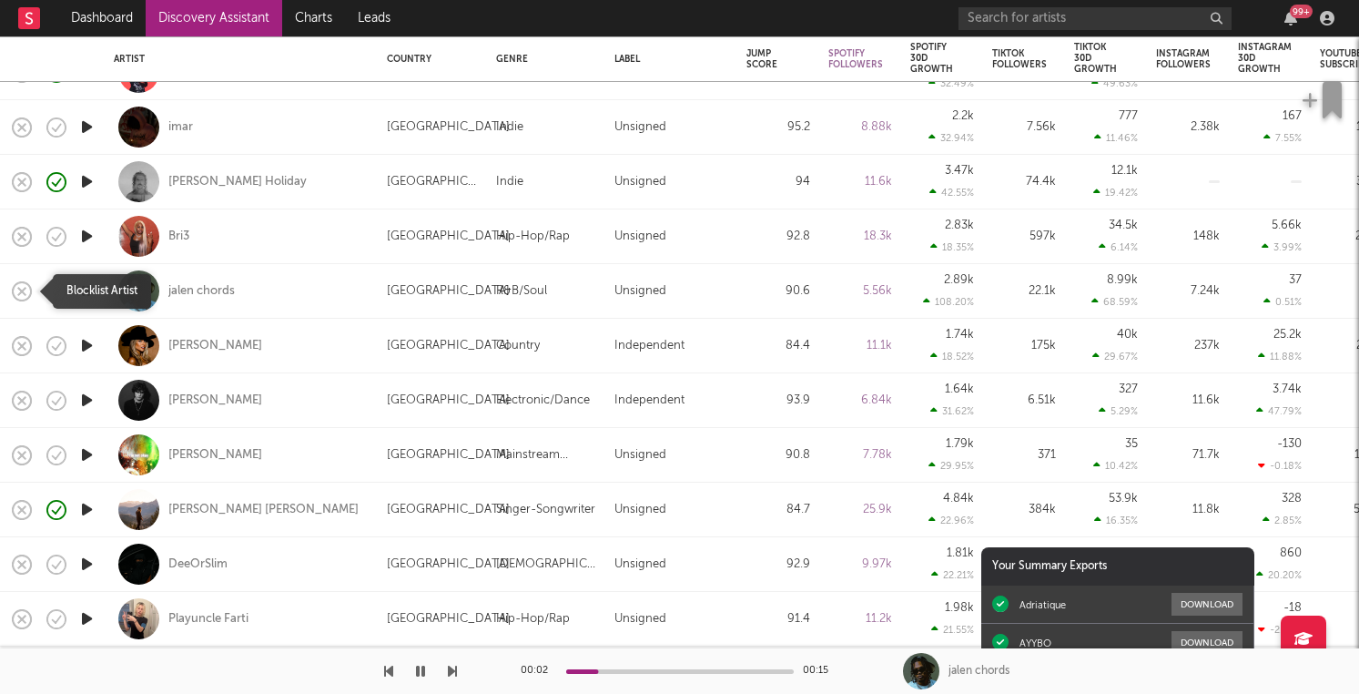
click at [17, 282] on icon "button" at bounding box center [22, 290] width 19 height 19
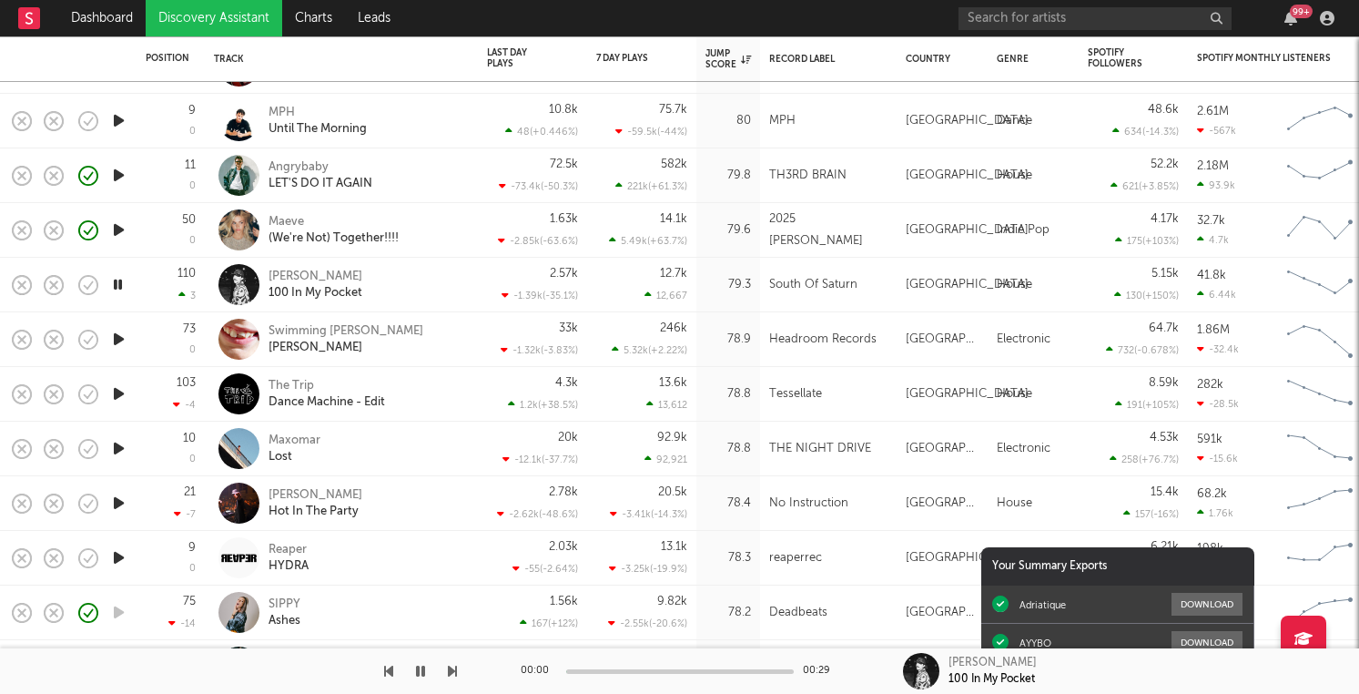
click at [113, 337] on icon "button" at bounding box center [118, 339] width 19 height 23
click at [28, 330] on icon "button" at bounding box center [21, 339] width 25 height 25
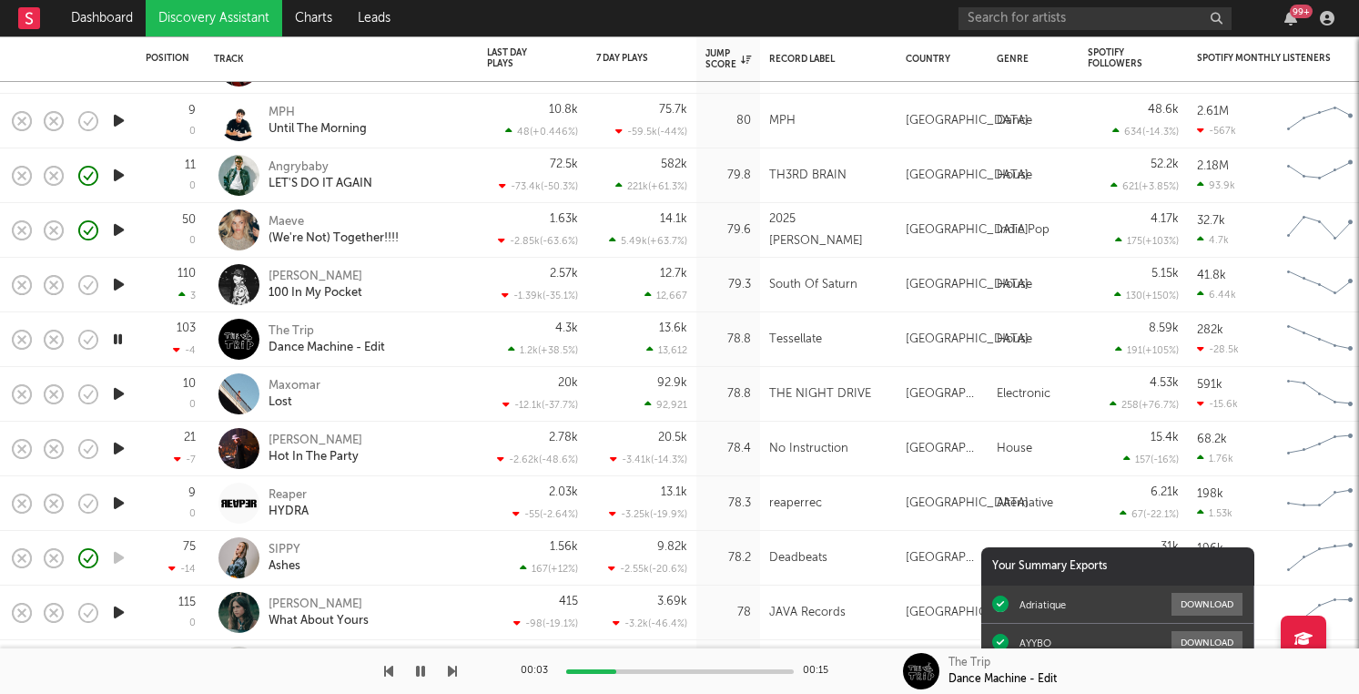
click at [118, 385] on icon "button" at bounding box center [118, 393] width 19 height 23
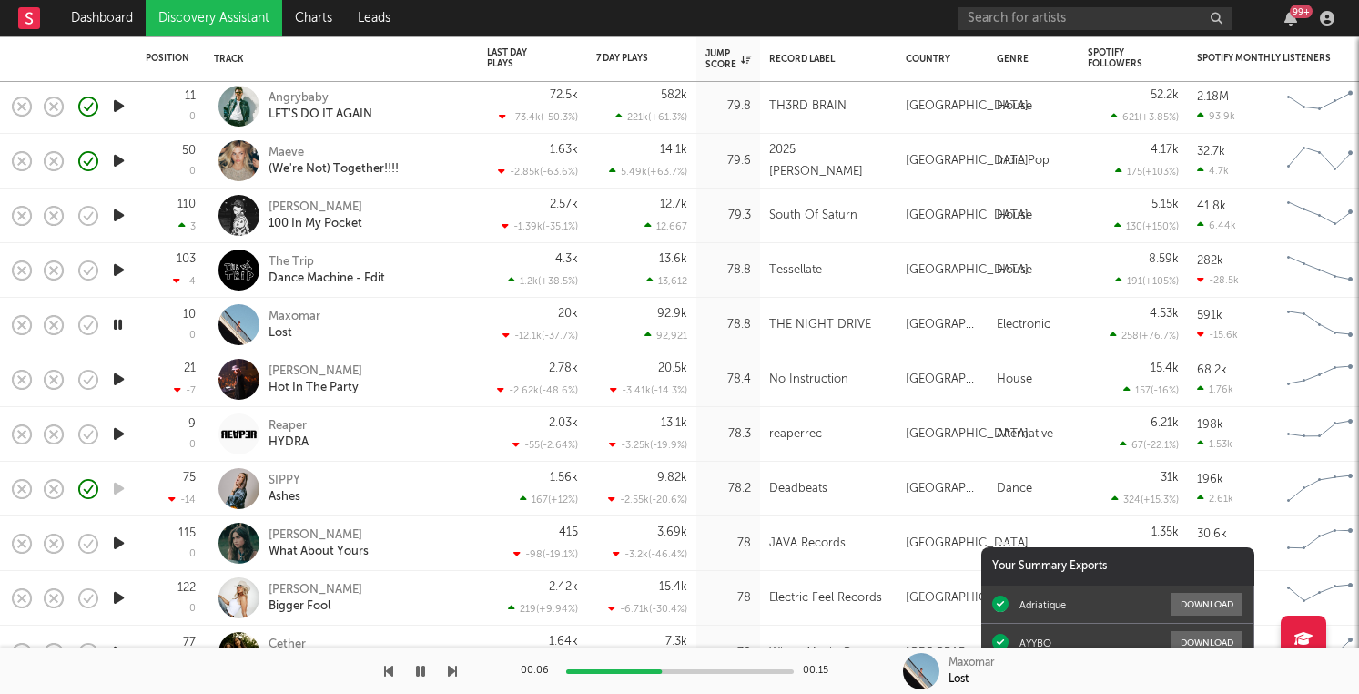
click at [116, 373] on icon "button" at bounding box center [118, 379] width 19 height 23
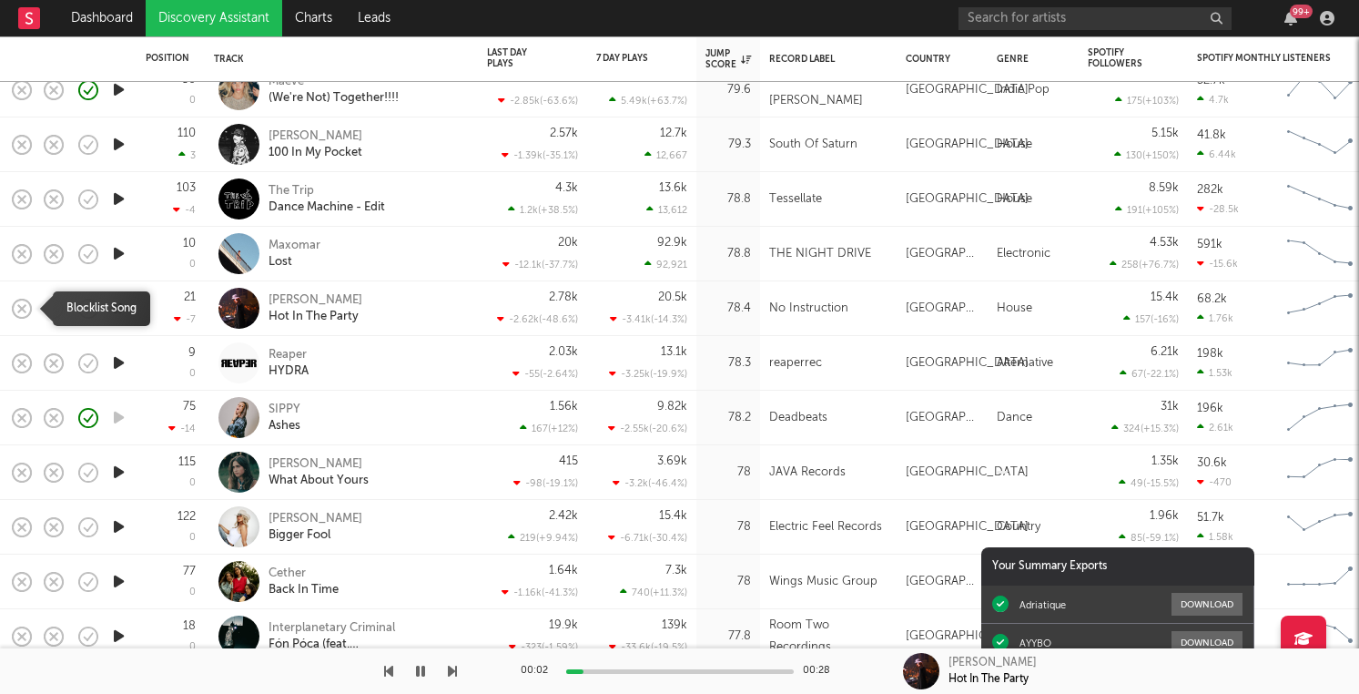
click at [24, 313] on icon "button" at bounding box center [21, 308] width 25 height 25
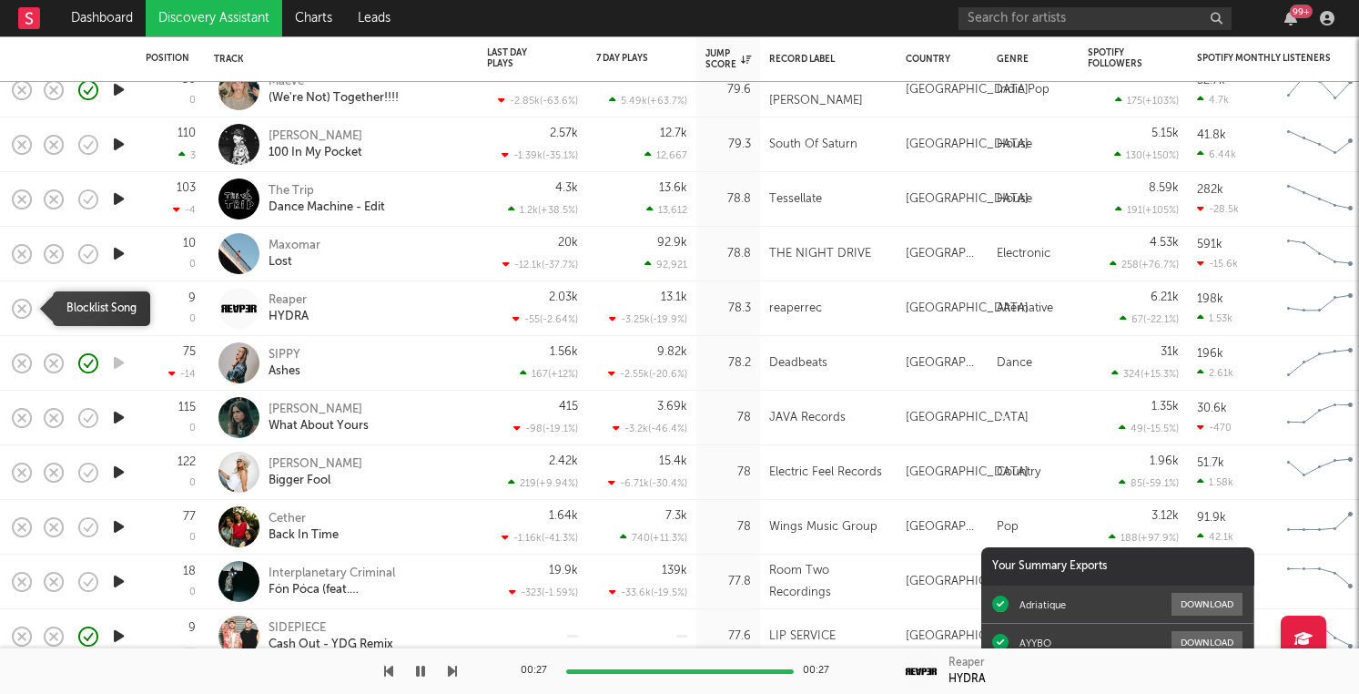
click at [27, 307] on icon "button" at bounding box center [21, 308] width 25 height 25
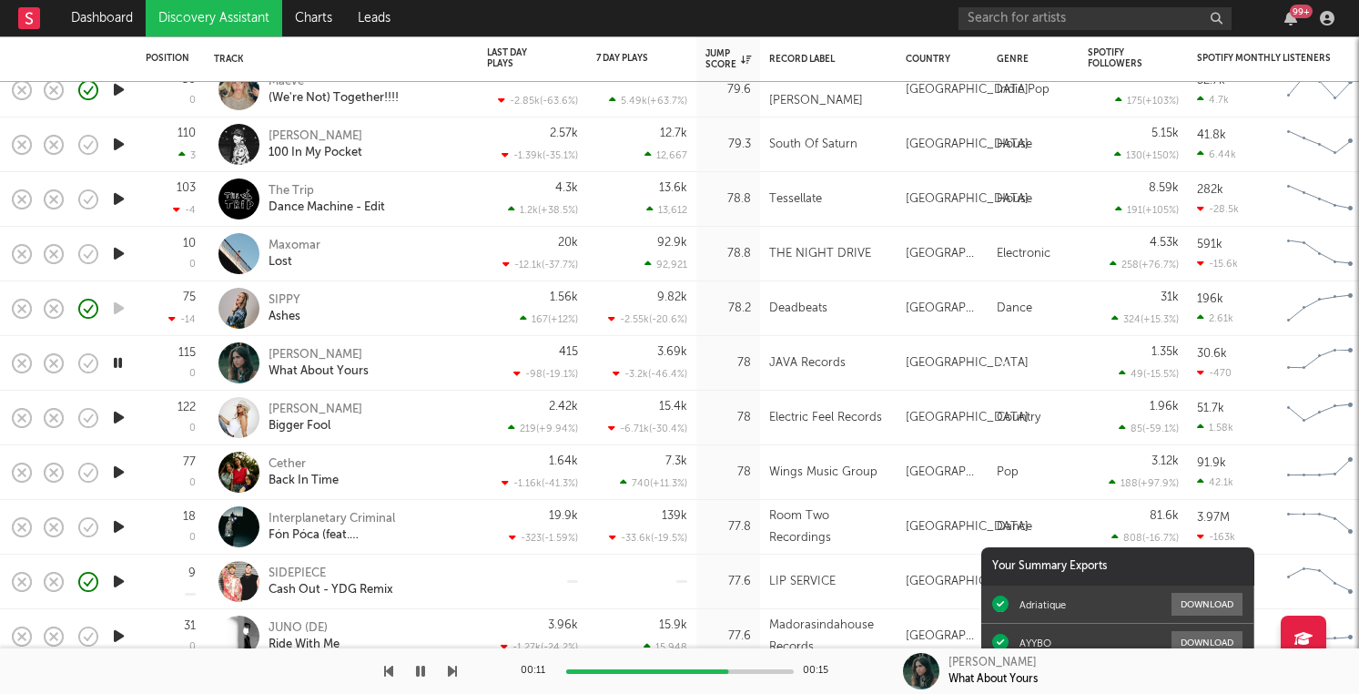
click at [417, 354] on div "Ava Hall What About Yours" at bounding box center [367, 363] width 196 height 33
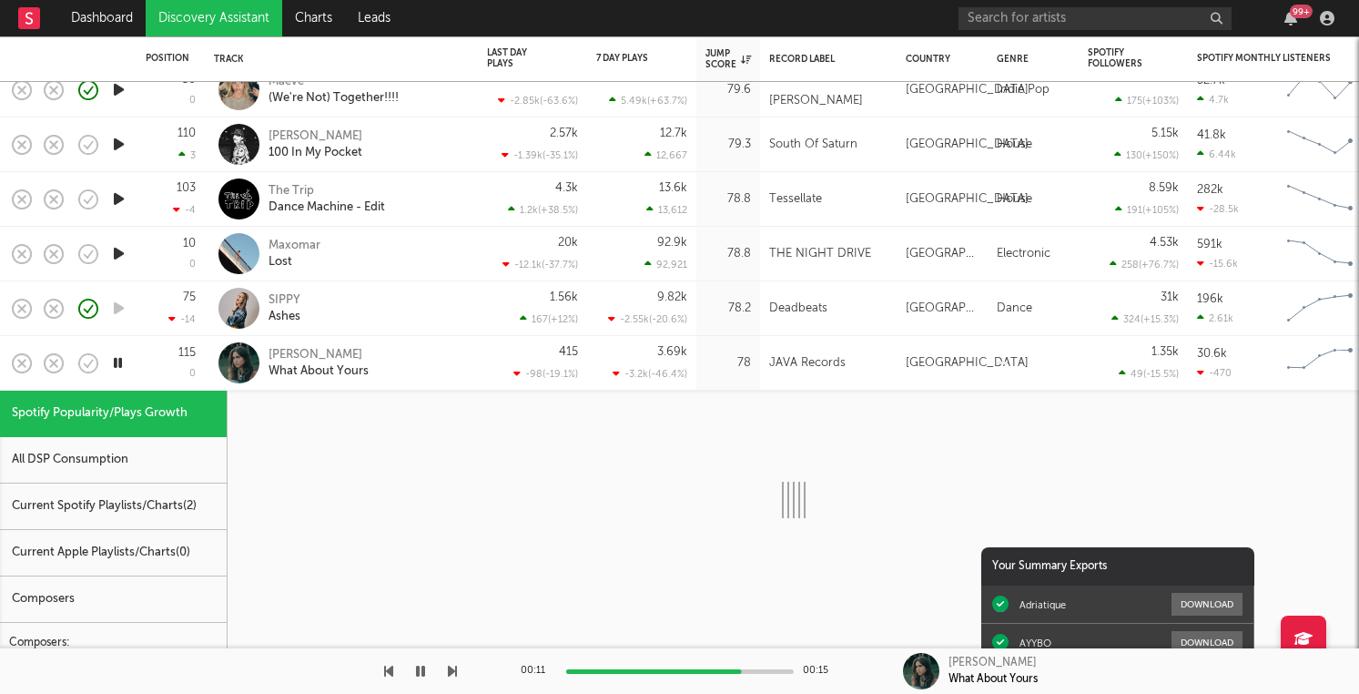
click at [417, 354] on div "Ava Hall What About Yours" at bounding box center [367, 363] width 196 height 33
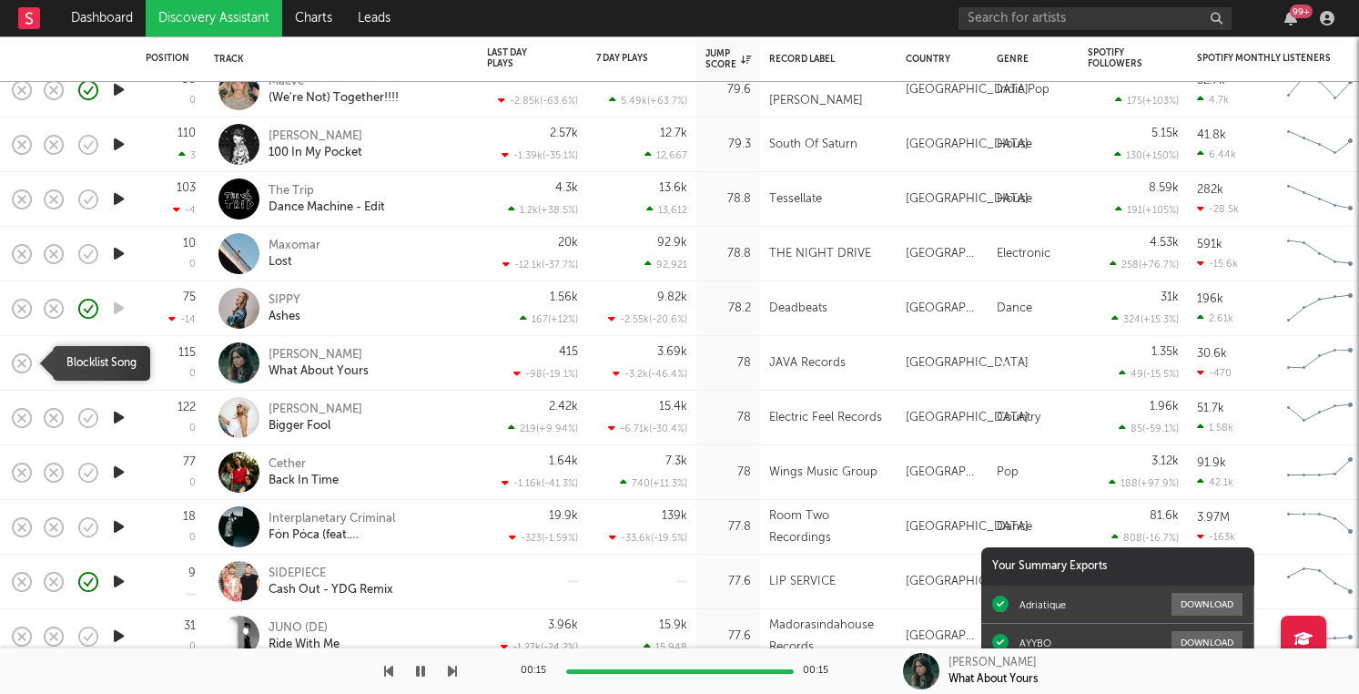
click at [23, 362] on rect "button" at bounding box center [21, 362] width 7 height 7
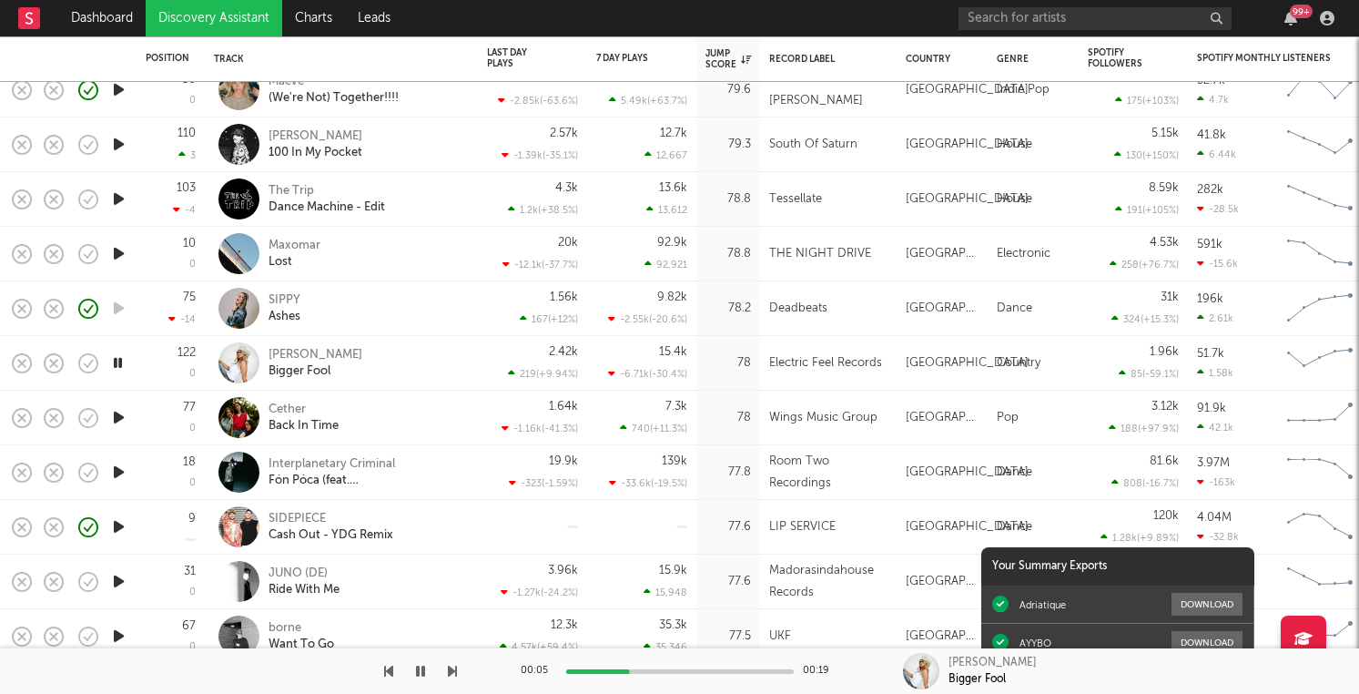
click at [432, 355] on div "KC Bruner Bigger Fool" at bounding box center [367, 363] width 196 height 33
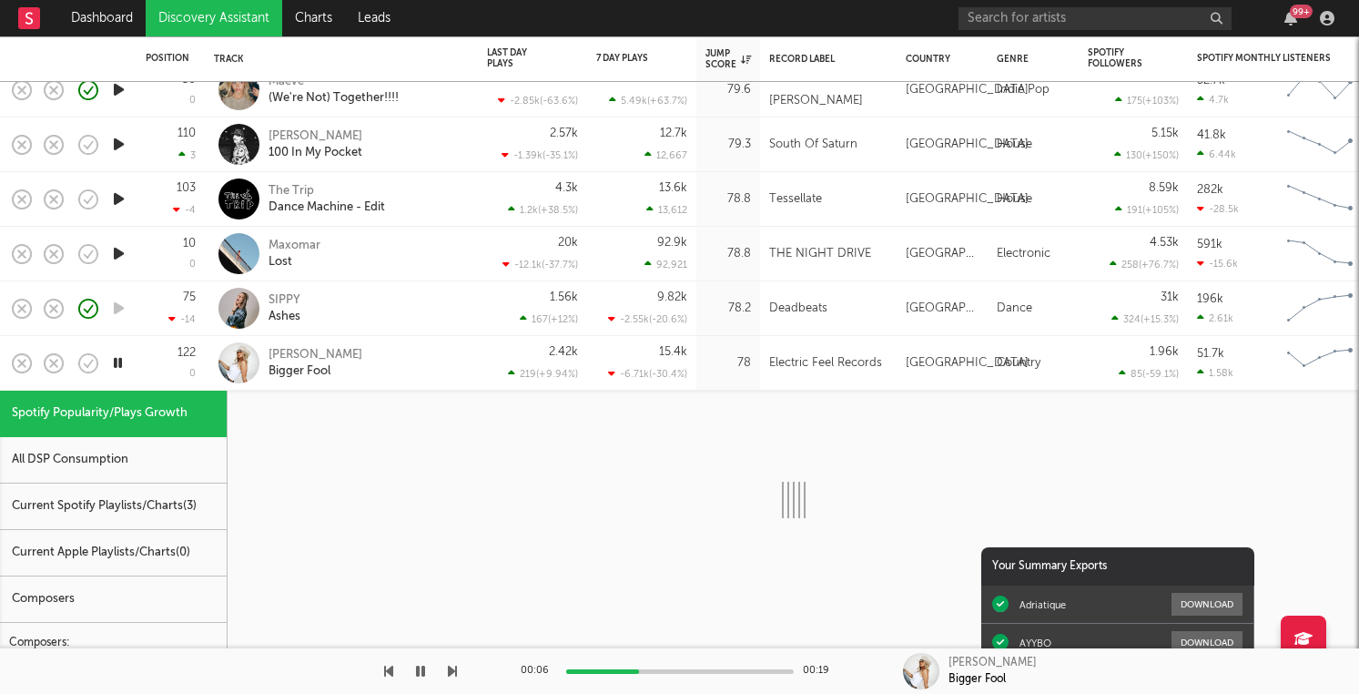
click at [432, 355] on div "KC Bruner Bigger Fool" at bounding box center [367, 363] width 196 height 33
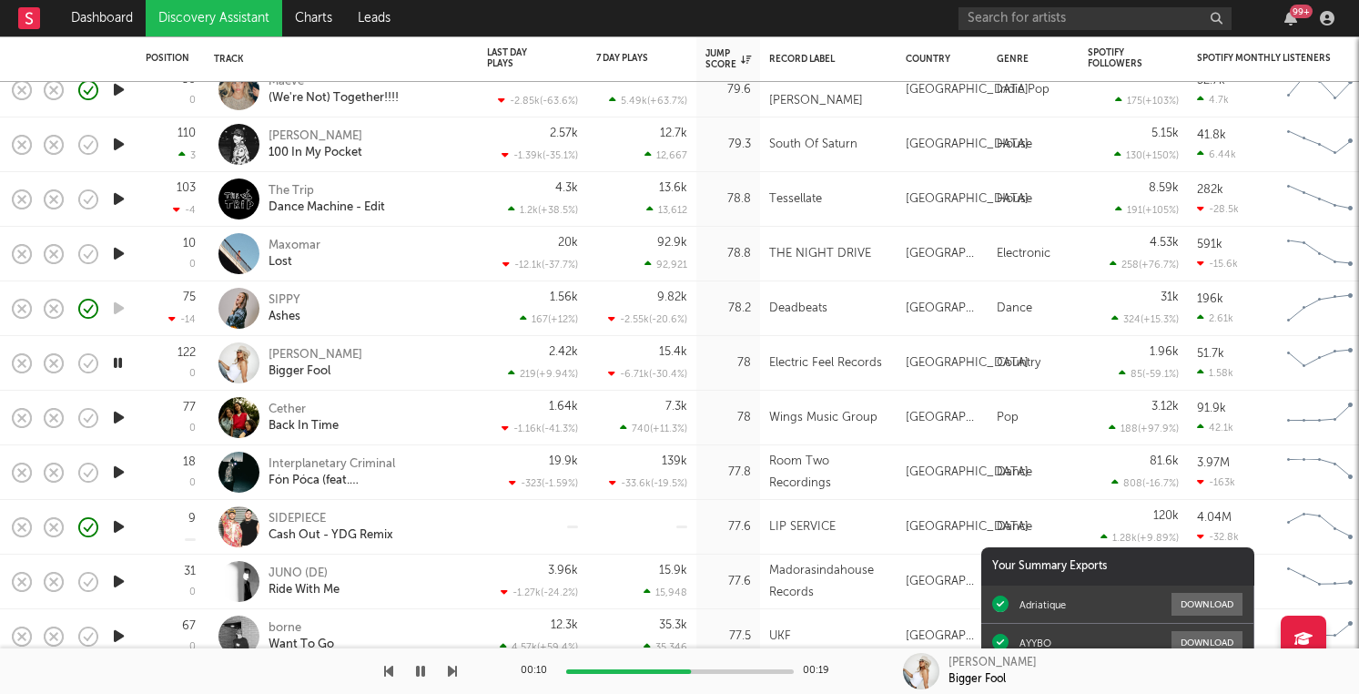
click at [1299, 35] on div "99 +" at bounding box center [1149, 18] width 382 height 36
click at [1290, 22] on icon "button" at bounding box center [1290, 18] width 13 height 15
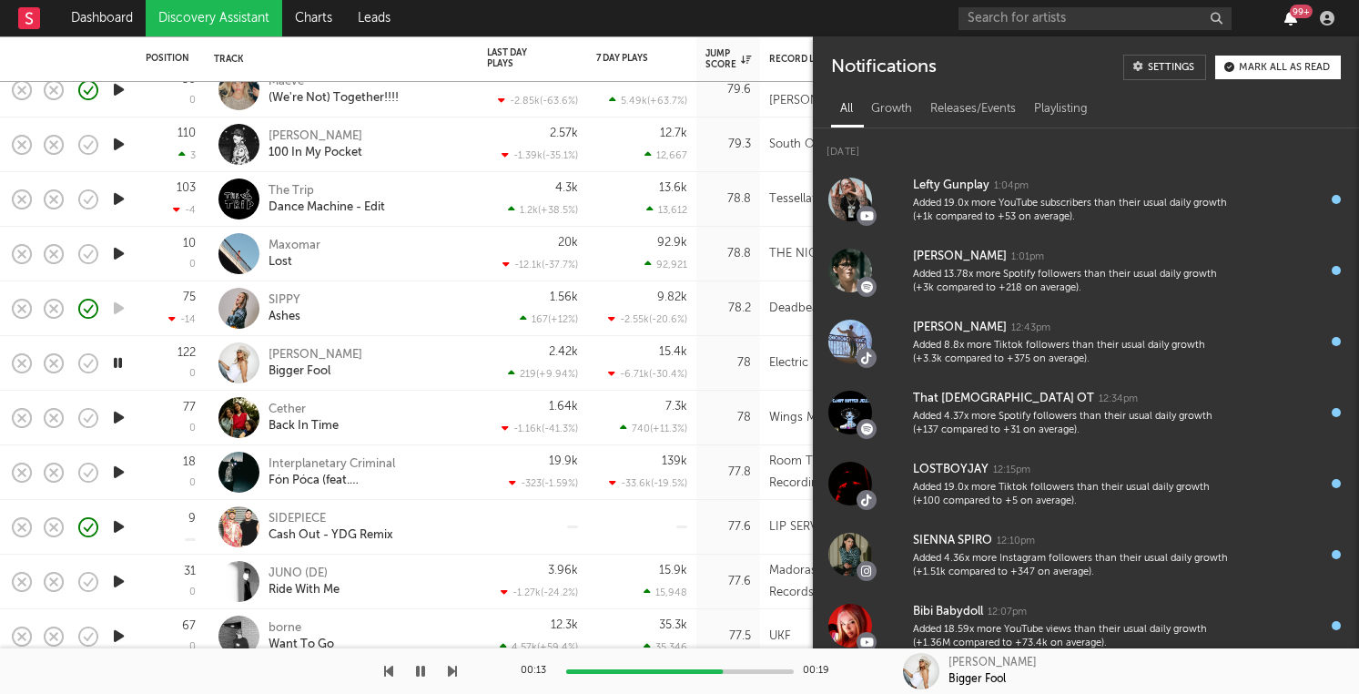
click at [1290, 22] on icon "button" at bounding box center [1290, 18] width 13 height 15
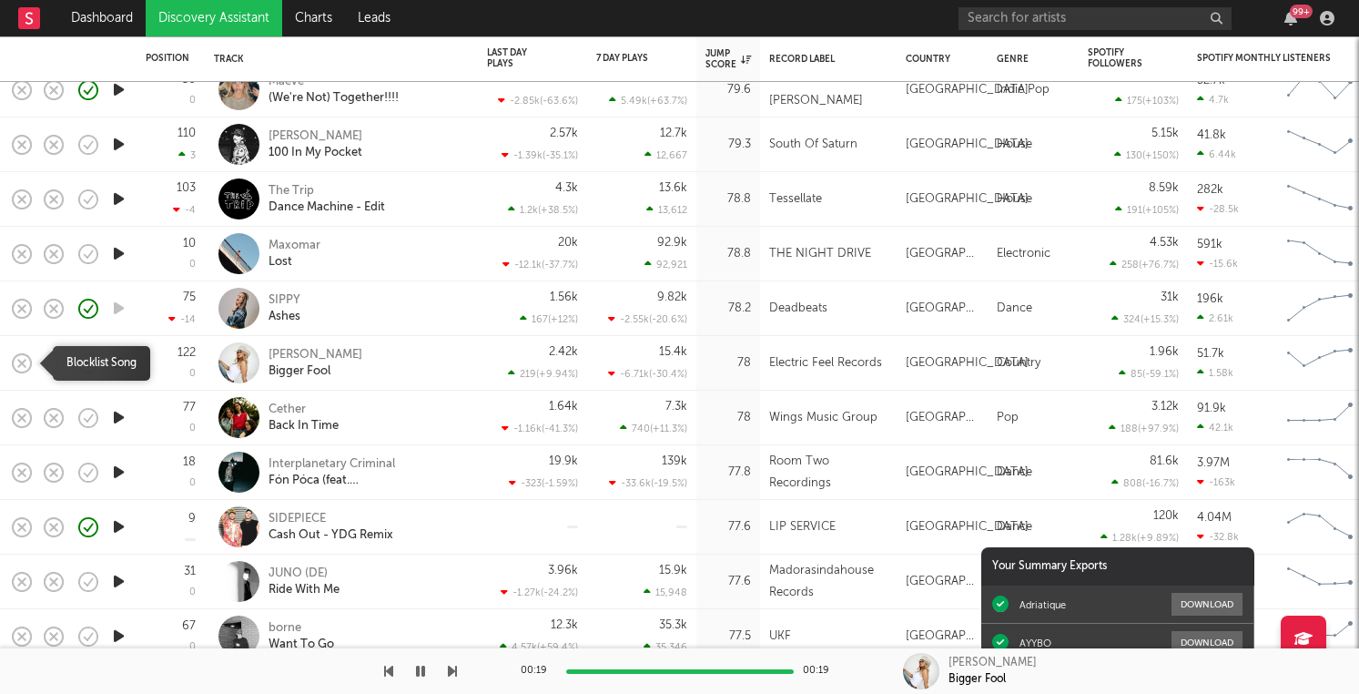
click at [24, 364] on rect "button" at bounding box center [21, 362] width 7 height 7
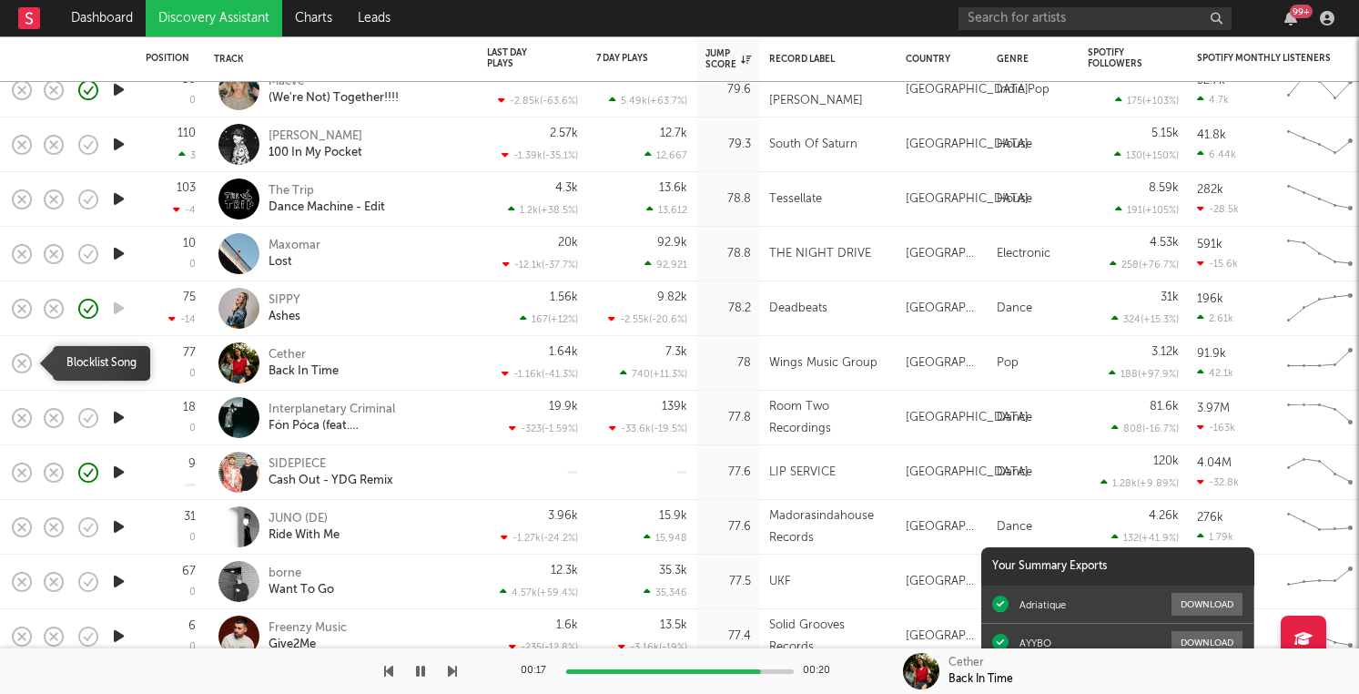
click at [24, 362] on icon "button" at bounding box center [21, 362] width 25 height 25
